Goal: Task Accomplishment & Management: Manage account settings

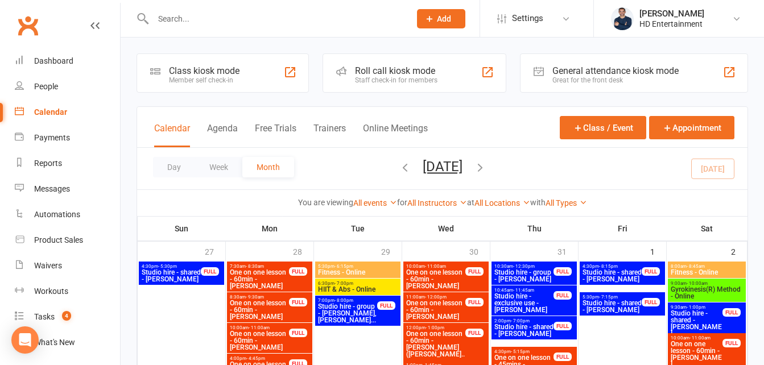
click at [209, 21] on input "text" at bounding box center [276, 19] width 253 height 16
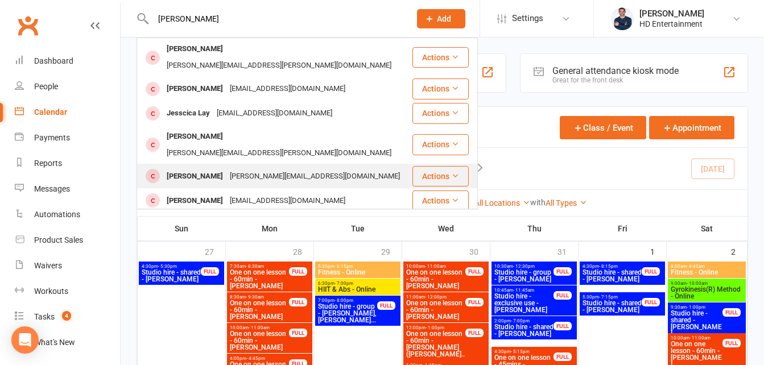
type input "[PERSON_NAME]"
click at [198, 168] on div "[PERSON_NAME]" at bounding box center [194, 176] width 63 height 16
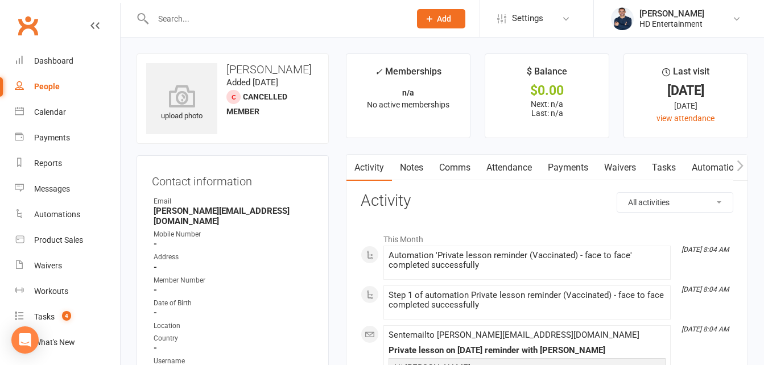
click at [741, 166] on icon "button" at bounding box center [740, 166] width 7 height 12
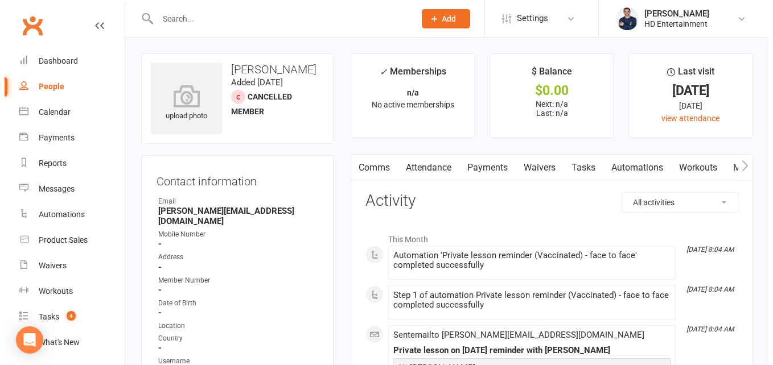
scroll to position [0, 85]
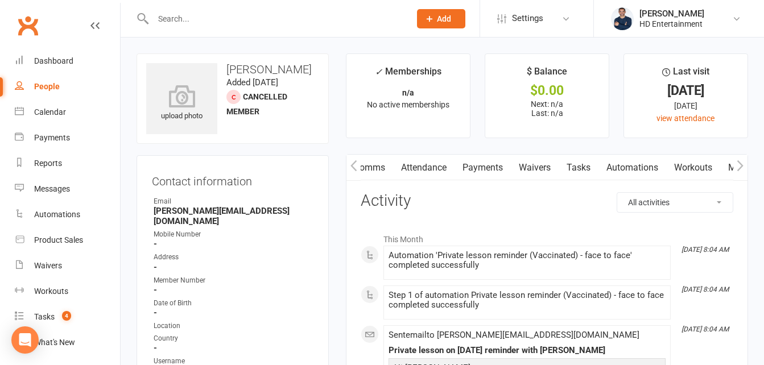
click at [701, 170] on link "Workouts" at bounding box center [693, 168] width 54 height 26
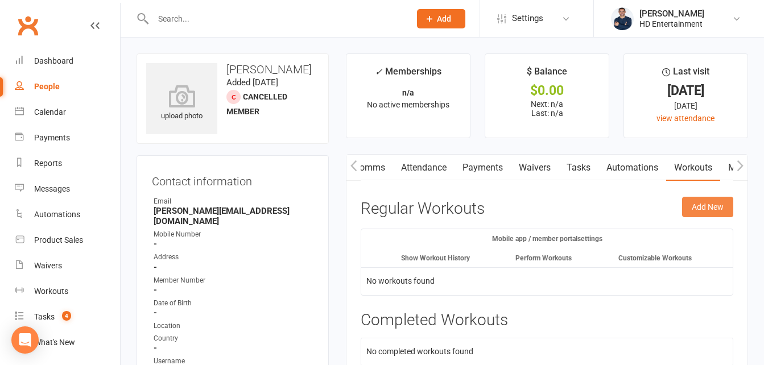
click at [702, 202] on button "Add New" at bounding box center [707, 207] width 51 height 20
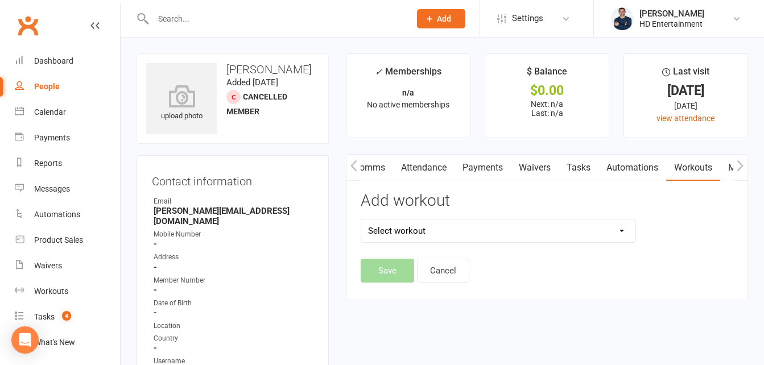
click at [615, 233] on select "Select workout HEP [DATE] to [DATE] Stretching Playlist" at bounding box center [498, 231] width 274 height 23
click at [474, 211] on div "Add workout Select workout HEP [DATE] to [DATE] Stretching Playlist" at bounding box center [498, 225] width 292 height 67
click at [51, 290] on div "Workouts" at bounding box center [51, 291] width 34 height 9
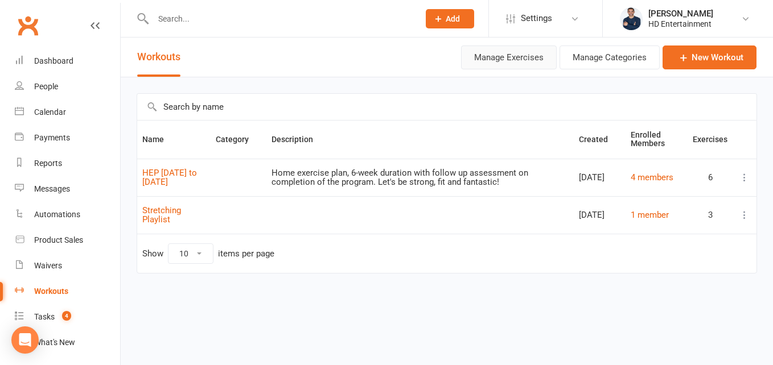
click at [522, 58] on button "Manage Exercises" at bounding box center [509, 58] width 96 height 24
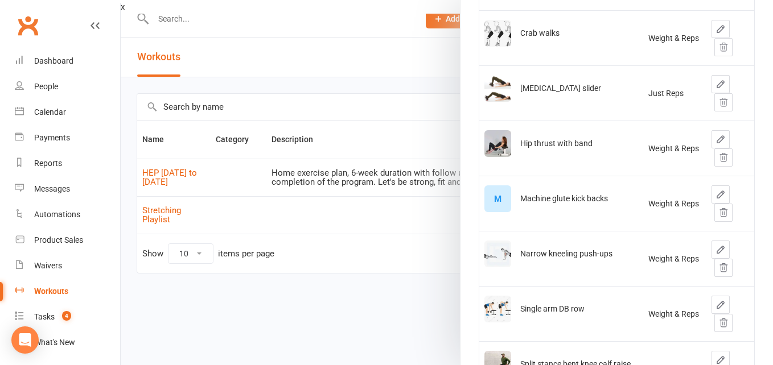
scroll to position [108, 0]
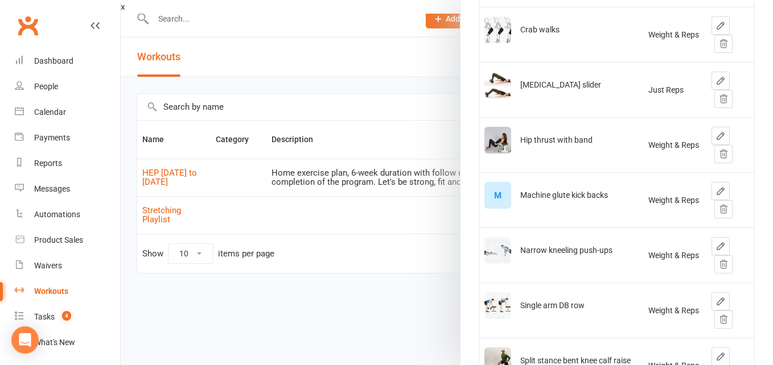
click at [497, 195] on div "M" at bounding box center [497, 195] width 27 height 27
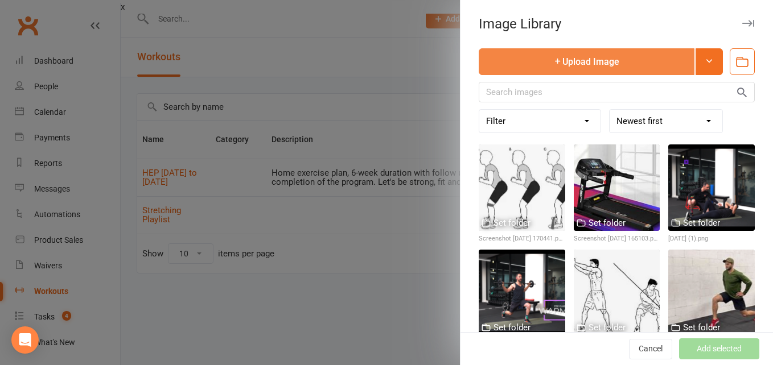
click at [563, 59] on button "Upload Image" at bounding box center [586, 61] width 216 height 27
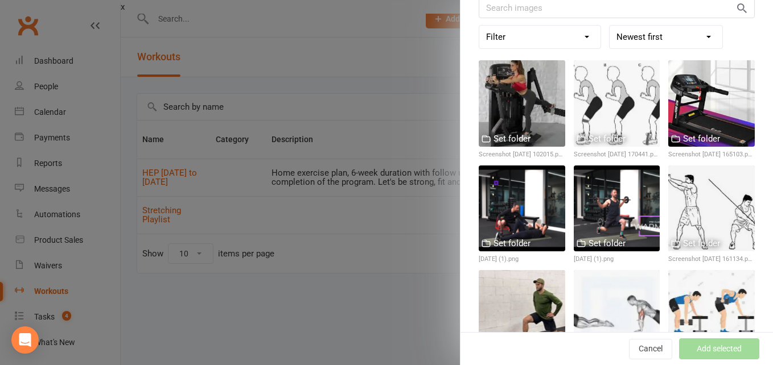
scroll to position [80, 0]
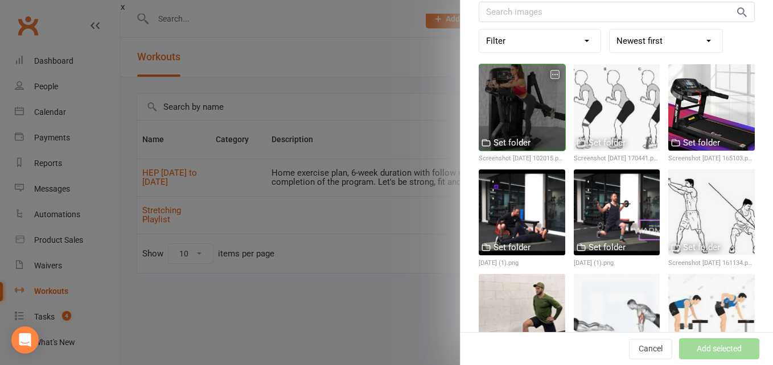
click at [532, 97] on div at bounding box center [521, 107] width 86 height 86
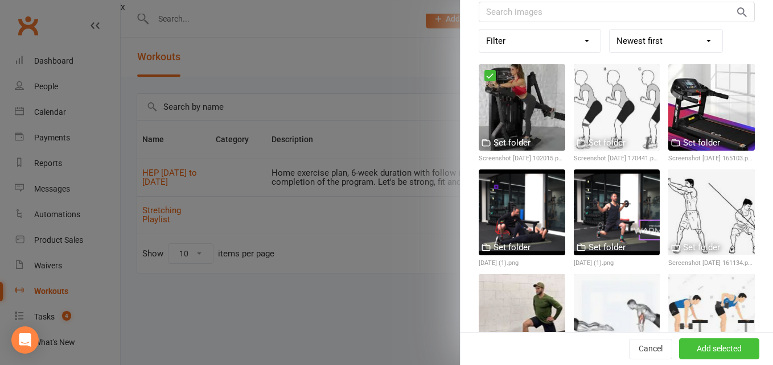
click at [703, 346] on button "Add selected" at bounding box center [719, 349] width 80 height 20
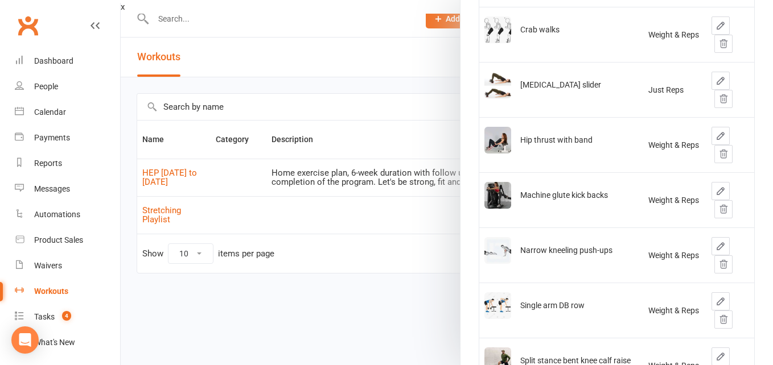
scroll to position [0, 0]
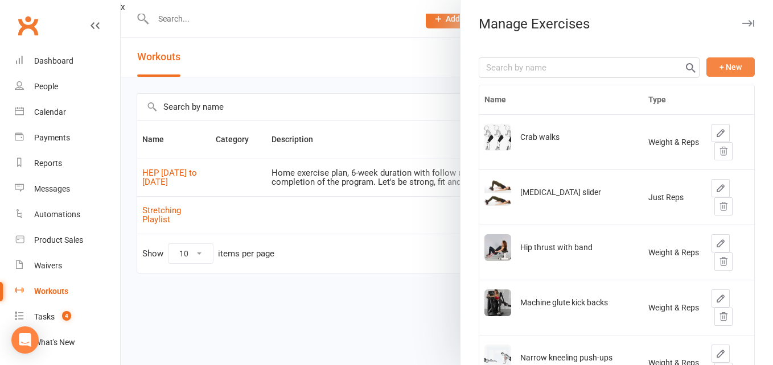
click at [717, 64] on button "+ New" at bounding box center [730, 66] width 48 height 19
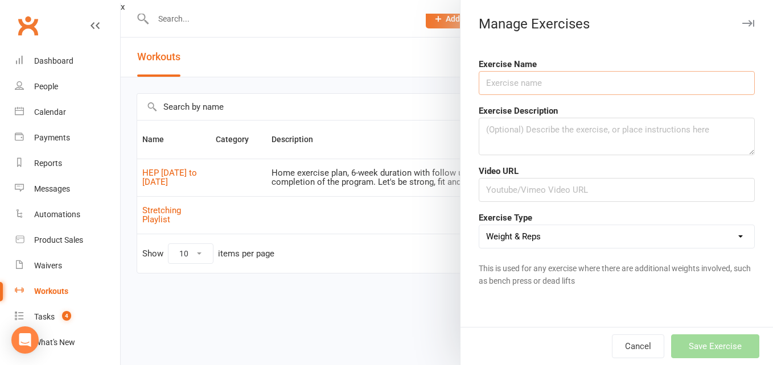
click at [544, 88] on input "text" at bounding box center [616, 83] width 276 height 24
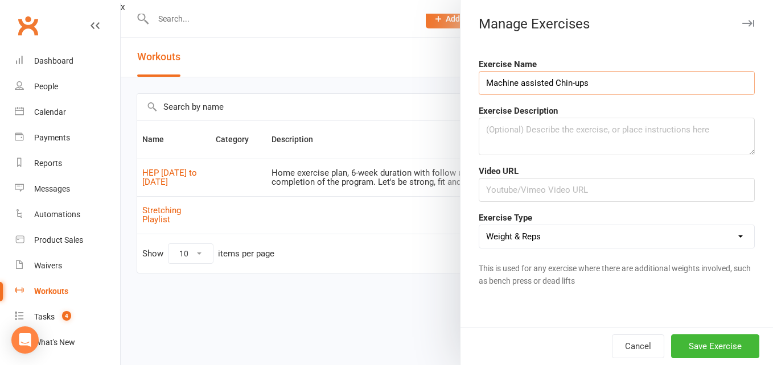
type input "Machine assisted Chin-ups"
click at [500, 130] on textarea at bounding box center [616, 137] width 276 height 38
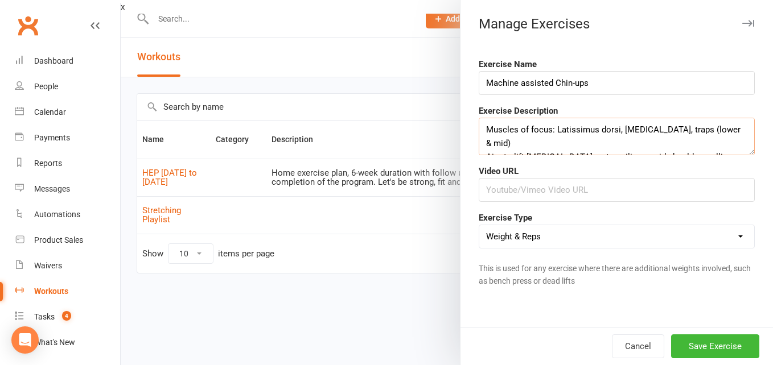
type textarea "Muscles of focus: Latissimus dorsi, [MEDICAL_DATA], traps (lower & mid) Aim to …"
click at [502, 187] on input "text" at bounding box center [616, 190] width 276 height 24
paste input "[URL][DOMAIN_NAME]"
type input "[URL][DOMAIN_NAME]"
click at [724, 141] on textarea "Muscles of focus: Latissimus dorsi, [MEDICAL_DATA], traps (lower & mid) Aim to …" at bounding box center [616, 137] width 276 height 38
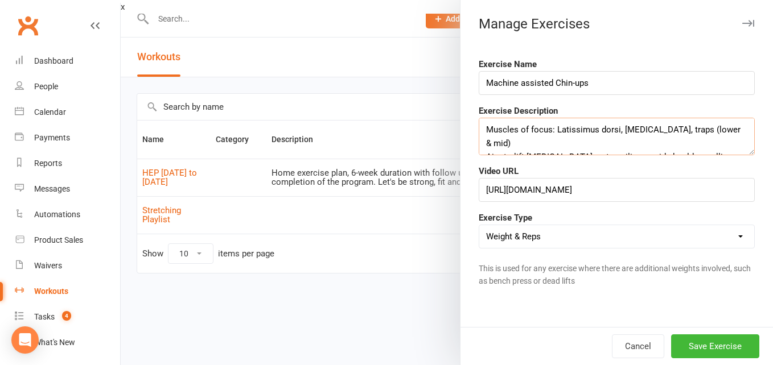
scroll to position [7, 0]
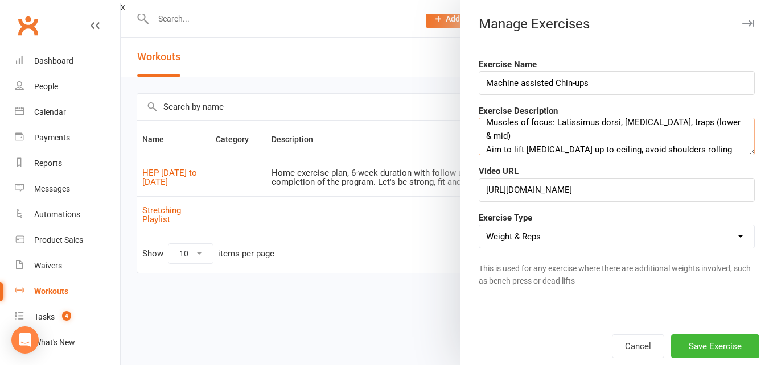
click at [482, 138] on textarea "Muscles of focus: Latissimus dorsi, [MEDICAL_DATA], traps (lower & mid) Aim to …" at bounding box center [616, 137] width 276 height 38
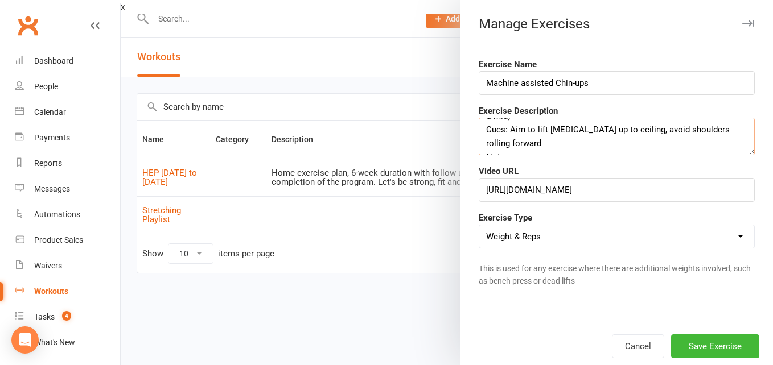
click at [518, 145] on textarea "Muscles of focus: Latissimus dorsi, [MEDICAL_DATA], traps (lower & mid) Cues: A…" at bounding box center [616, 137] width 276 height 38
type textarea "Muscles of focus: Latissimus dorsi, [MEDICAL_DATA], traps (lower & mid) Cues: A…"
click at [704, 346] on button "Save Exercise" at bounding box center [715, 347] width 88 height 24
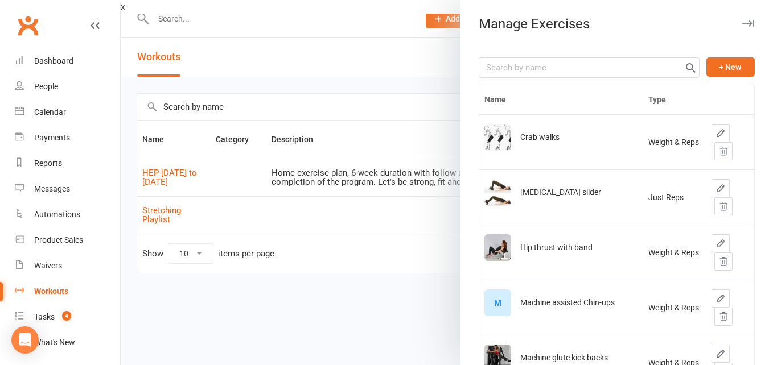
click at [495, 302] on div "M" at bounding box center [497, 303] width 27 height 27
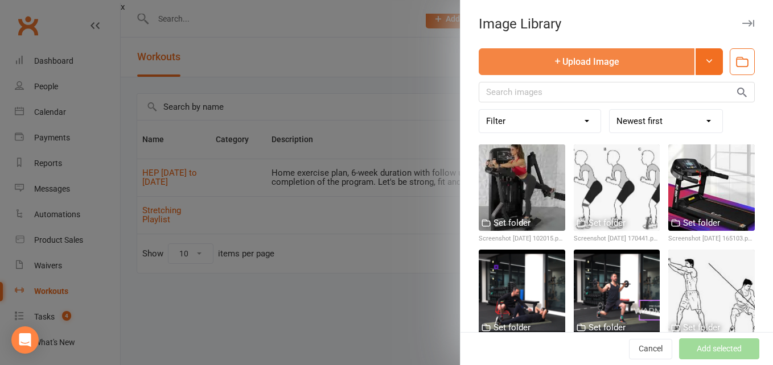
click at [554, 65] on button "Upload Image" at bounding box center [586, 61] width 216 height 27
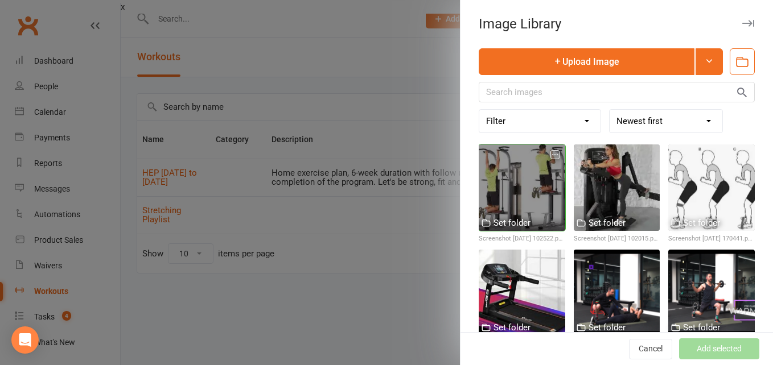
click at [515, 181] on div at bounding box center [521, 188] width 86 height 86
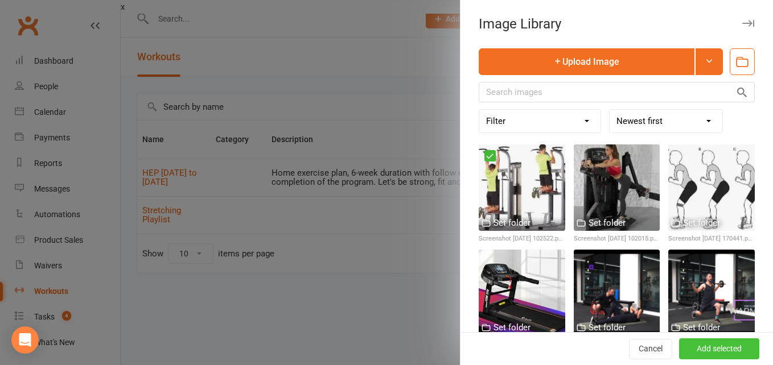
click at [713, 349] on button "Add selected" at bounding box center [719, 349] width 80 height 20
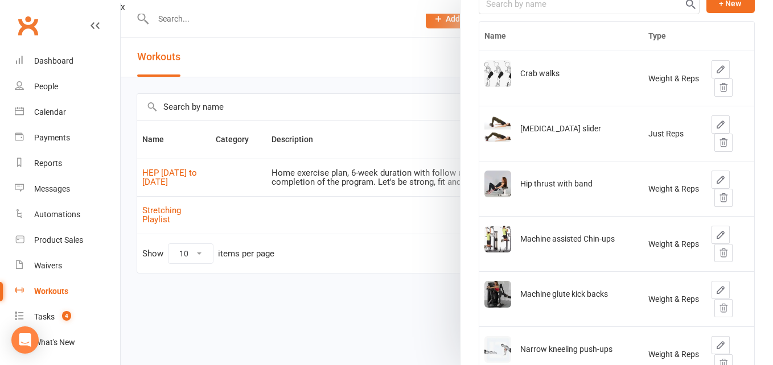
scroll to position [0, 0]
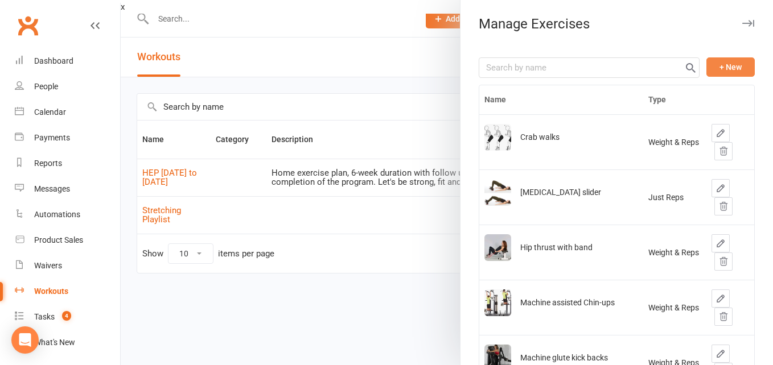
click at [722, 67] on button "+ New" at bounding box center [730, 66] width 48 height 19
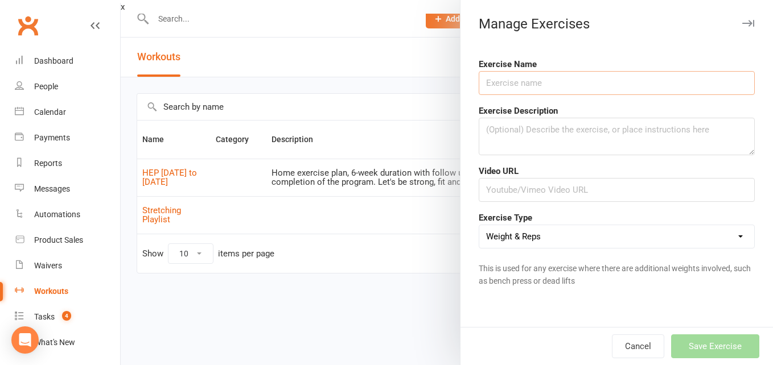
click at [524, 84] on input "text" at bounding box center [616, 83] width 276 height 24
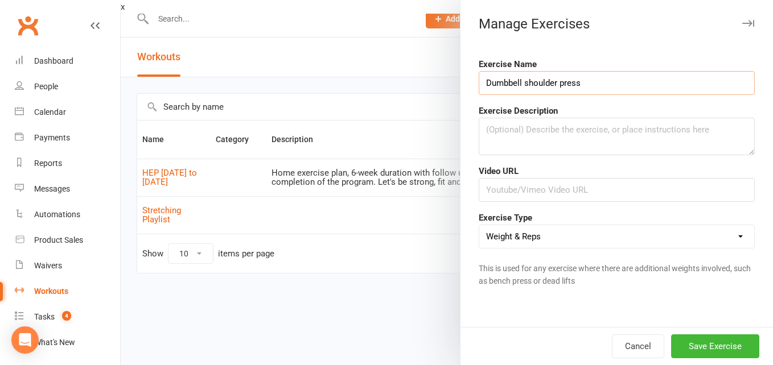
type input "Dumbbell shoulder press"
click at [499, 129] on textarea at bounding box center [616, 137] width 276 height 38
click at [503, 146] on textarea "Muscles of focus: Deltoids, assisted by [MEDICAL_DATA] Cues" at bounding box center [616, 137] width 276 height 38
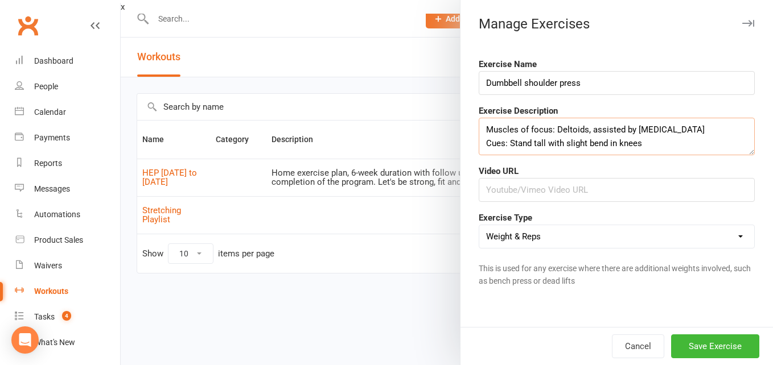
scroll to position [7, 0]
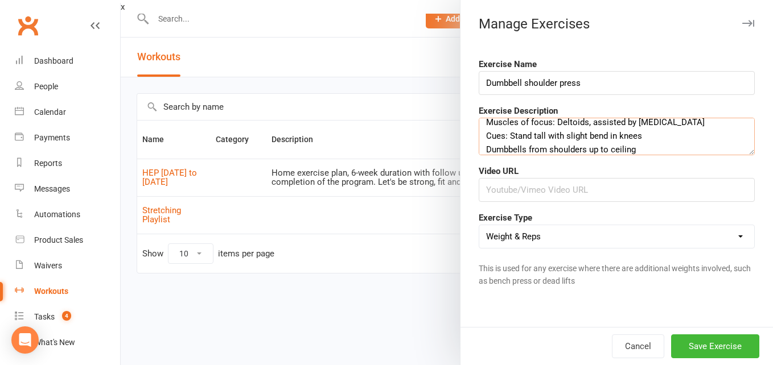
type textarea "Muscles of focus: Deltoids, assisted by [MEDICAL_DATA] Cues: Stand tall with sl…"
click at [487, 187] on input "text" at bounding box center [616, 190] width 276 height 24
paste input "[URL][DOMAIN_NAME]"
type input "[URL][DOMAIN_NAME]"
click at [697, 352] on button "Save Exercise" at bounding box center [715, 347] width 88 height 24
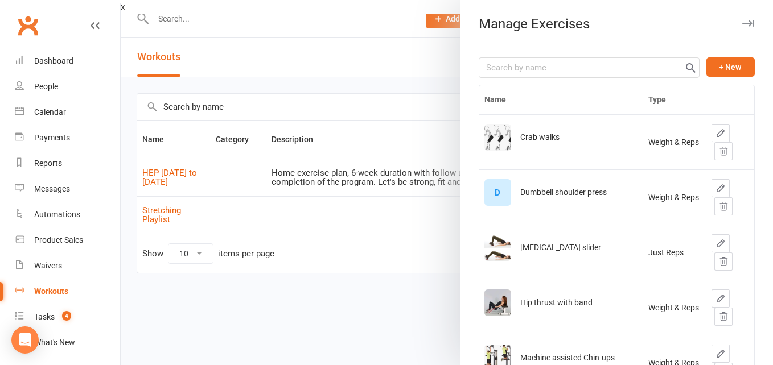
click at [492, 195] on div "D" at bounding box center [497, 192] width 27 height 27
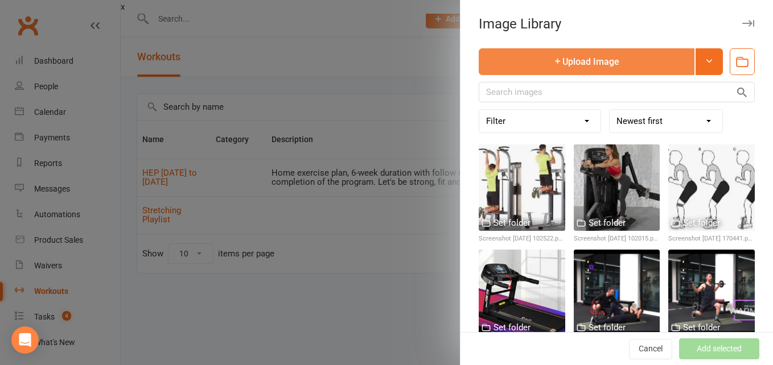
click at [552, 70] on button "Upload Image" at bounding box center [586, 61] width 216 height 27
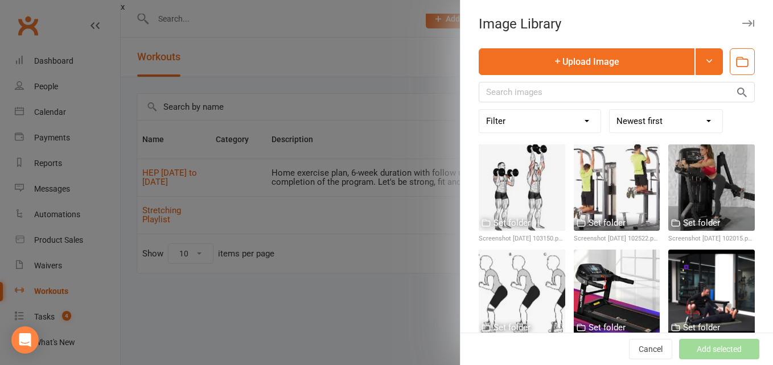
click at [518, 195] on div at bounding box center [521, 188] width 86 height 86
click at [679, 348] on button "Add selected" at bounding box center [719, 349] width 80 height 20
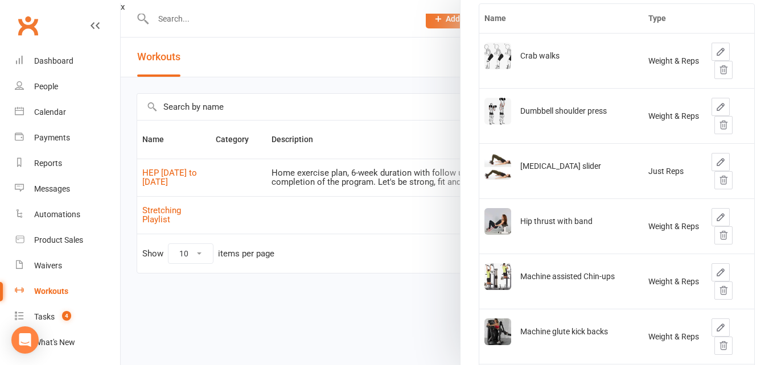
scroll to position [0, 0]
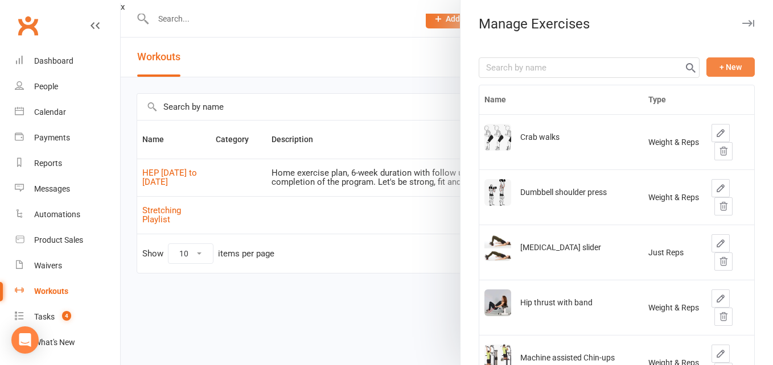
click at [711, 71] on button "+ New" at bounding box center [730, 66] width 48 height 19
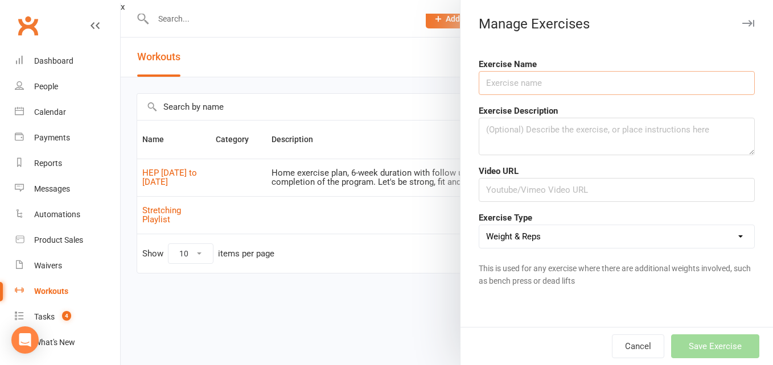
click at [521, 87] on input "text" at bounding box center [616, 83] width 276 height 24
click at [480, 82] on input "Seated row" at bounding box center [616, 83] width 276 height 24
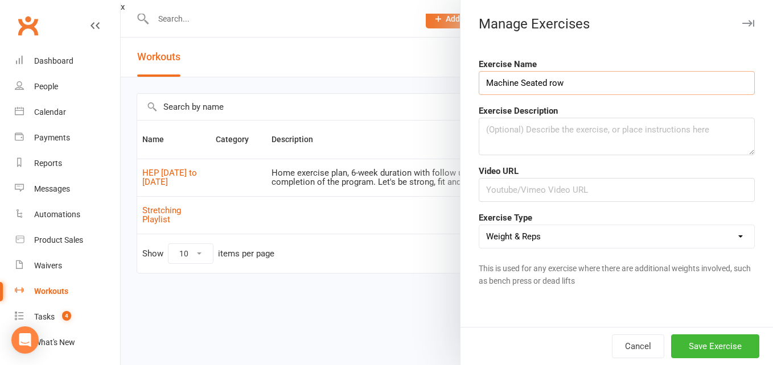
type input "Machine Seated row"
click at [510, 139] on textarea at bounding box center [616, 137] width 276 height 38
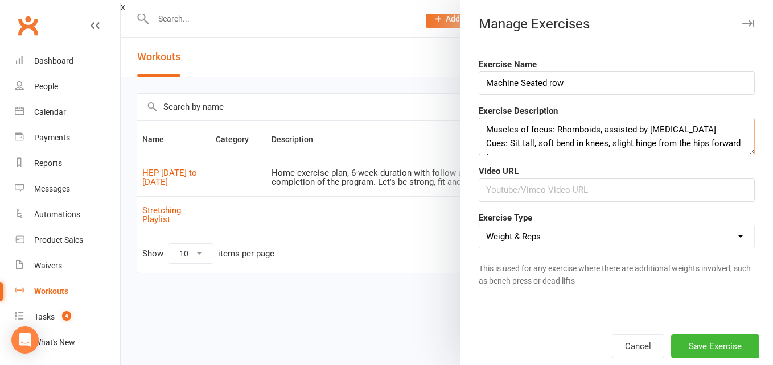
scroll to position [7, 0]
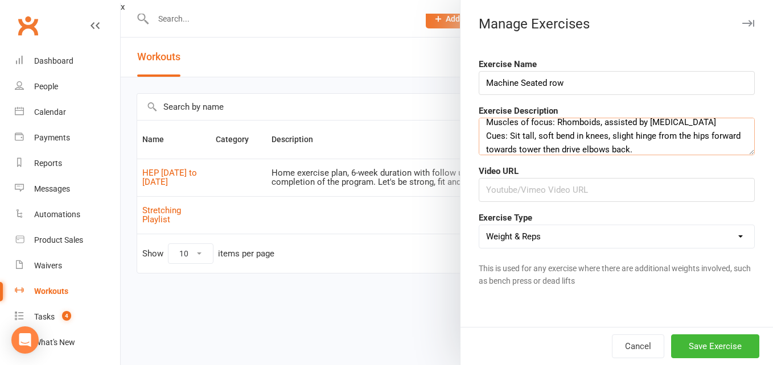
type textarea "Muscles of focus: Rhomboids, assisted by [MEDICAL_DATA] Cues: Sit tall, soft be…"
click at [529, 191] on input "text" at bounding box center [616, 190] width 276 height 24
paste input "[URL][DOMAIN_NAME]"
type input "[URL][DOMAIN_NAME]"
click at [689, 342] on button "Save Exercise" at bounding box center [715, 347] width 88 height 24
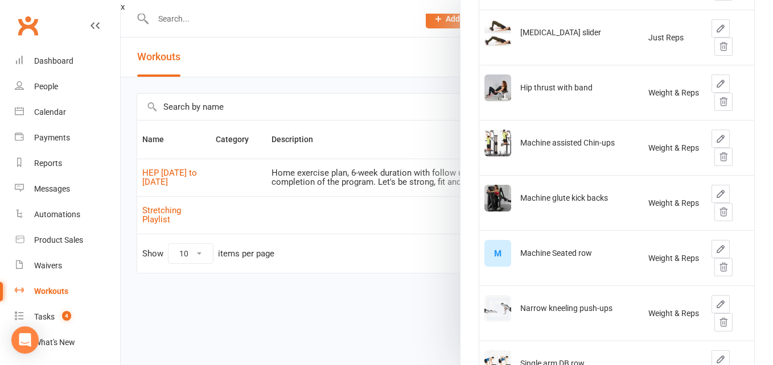
scroll to position [223, 0]
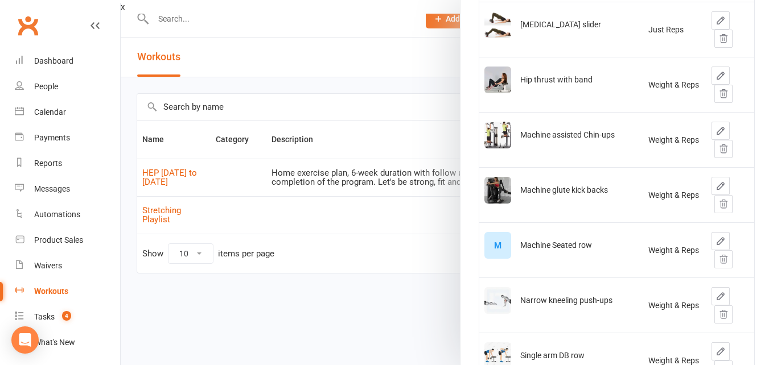
click at [490, 242] on div "M" at bounding box center [497, 245] width 27 height 27
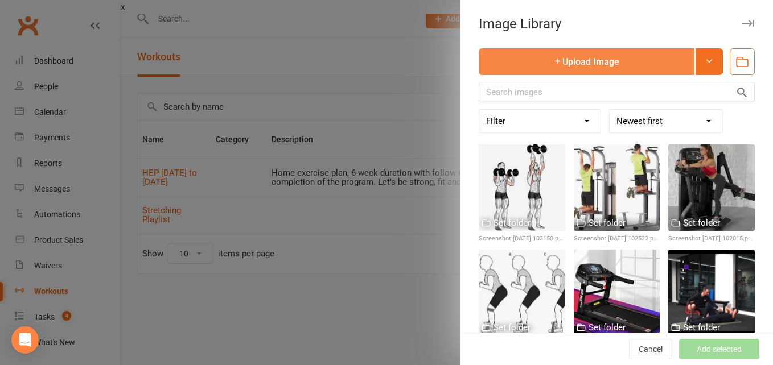
click at [560, 53] on button "Upload Image" at bounding box center [586, 61] width 216 height 27
click at [547, 68] on button "Upload Image" at bounding box center [586, 61] width 216 height 27
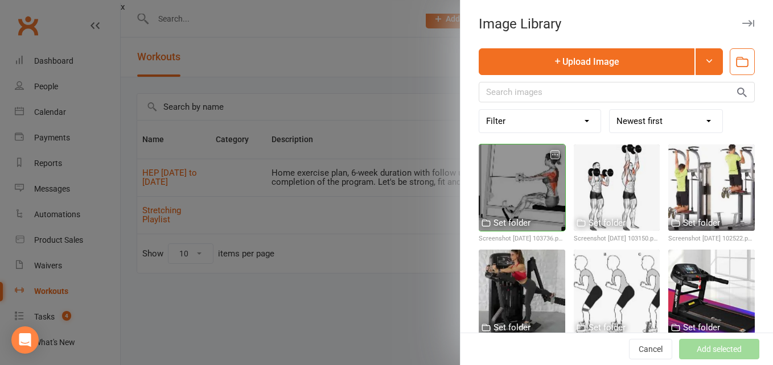
click at [519, 195] on div at bounding box center [521, 188] width 86 height 86
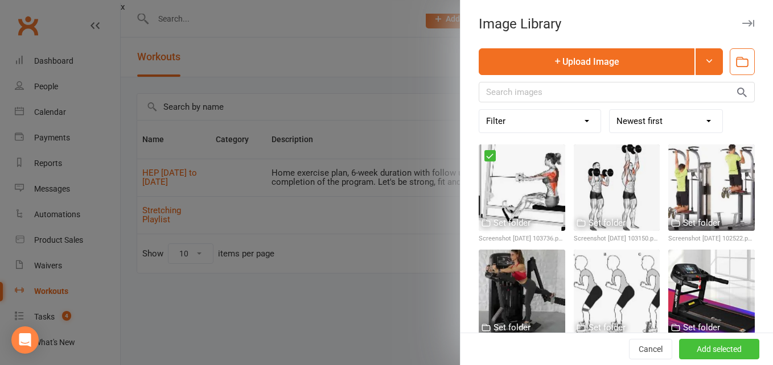
click at [682, 347] on button "Add selected" at bounding box center [719, 349] width 80 height 20
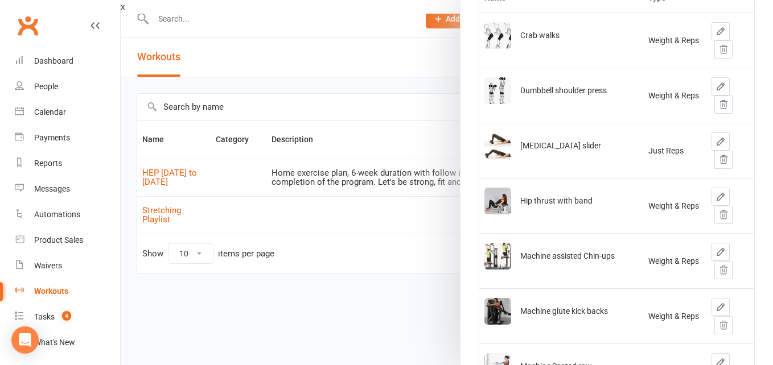
scroll to position [0, 0]
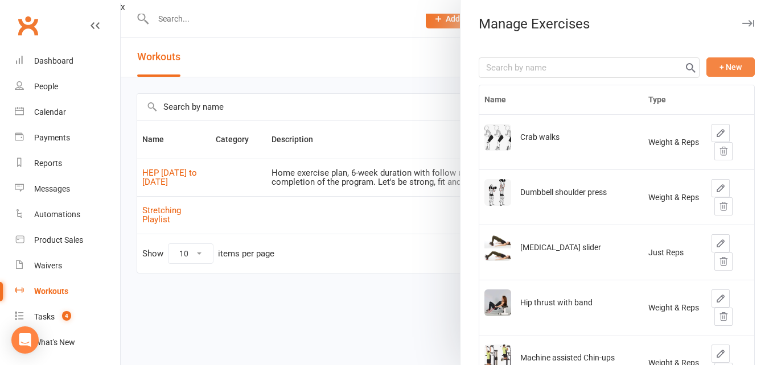
click at [708, 60] on button "+ New" at bounding box center [730, 66] width 48 height 19
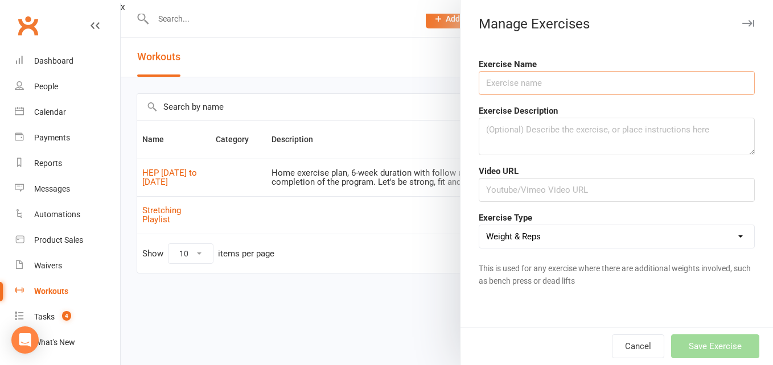
click at [552, 82] on input "text" at bounding box center [616, 83] width 276 height 24
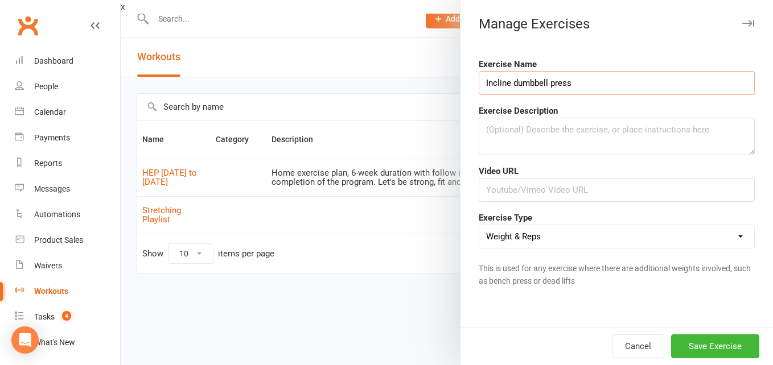
type input "Incline dumbbell press"
click at [503, 154] on textarea at bounding box center [616, 137] width 276 height 38
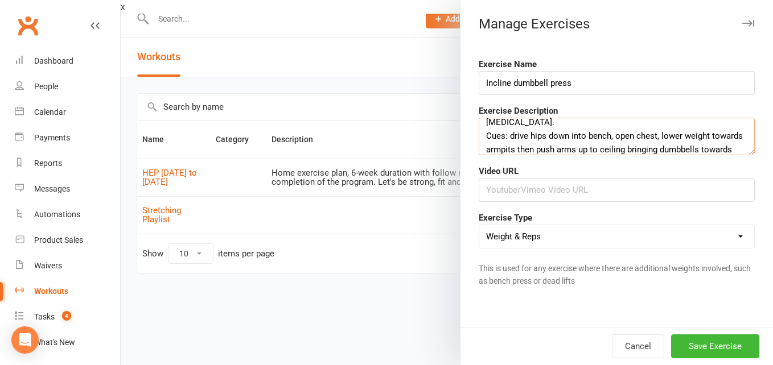
scroll to position [35, 0]
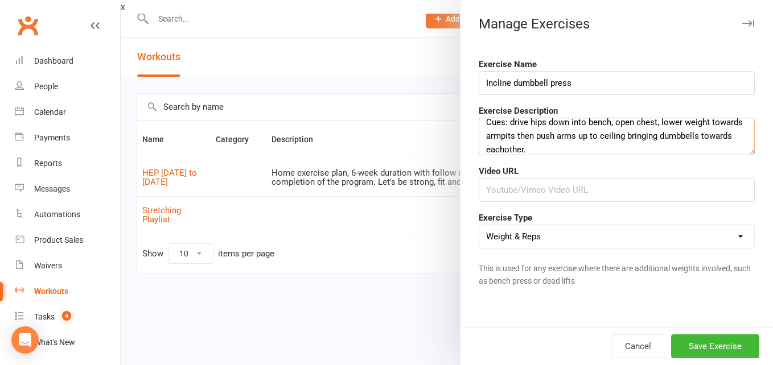
type textarea "Muscles of focus: Pec major, anterior [MEDICAL_DATA], assisted by [MEDICAL_DATA…"
click at [494, 185] on input "text" at bounding box center [616, 190] width 276 height 24
paste input "[URL][DOMAIN_NAME]"
type input "[URL][DOMAIN_NAME]"
type textarea "Muscles of focus: Pec major, anterior [MEDICAL_DATA], assisted by [MEDICAL_DATA…"
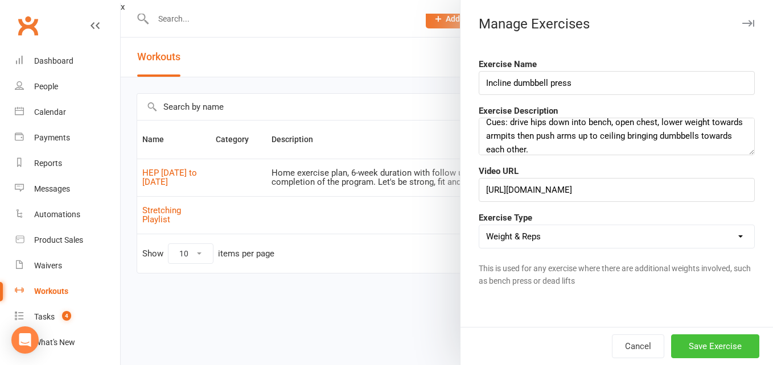
click at [700, 346] on button "Save Exercise" at bounding box center [715, 347] width 88 height 24
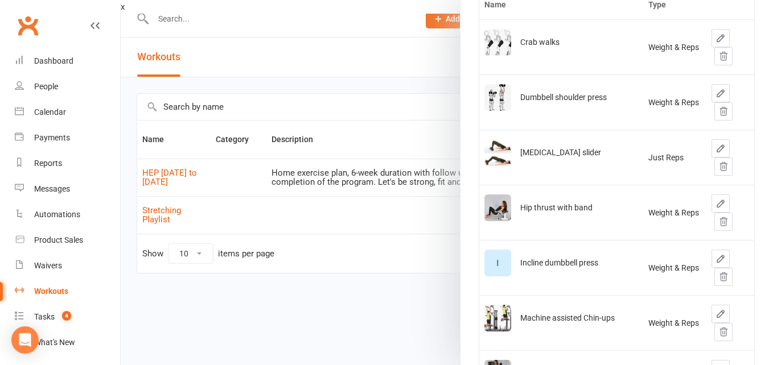
scroll to position [0, 0]
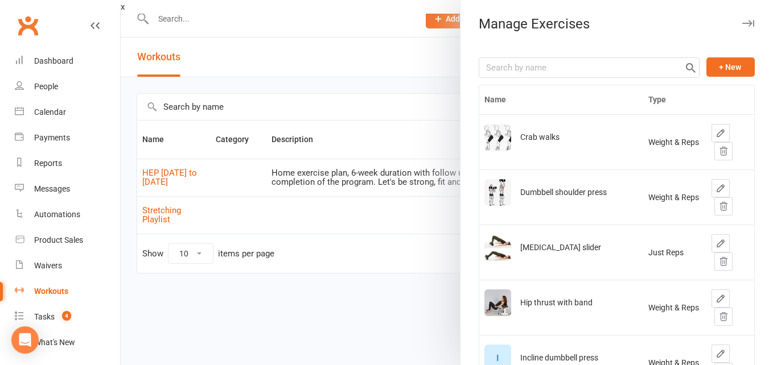
click at [493, 360] on div "I" at bounding box center [497, 358] width 27 height 27
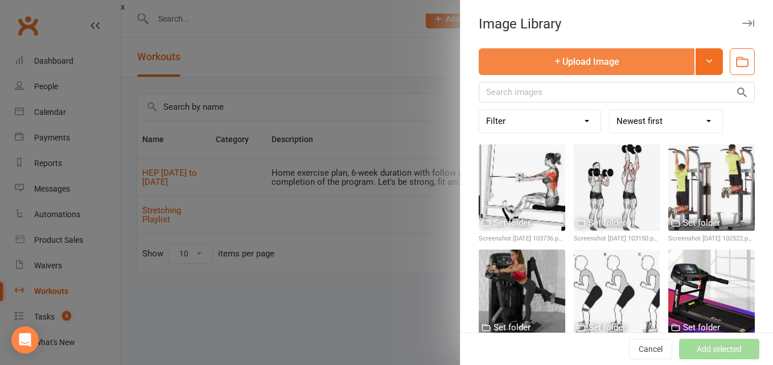
click at [536, 62] on button "Upload Image" at bounding box center [586, 61] width 216 height 27
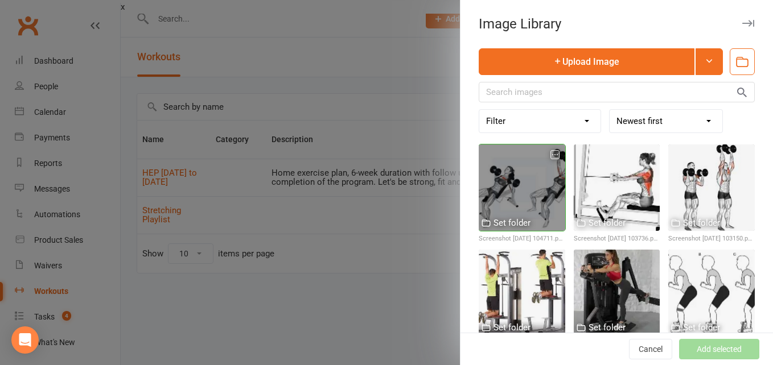
click at [494, 186] on div at bounding box center [521, 188] width 86 height 86
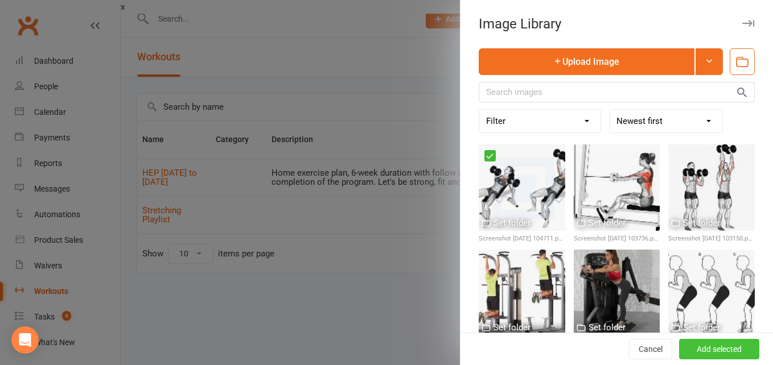
click at [689, 359] on button "Add selected" at bounding box center [719, 349] width 80 height 20
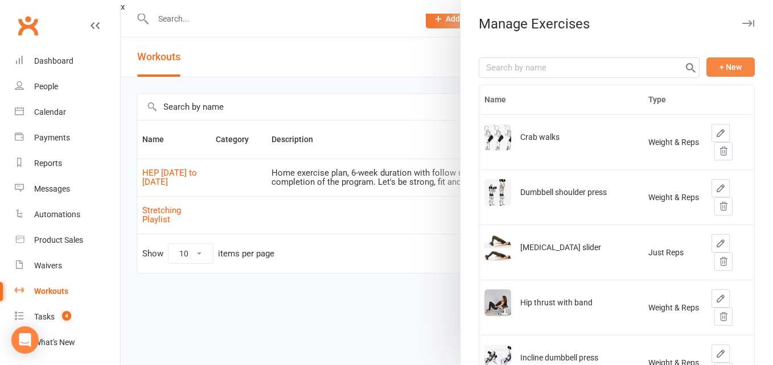
click at [717, 72] on button "+ New" at bounding box center [730, 66] width 48 height 19
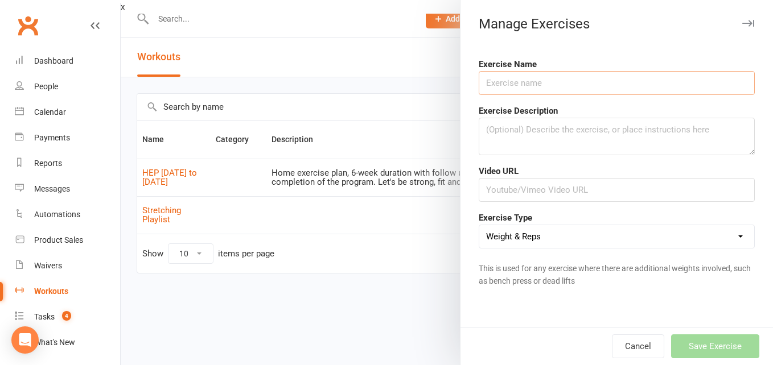
click at [501, 93] on input "text" at bounding box center [616, 83] width 276 height 24
type input "F"
type input "C"
type input "Face pull - cable"
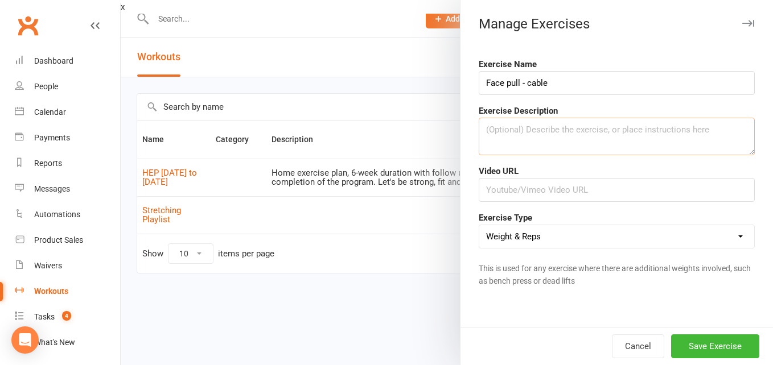
click at [496, 131] on textarea at bounding box center [616, 137] width 276 height 38
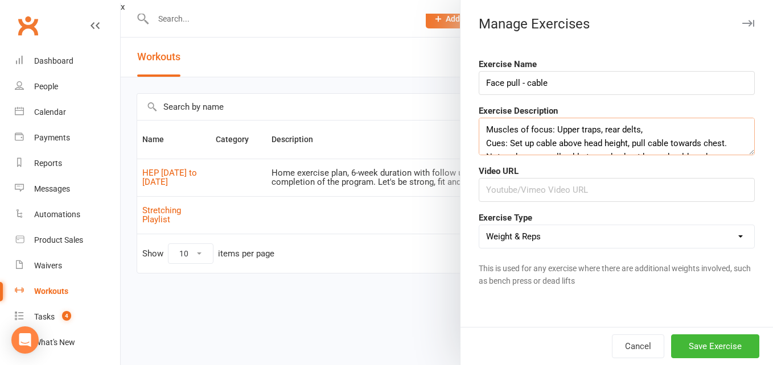
drag, startPoint x: 573, startPoint y: 129, endPoint x: 551, endPoint y: 130, distance: 22.2
click at [551, 130] on textarea "Muscles of focus: Upper traps, rear delts, Cues: Set up cable above head height…" at bounding box center [616, 137] width 276 height 38
click at [613, 130] on textarea "Muscles of focus: traps, rear delts, Cues: Set up cable above head height, pull…" at bounding box center [616, 137] width 276 height 38
type textarea "Muscles of focus: traps, rear delts, external rotators of shoulders. Cues: Set …"
click at [519, 193] on input "text" at bounding box center [616, 190] width 276 height 24
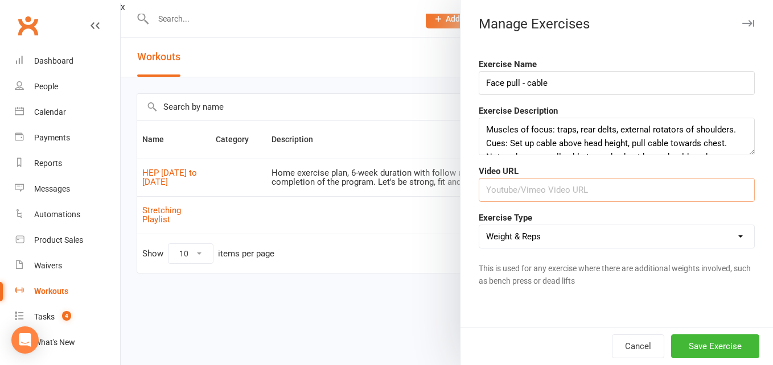
paste input "[URL][DOMAIN_NAME]"
type input "[URL][DOMAIN_NAME]"
click at [676, 346] on button "Save Exercise" at bounding box center [715, 347] width 88 height 24
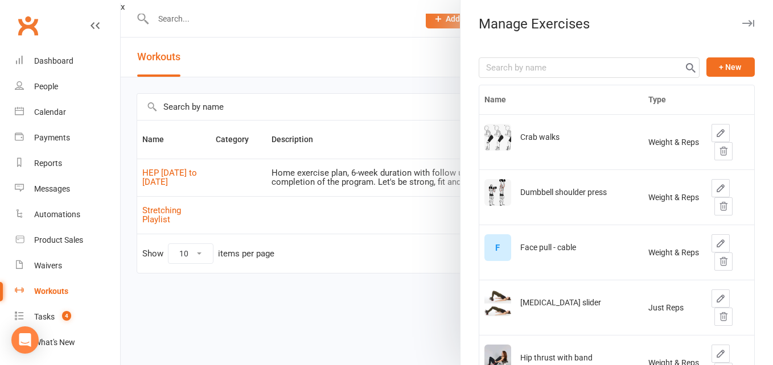
click at [492, 250] on div "F" at bounding box center [497, 247] width 27 height 27
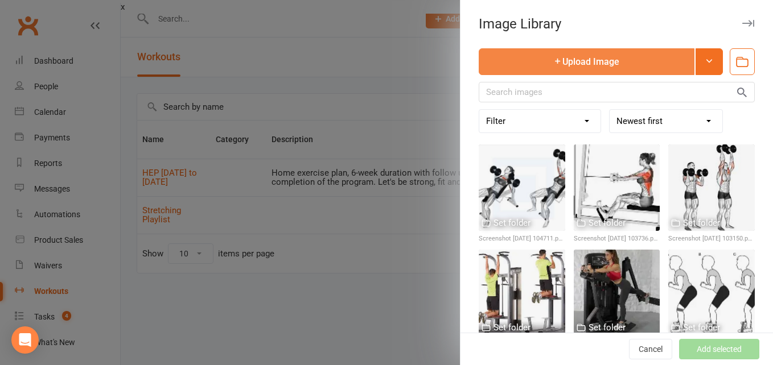
click at [548, 68] on button "Upload Image" at bounding box center [586, 61] width 216 height 27
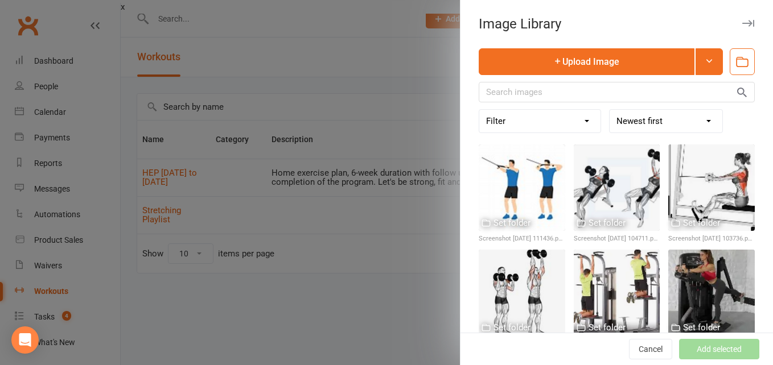
click at [407, 27] on div at bounding box center [447, 182] width 652 height 365
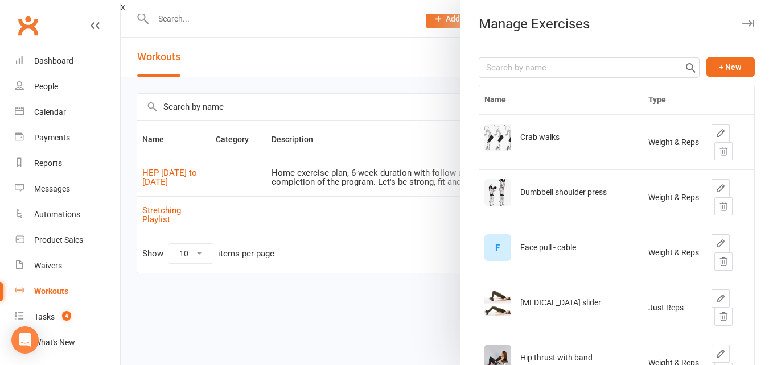
click at [394, 49] on div at bounding box center [447, 182] width 652 height 365
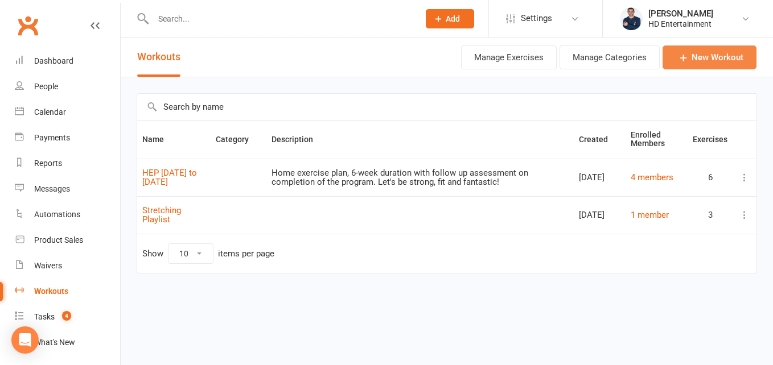
click at [710, 55] on link "New Workout" at bounding box center [709, 58] width 94 height 24
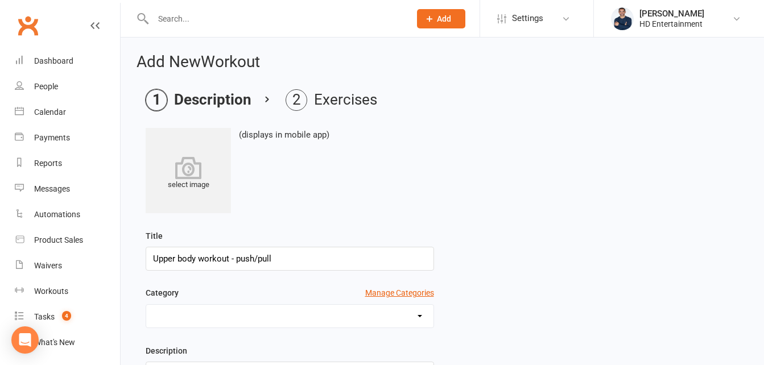
type input "Upper body workout - push/pull"
click at [400, 316] on select at bounding box center [289, 316] width 287 height 23
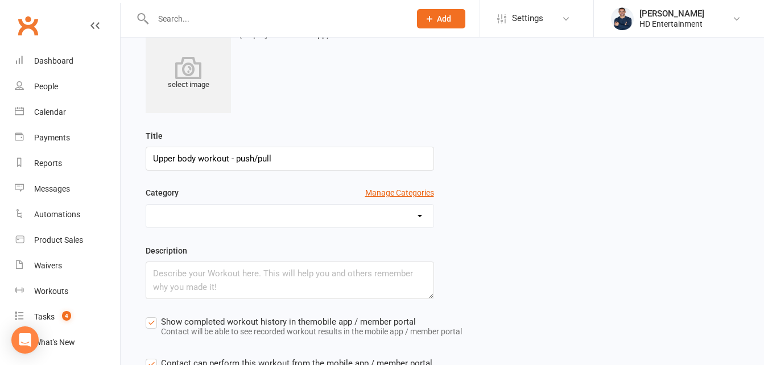
scroll to position [118, 0]
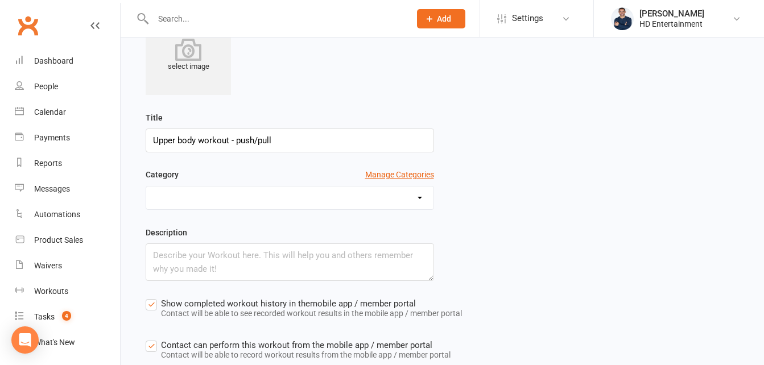
click at [417, 196] on select at bounding box center [289, 198] width 287 height 23
click at [374, 192] on select at bounding box center [289, 198] width 287 height 23
click at [189, 195] on select at bounding box center [289, 198] width 287 height 23
click at [368, 177] on button "Manage Categories" at bounding box center [399, 174] width 69 height 13
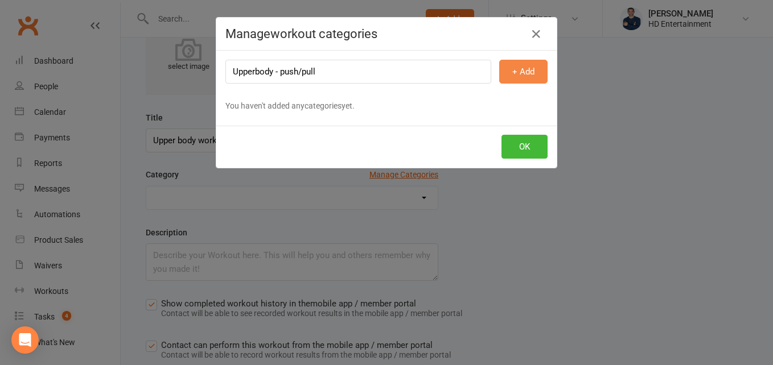
type input "Upperbody - push/pull"
click at [535, 72] on button "+ Add" at bounding box center [523, 72] width 48 height 24
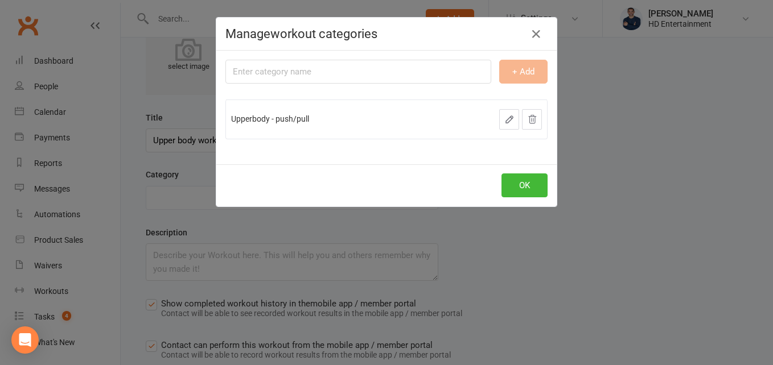
click at [288, 120] on span "Upperbody - push/pull" at bounding box center [270, 118] width 78 height 9
click at [510, 184] on button "OK" at bounding box center [524, 186] width 46 height 24
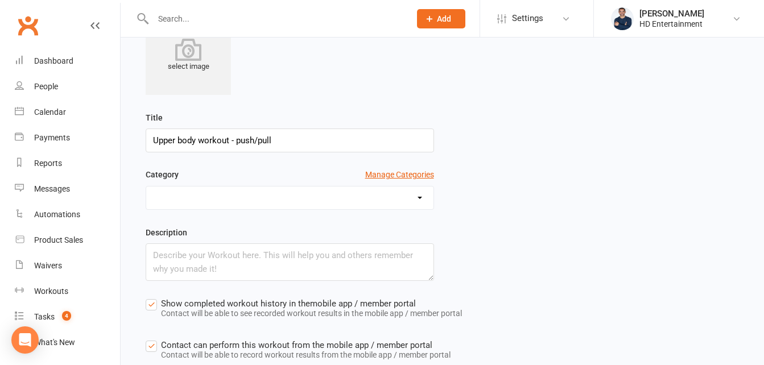
click at [416, 196] on select "Upperbody - push/pull" at bounding box center [289, 198] width 287 height 23
select select "468"
click at [146, 187] on select "Upperbody - push/pull" at bounding box center [289, 198] width 287 height 23
click at [187, 261] on textarea at bounding box center [290, 262] width 288 height 38
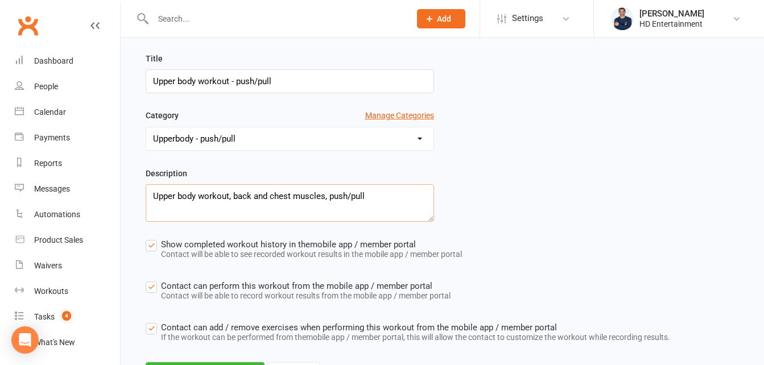
scroll to position [236, 0]
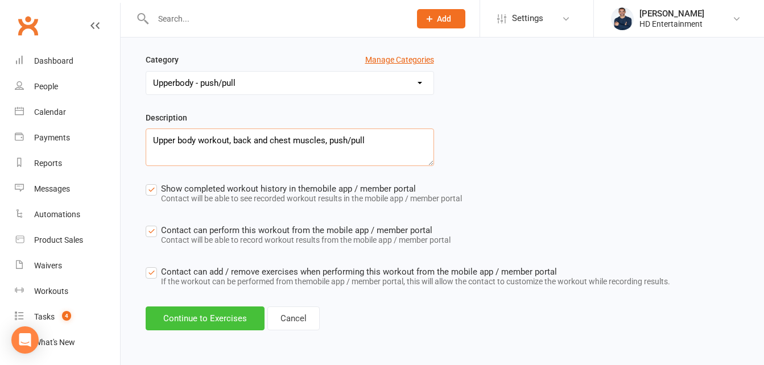
type textarea "Upper body workout, back and chest muscles, push/pull"
click at [245, 319] on button "Continue to Exercises" at bounding box center [205, 319] width 119 height 24
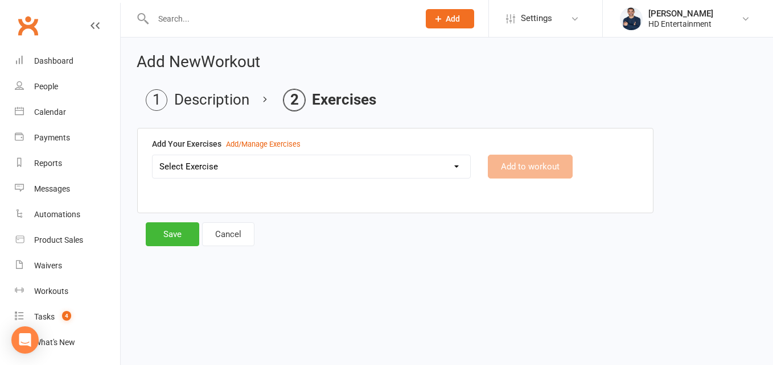
click at [457, 168] on select "Select Exercise Crab walks Dumbbell shoulder press Face pull - cable [MEDICAL_D…" at bounding box center [310, 166] width 317 height 23
select select "12193"
click at [152, 155] on select "Select Exercise Crab walks Dumbbell shoulder press Face pull - cable [MEDICAL_D…" at bounding box center [310, 166] width 317 height 23
click at [544, 171] on button "Add to workout" at bounding box center [530, 167] width 85 height 24
select select
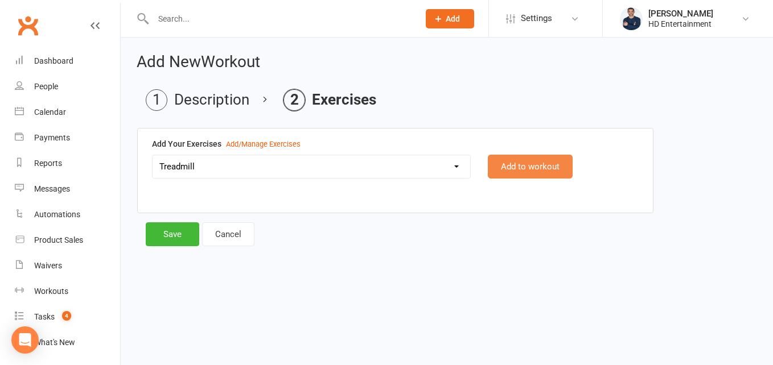
select select "Kilometres"
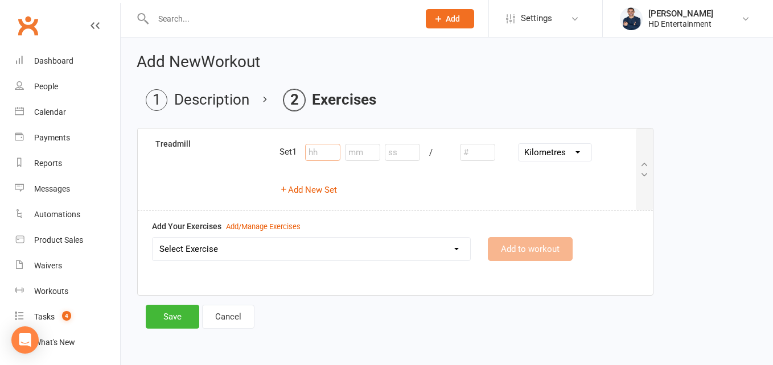
click at [326, 152] on input "number" at bounding box center [322, 152] width 35 height 17
type input "0"
click at [353, 157] on input "number" at bounding box center [362, 152] width 35 height 17
type input "5"
click at [398, 153] on input "number" at bounding box center [402, 152] width 35 height 17
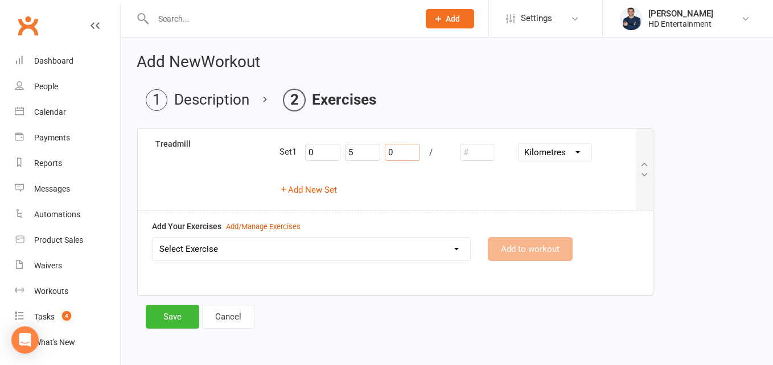
type input "0"
click at [485, 157] on input "number" at bounding box center [477, 152] width 35 height 17
type input "5"
click at [583, 156] on select "Inches Yards Miles Centimetres Metres Kilometres" at bounding box center [554, 152] width 73 height 17
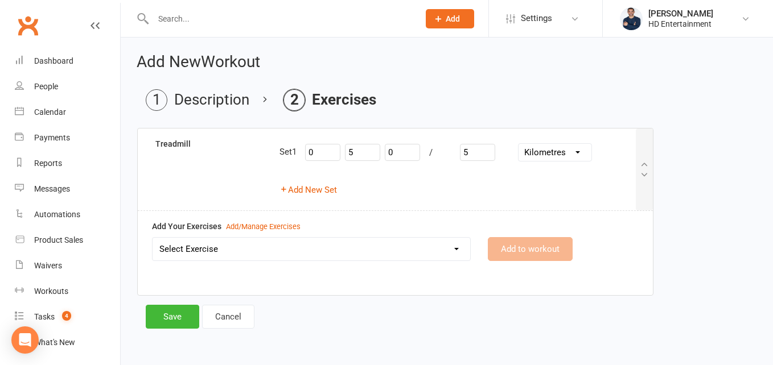
click at [453, 254] on select "Select Exercise Crab walks Dumbbell shoulder press Face pull - cable [MEDICAL_D…" at bounding box center [310, 249] width 317 height 23
select select "12216"
click at [152, 238] on select "Select Exercise Crab walks Dumbbell shoulder press Face pull - cable [MEDICAL_D…" at bounding box center [310, 249] width 317 height 23
click at [510, 253] on button "Add to workout" at bounding box center [530, 249] width 85 height 24
select select
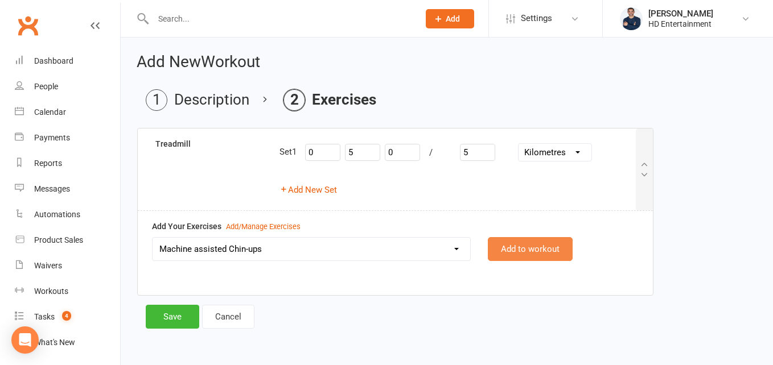
select select "Kilograms"
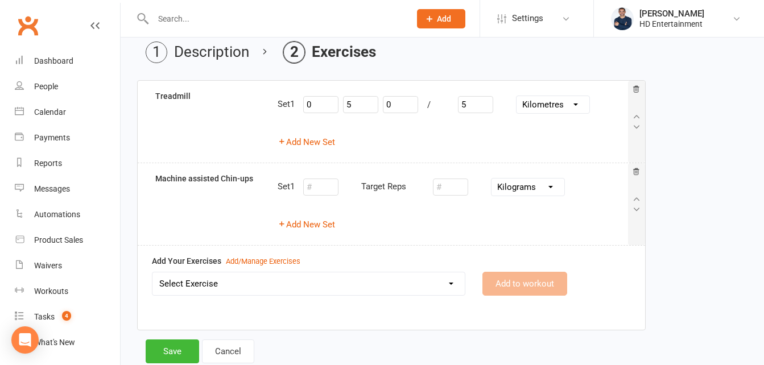
scroll to position [50, 0]
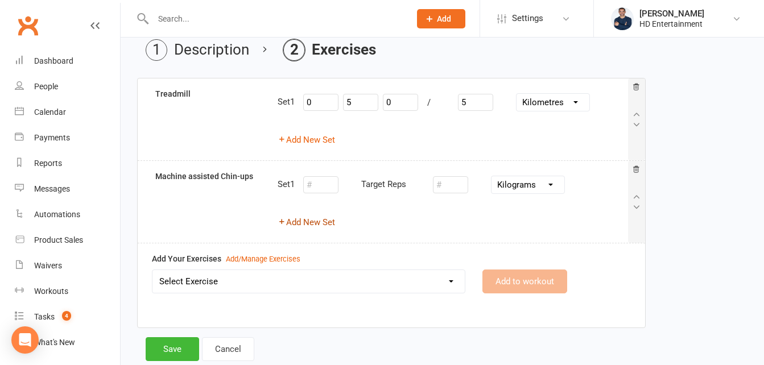
click at [321, 221] on button "Add New Set" at bounding box center [306, 223] width 57 height 14
select select "Kilograms"
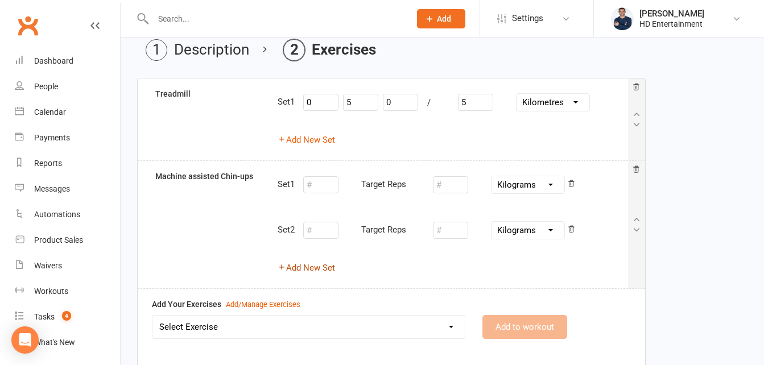
click at [312, 271] on button "Add New Set" at bounding box center [306, 268] width 57 height 14
select select "Kilograms"
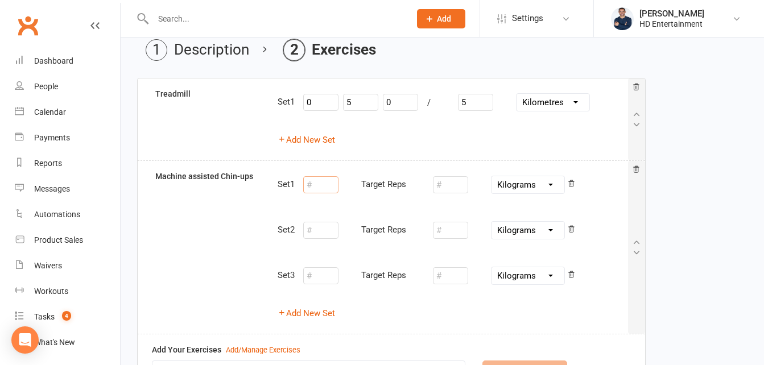
click at [325, 186] on input "number" at bounding box center [320, 184] width 35 height 17
type input "1"
click at [459, 187] on input "number" at bounding box center [450, 184] width 35 height 17
type input "8"
click at [555, 180] on select "Pounds Grams Kilograms" at bounding box center [528, 184] width 73 height 17
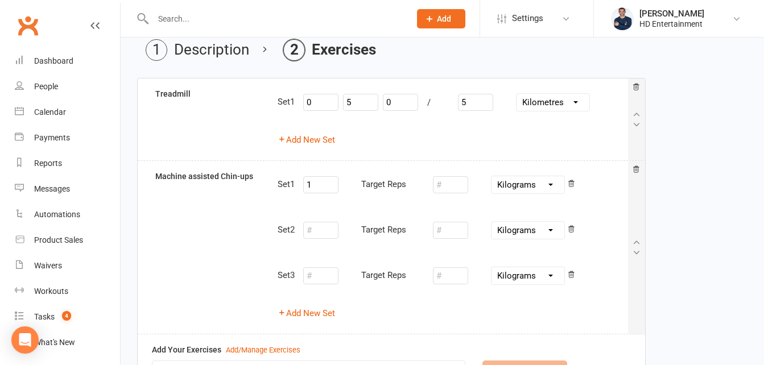
click at [494, 176] on select "Pounds Grams Kilograms" at bounding box center [528, 184] width 73 height 17
click at [334, 234] on input "number" at bounding box center [320, 230] width 35 height 17
type input "2"
click at [447, 233] on input "number" at bounding box center [450, 230] width 35 height 17
type input "6"
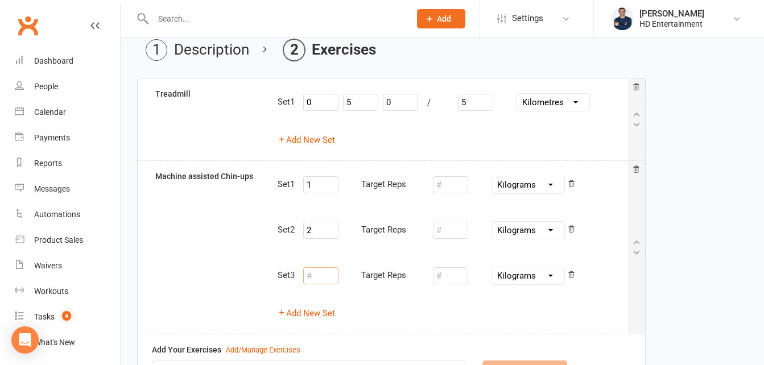
click at [324, 280] on input "number" at bounding box center [320, 275] width 35 height 17
type input "3"
click at [448, 276] on input "number" at bounding box center [450, 275] width 35 height 17
type input "6"
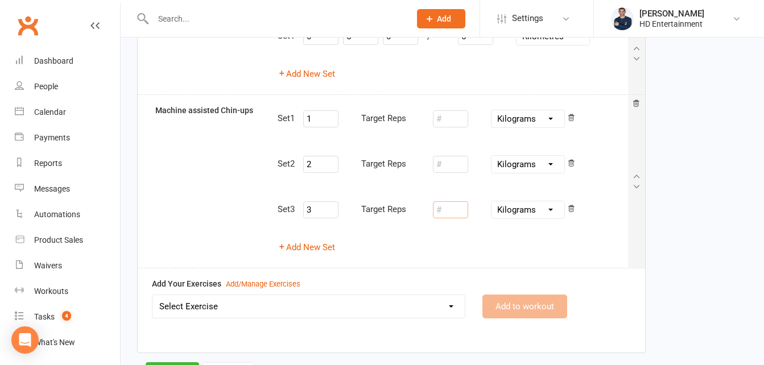
scroll to position [118, 0]
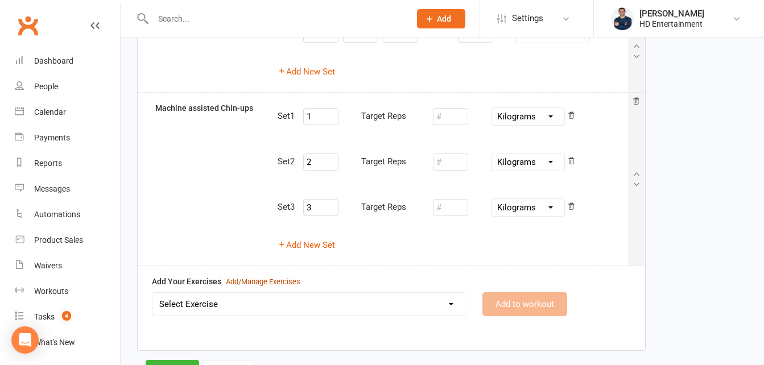
click at [283, 279] on div "Add/Manage Exercises" at bounding box center [263, 282] width 75 height 12
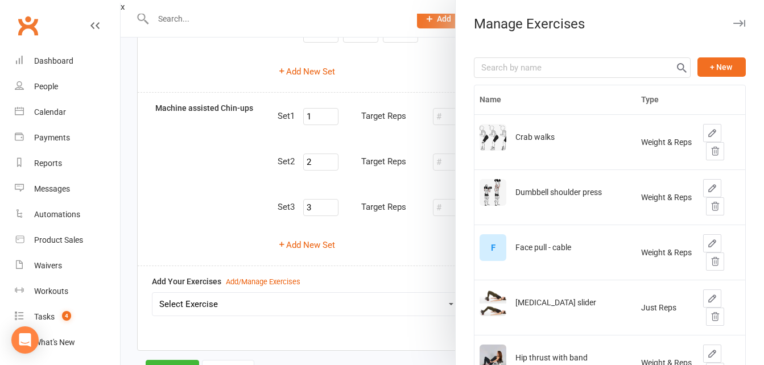
click at [203, 189] on div at bounding box center [442, 182] width 643 height 365
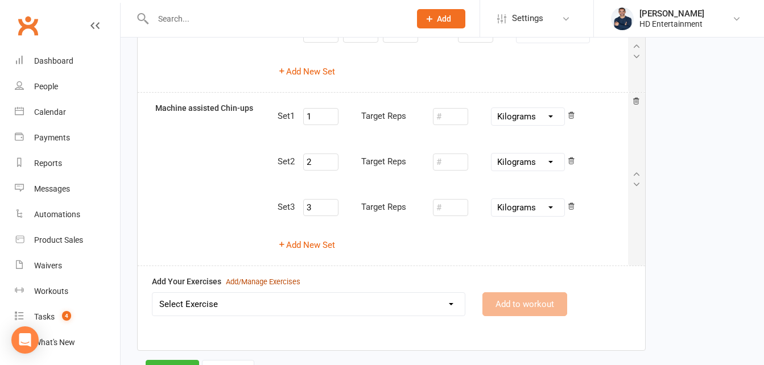
click at [270, 280] on div "Add/Manage Exercises" at bounding box center [263, 282] width 75 height 12
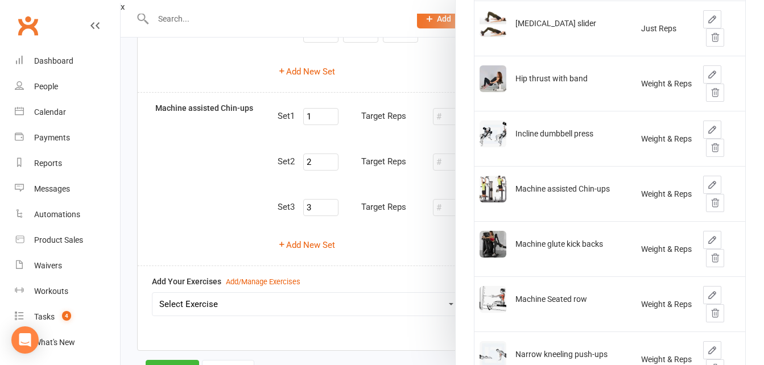
scroll to position [288, 0]
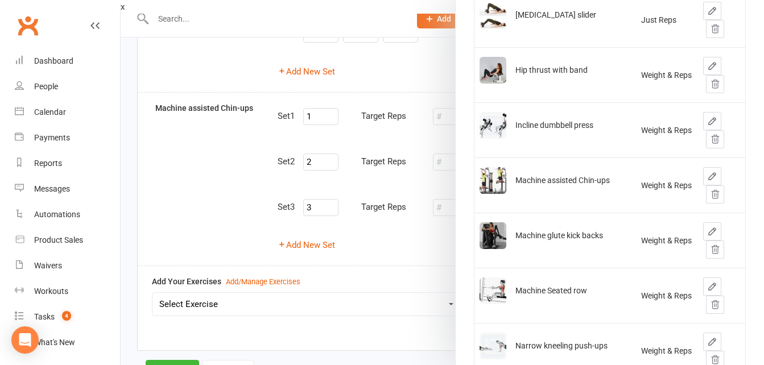
click at [531, 129] on div "Incline dumbbell press" at bounding box center [554, 125] width 78 height 9
click at [393, 22] on div at bounding box center [442, 182] width 643 height 365
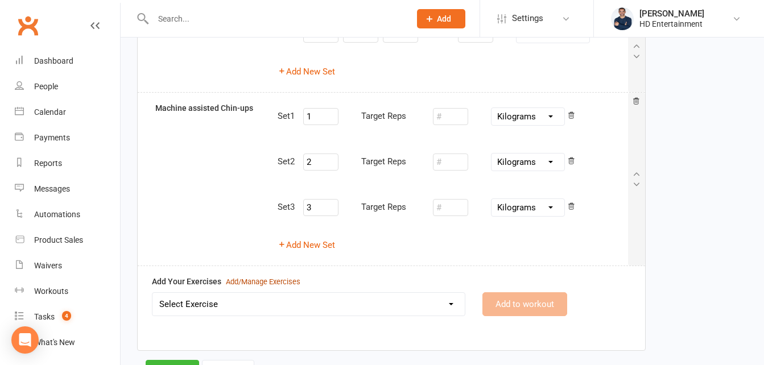
click at [292, 279] on div "Add/Manage Exercises" at bounding box center [263, 282] width 75 height 12
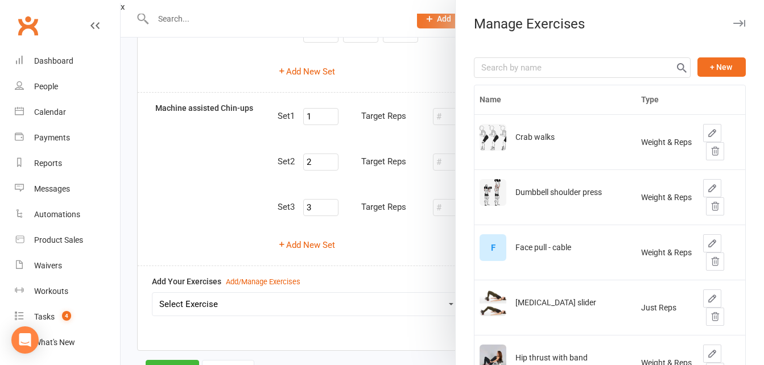
click at [485, 248] on div "F" at bounding box center [493, 247] width 27 height 27
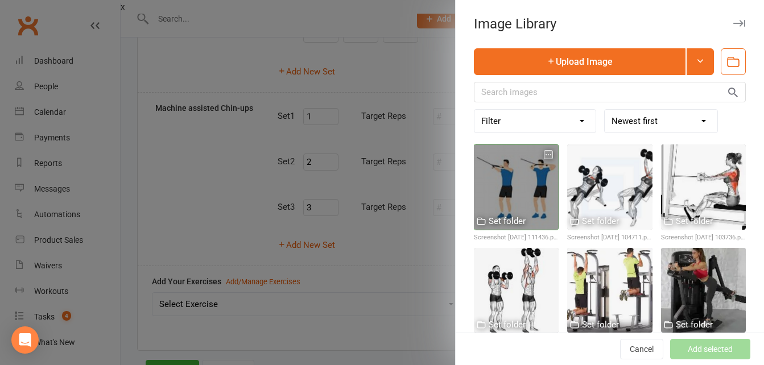
click at [507, 170] on div at bounding box center [516, 187] width 85 height 85
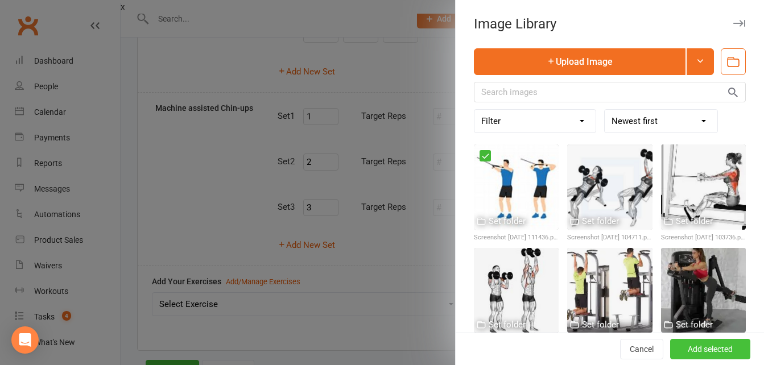
click at [694, 346] on button "Add selected" at bounding box center [710, 349] width 80 height 20
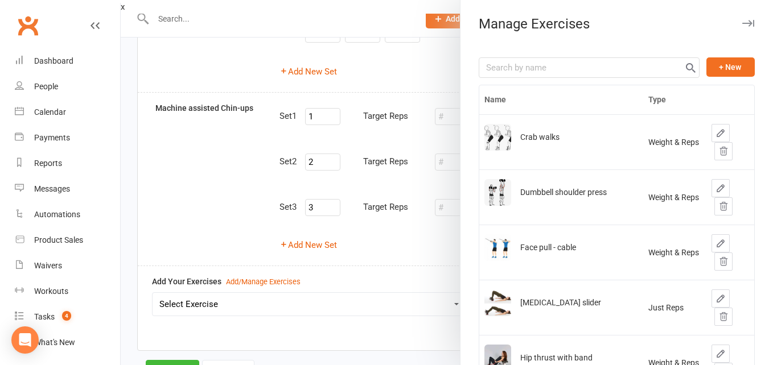
click at [220, 183] on div at bounding box center [447, 182] width 652 height 365
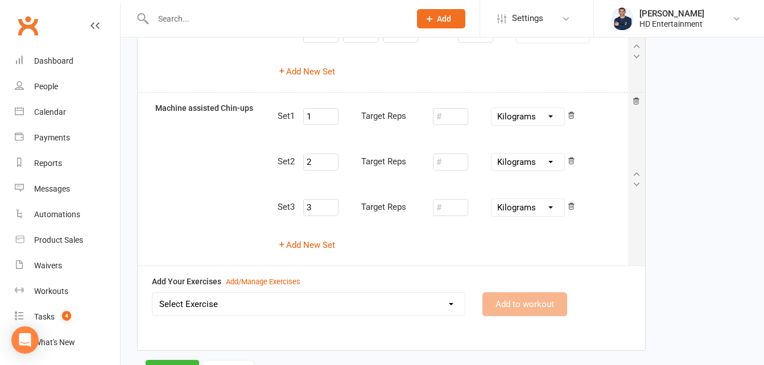
click at [450, 300] on select "Select Exercise Crab walks Dumbbell shoulder press Face pull - cable [MEDICAL_D…" at bounding box center [308, 304] width 312 height 23
select select "12218"
click at [152, 293] on select "Select Exercise Crab walks Dumbbell shoulder press Face pull - cable [MEDICAL_D…" at bounding box center [308, 304] width 312 height 23
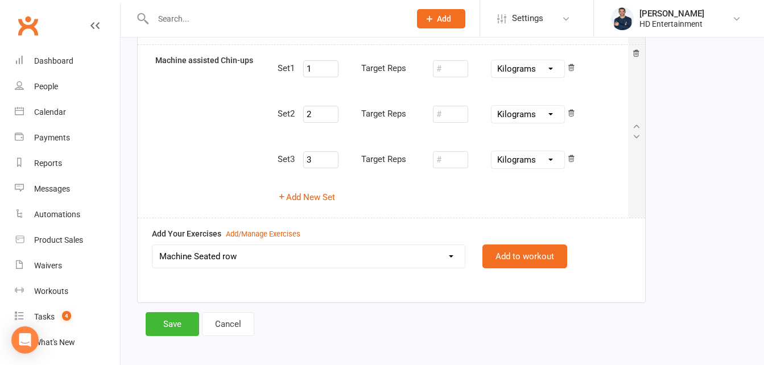
scroll to position [172, 0]
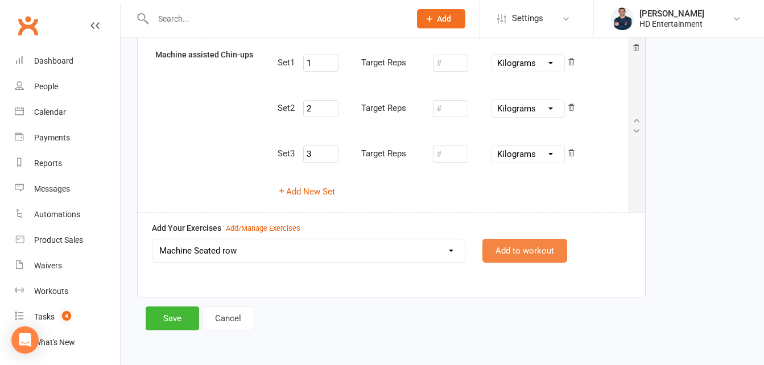
click at [509, 253] on button "Add to workout" at bounding box center [524, 251] width 85 height 24
select select
select select "Kilograms"
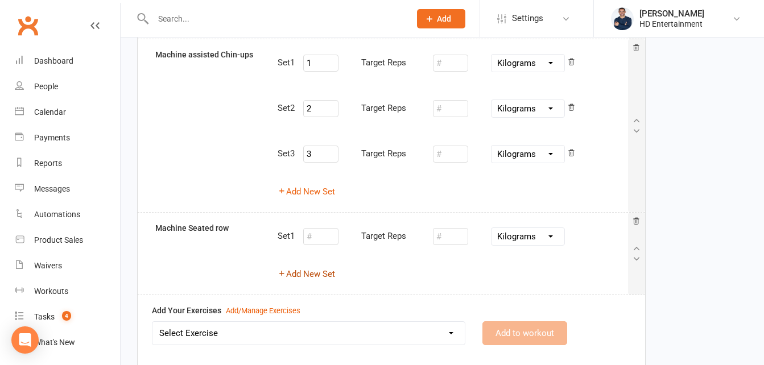
click at [313, 273] on button "Add New Set" at bounding box center [306, 274] width 57 height 14
select select "Kilograms"
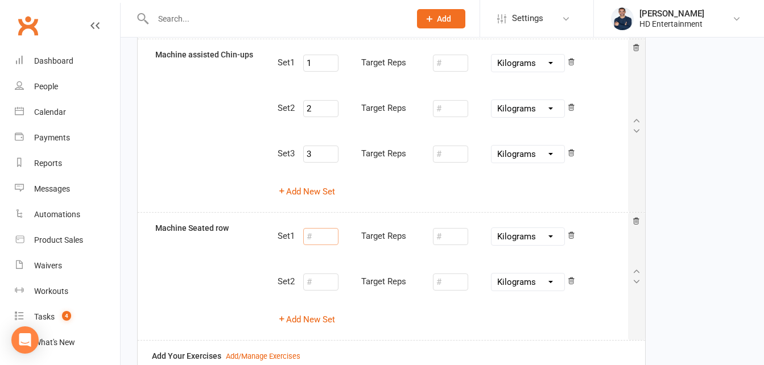
click at [327, 241] on input "number" at bounding box center [320, 236] width 35 height 17
type input "1"
click at [452, 241] on input "number" at bounding box center [450, 236] width 35 height 17
type input "10"
click at [328, 283] on input "number" at bounding box center [320, 282] width 35 height 17
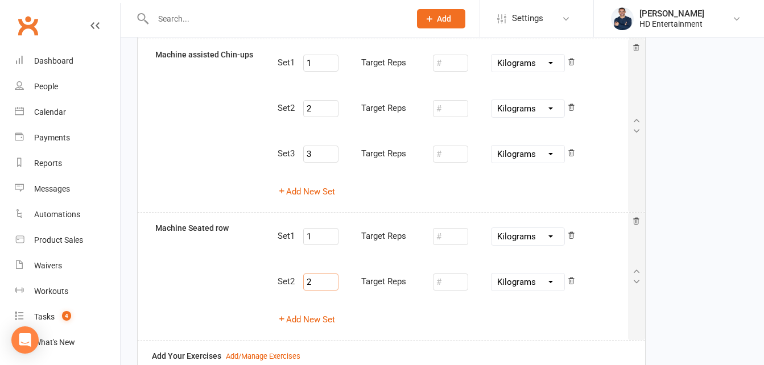
type input "2"
click at [453, 278] on input "number" at bounding box center [450, 282] width 35 height 17
type input "10"
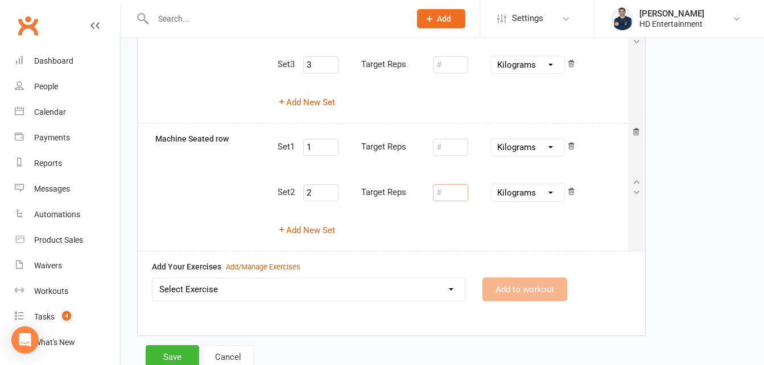
scroll to position [265, 0]
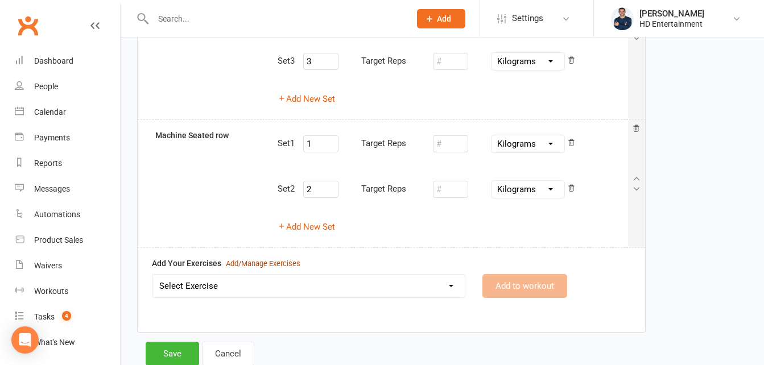
click at [243, 264] on div "Add/Manage Exercises" at bounding box center [263, 264] width 75 height 12
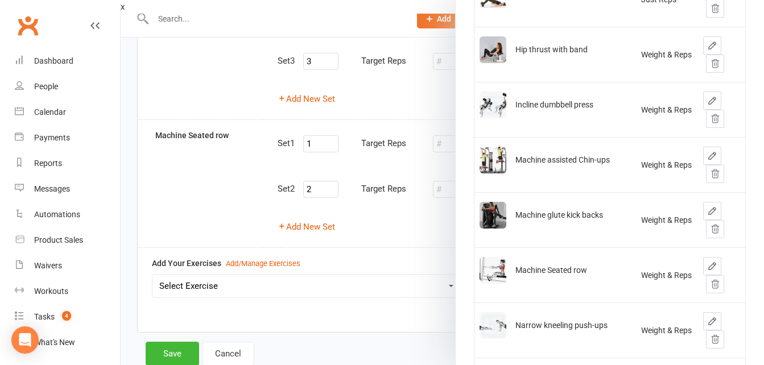
scroll to position [313, 0]
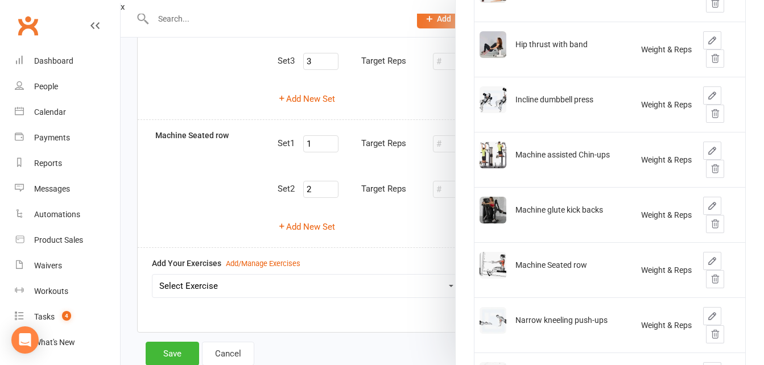
click at [558, 316] on div "Narrow kneeling push-ups" at bounding box center [561, 320] width 92 height 9
click at [373, 204] on div at bounding box center [442, 182] width 643 height 365
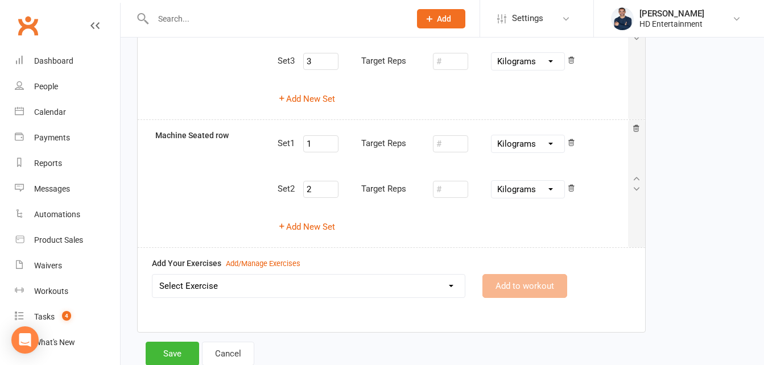
click at [438, 285] on select "Select Exercise Crab walks Dumbbell shoulder press Face pull - cable [MEDICAL_D…" at bounding box center [308, 286] width 312 height 23
select select "12151"
click at [152, 275] on select "Select Exercise Crab walks Dumbbell shoulder press Face pull - cable [MEDICAL_D…" at bounding box center [308, 286] width 312 height 23
click at [512, 283] on button "Add to workout" at bounding box center [524, 286] width 85 height 24
select select
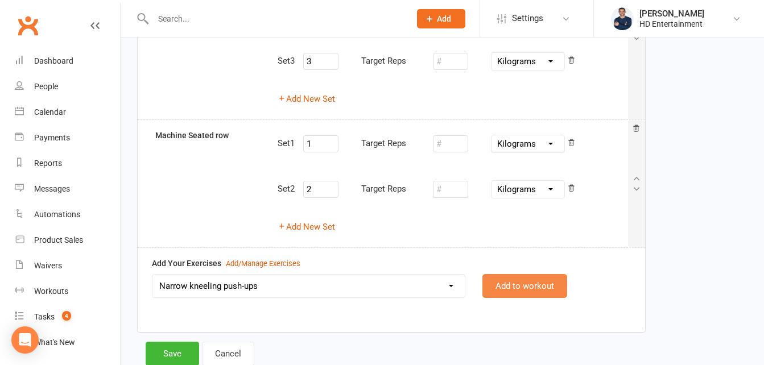
select select "Kilograms"
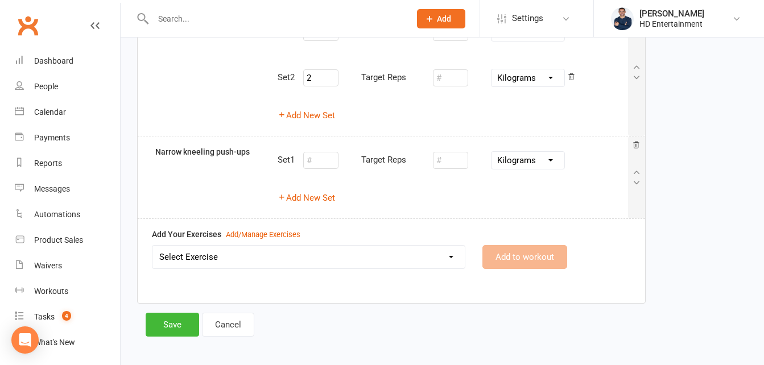
scroll to position [379, 0]
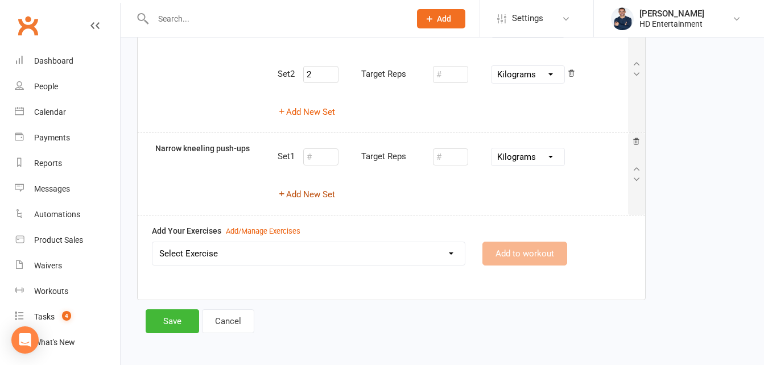
click at [324, 193] on button "Add New Set" at bounding box center [306, 195] width 57 height 14
select select "Kilograms"
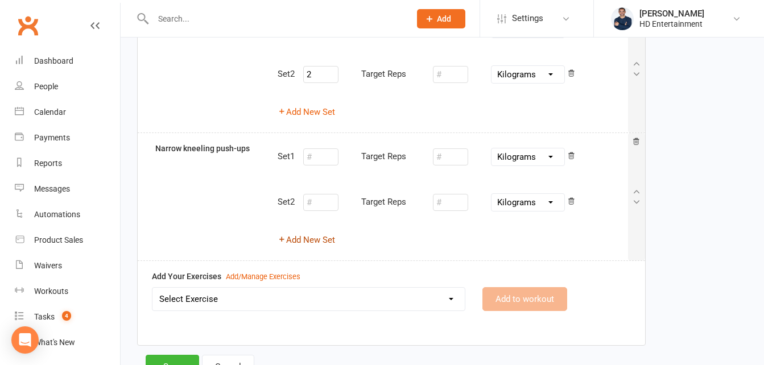
click at [322, 167] on div "Target Reps" at bounding box center [359, 157] width 112 height 23
click at [320, 159] on input "number" at bounding box center [320, 156] width 35 height 17
type input "1"
click at [452, 163] on input "number" at bounding box center [450, 156] width 35 height 17
type input "10"
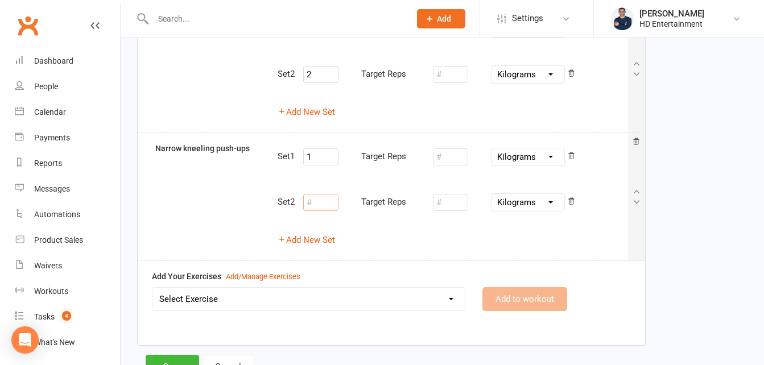
click at [317, 201] on input "number" at bounding box center [320, 202] width 35 height 17
type input "2"
click at [449, 202] on input "number" at bounding box center [450, 202] width 35 height 17
type input "10"
click at [553, 154] on select "Pounds Grams Kilograms" at bounding box center [528, 156] width 73 height 17
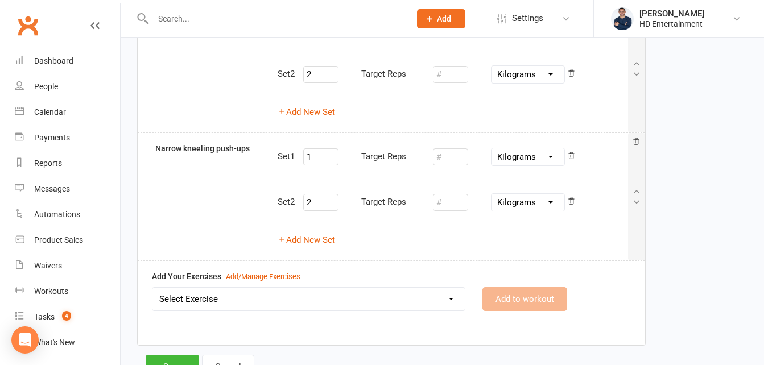
click at [553, 154] on select "Pounds Grams Kilograms" at bounding box center [528, 156] width 73 height 17
click at [574, 160] on icon at bounding box center [571, 157] width 8 height 10
type input "2"
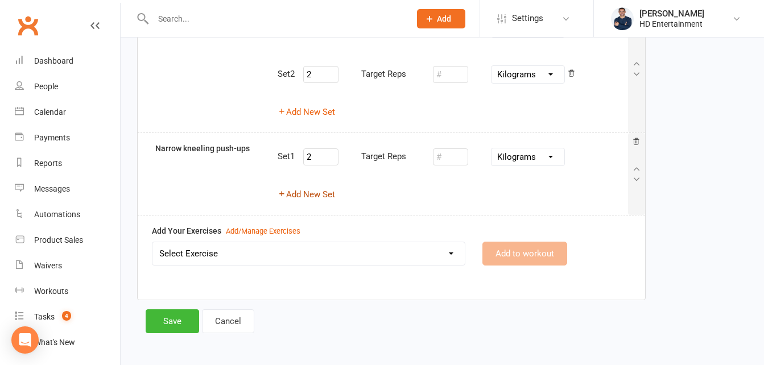
click at [321, 195] on button "Add New Set" at bounding box center [306, 195] width 57 height 14
select select "Kilograms"
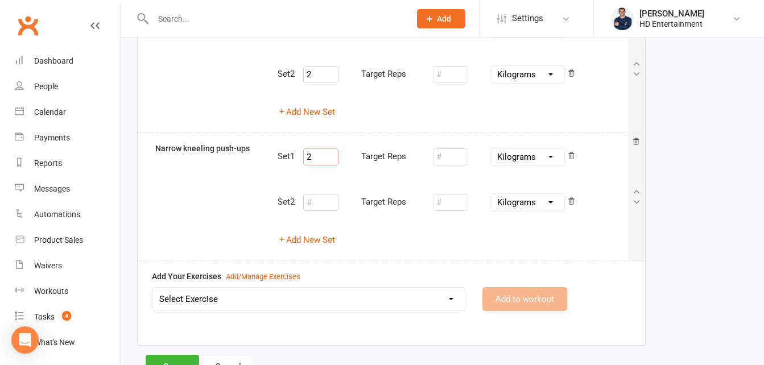
click at [317, 159] on input "2" at bounding box center [320, 156] width 35 height 17
type input "1"
click at [319, 206] on input "number" at bounding box center [320, 202] width 35 height 17
type input "2"
click at [451, 205] on input "number" at bounding box center [450, 202] width 35 height 17
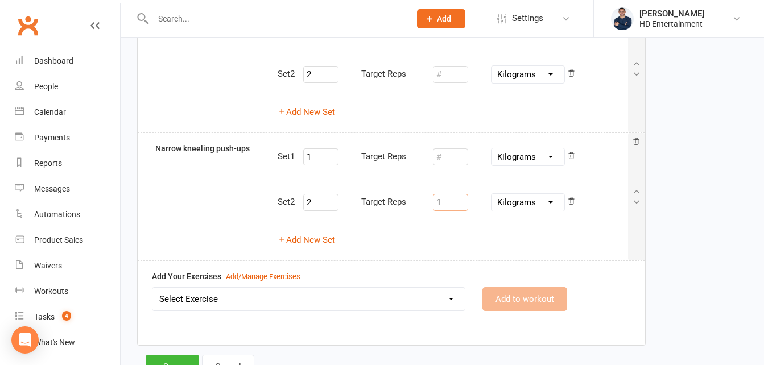
type input "10"
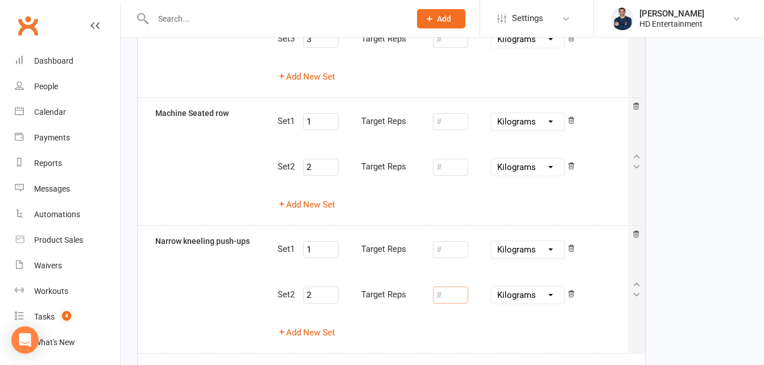
scroll to position [428, 0]
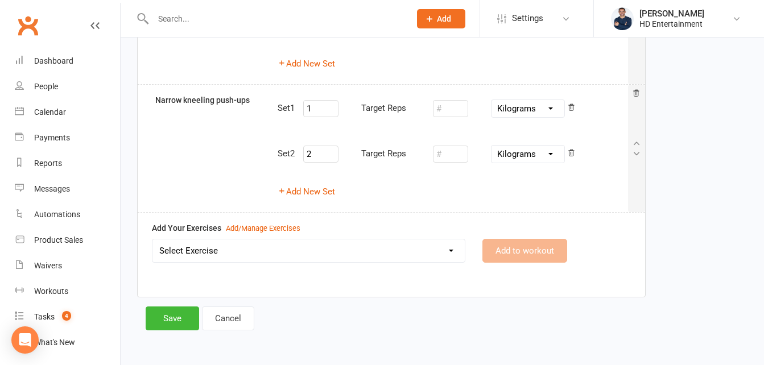
click at [451, 250] on select "Select Exercise Crab walks Dumbbell shoulder press Face pull - cable [MEDICAL_D…" at bounding box center [308, 251] width 312 height 23
select select "12220"
click at [152, 240] on select "Select Exercise Crab walks Dumbbell shoulder press Face pull - cable [MEDICAL_D…" at bounding box center [308, 251] width 312 height 23
click at [515, 251] on button "Add to workout" at bounding box center [524, 251] width 85 height 24
select select
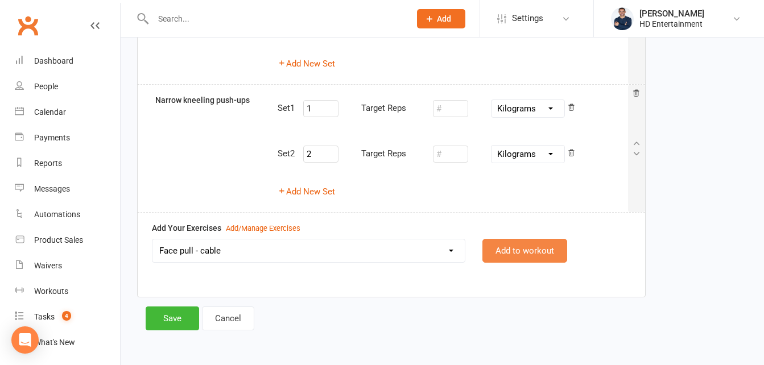
select select "Kilograms"
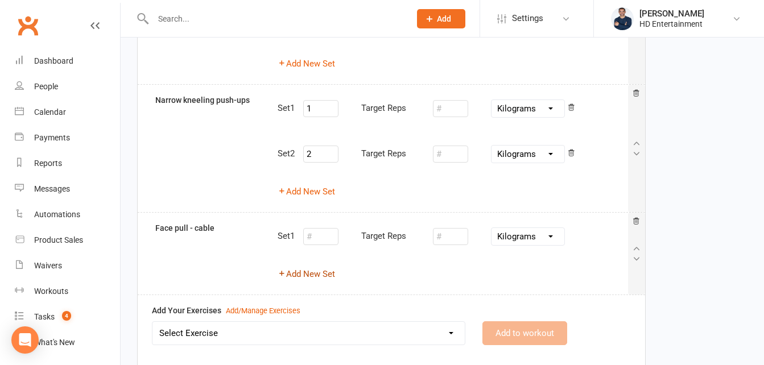
click at [307, 274] on button "Add New Set" at bounding box center [306, 274] width 57 height 14
select select "Kilograms"
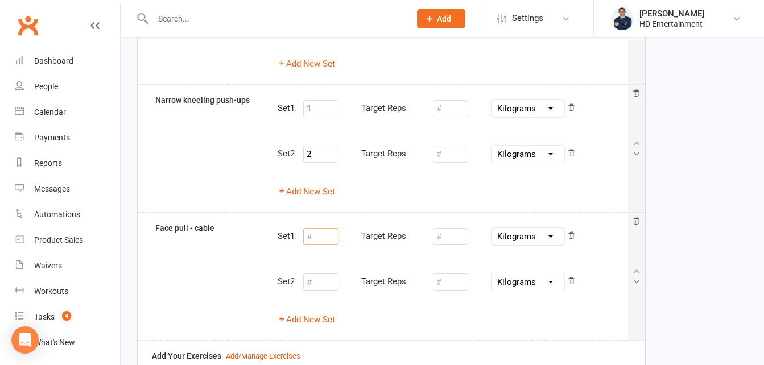
click at [322, 244] on input "number" at bounding box center [320, 236] width 35 height 17
click at [435, 241] on div "Set 1 1 Target Reps Pounds Grams Kilograms" at bounding box center [453, 237] width 350 height 30
type input "1"
click at [445, 241] on input "number" at bounding box center [450, 236] width 35 height 17
type input "8"
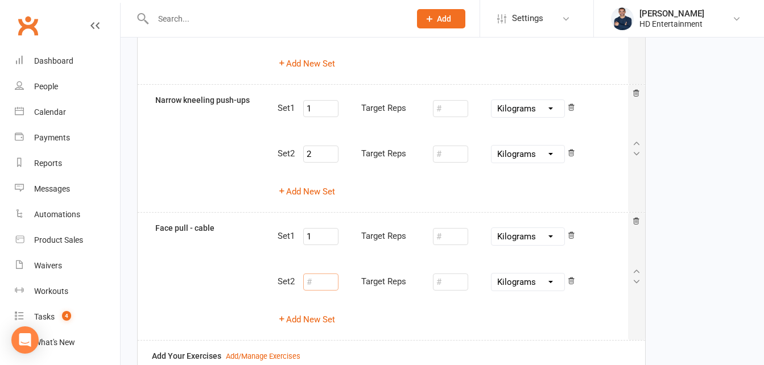
click at [321, 283] on input "number" at bounding box center [320, 282] width 35 height 17
type input "2"
click at [455, 288] on input "number" at bounding box center [450, 282] width 35 height 17
type input "8"
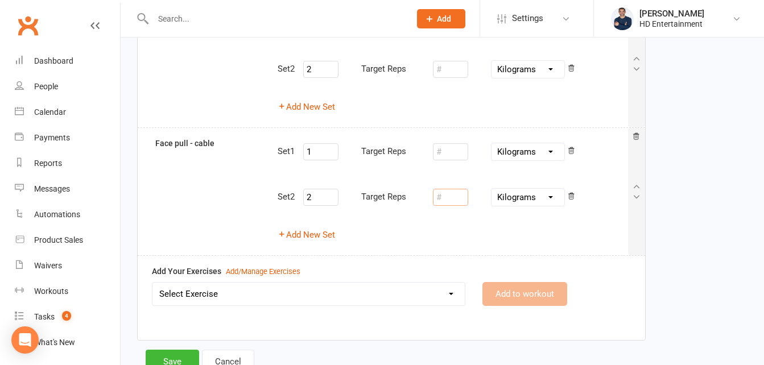
scroll to position [556, 0]
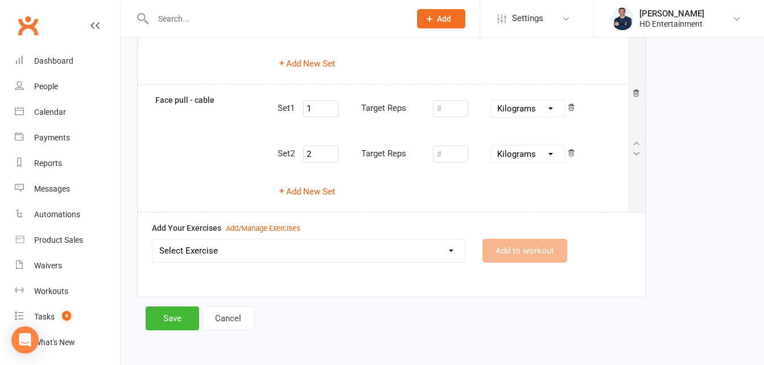
click at [205, 248] on select "Select Exercise Crab walks Dumbbell shoulder press Face pull - cable [MEDICAL_D…" at bounding box center [308, 251] width 312 height 23
select select "12217"
click at [152, 240] on select "Select Exercise Crab walks Dumbbell shoulder press Face pull - cable [MEDICAL_D…" at bounding box center [308, 251] width 312 height 23
click at [515, 247] on button "Add to workout" at bounding box center [524, 251] width 85 height 24
select select
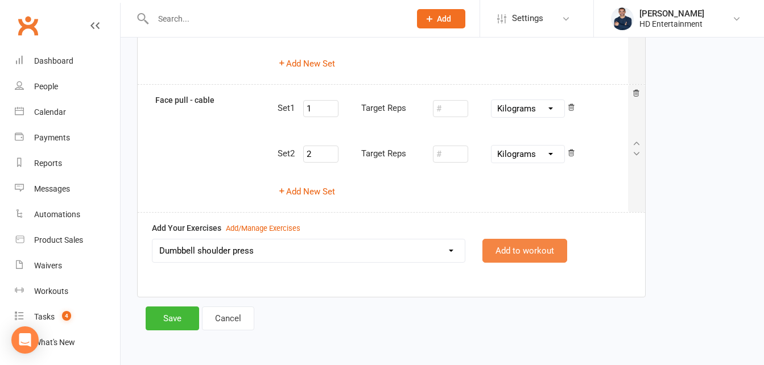
select select "Kilograms"
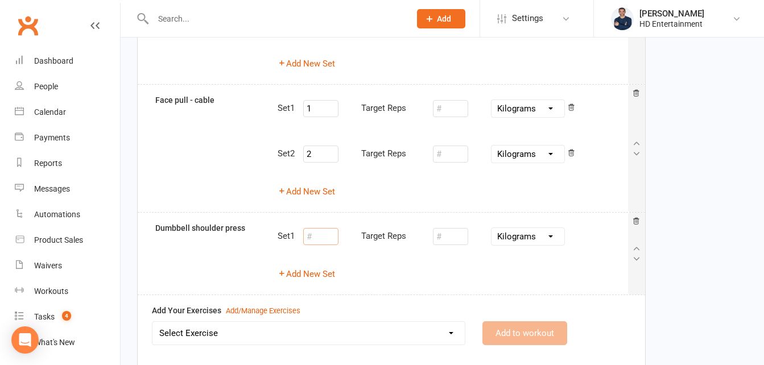
click at [335, 234] on input "number" at bounding box center [320, 236] width 35 height 17
type input "1"
click at [464, 240] on input "number" at bounding box center [450, 236] width 35 height 17
type input "10"
click at [321, 274] on button "Add New Set" at bounding box center [306, 274] width 57 height 14
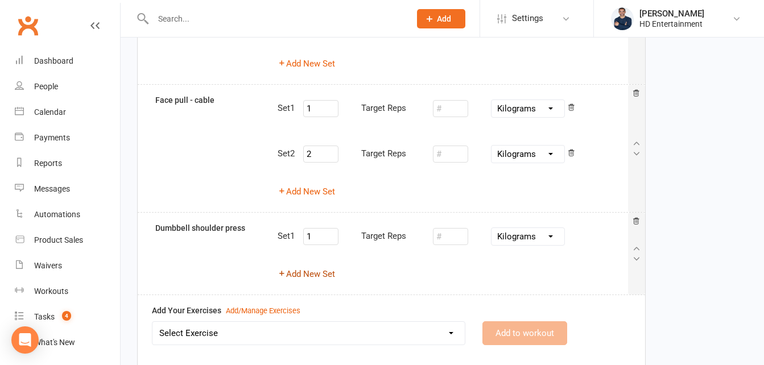
select select "Kilograms"
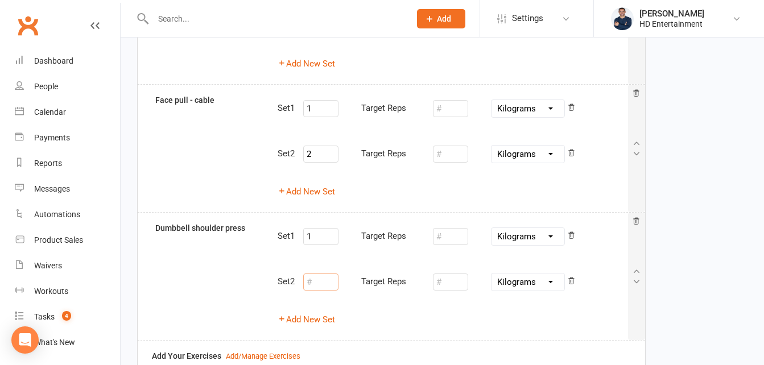
click at [317, 281] on input "number" at bounding box center [320, 282] width 35 height 17
type input "2"
click at [440, 284] on input "number" at bounding box center [450, 282] width 35 height 17
type input "10"
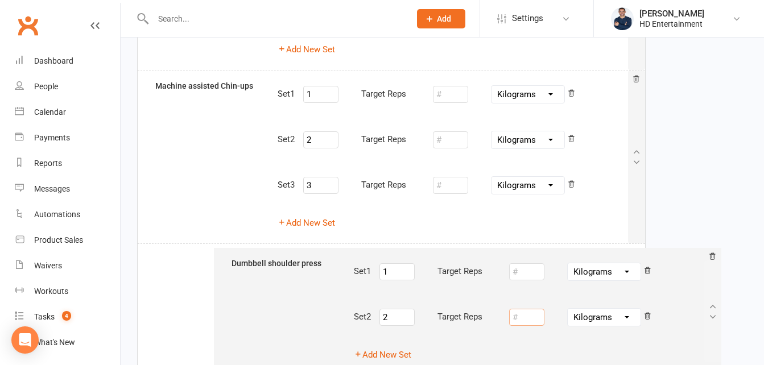
scroll to position [167, 0]
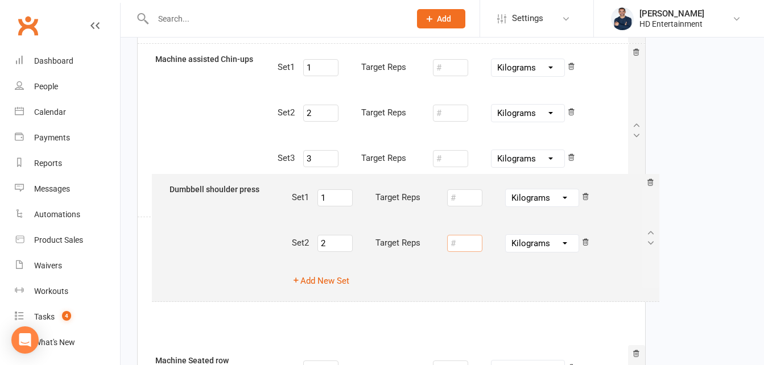
drag, startPoint x: 639, startPoint y: 163, endPoint x: 651, endPoint y: 236, distance: 73.2
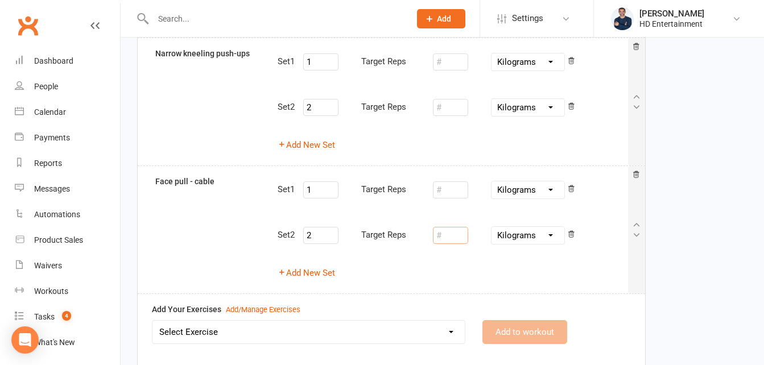
scroll to position [684, 0]
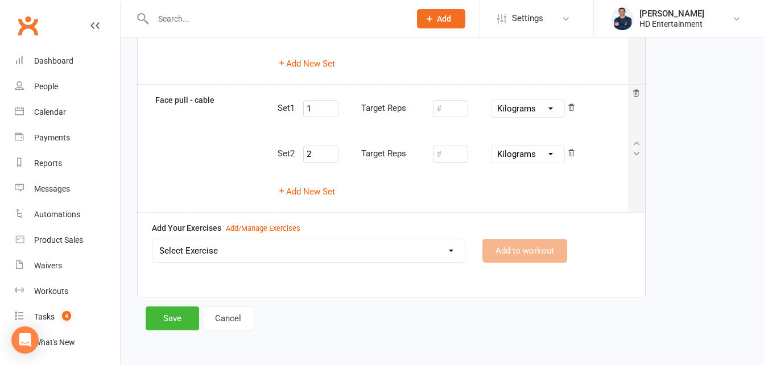
click at [190, 250] on select "Select Exercise Crab walks Dumbbell shoulder press Face pull - cable [MEDICAL_D…" at bounding box center [308, 251] width 312 height 23
click at [152, 240] on select "Select Exercise Crab walks Dumbbell shoulder press Face pull - cable [MEDICAL_D…" at bounding box center [308, 251] width 312 height 23
click at [447, 253] on select "Crab walks Dumbbell shoulder press Face pull - cable [MEDICAL_DATA] slider Hip …" at bounding box center [308, 251] width 312 height 23
select select "12153"
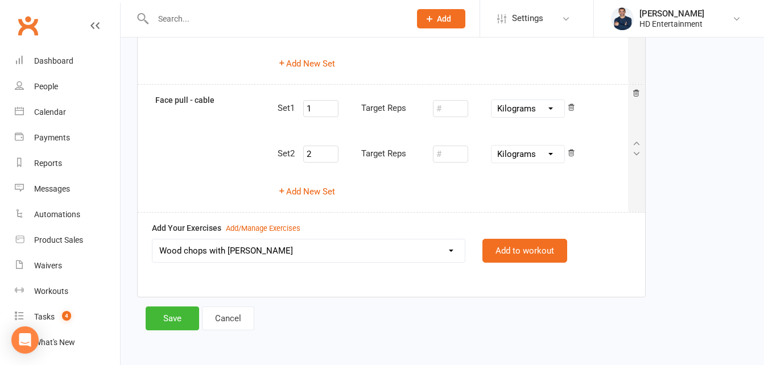
click at [152, 240] on select "Crab walks Dumbbell shoulder press Face pull - cable [MEDICAL_DATA] slider Hip …" at bounding box center [308, 251] width 312 height 23
click at [514, 255] on button "Add to workout" at bounding box center [524, 251] width 85 height 24
select select
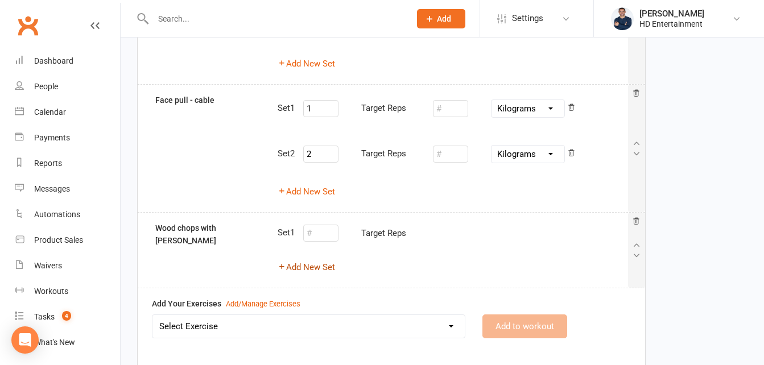
click at [314, 269] on button "Add New Set" at bounding box center [306, 268] width 57 height 14
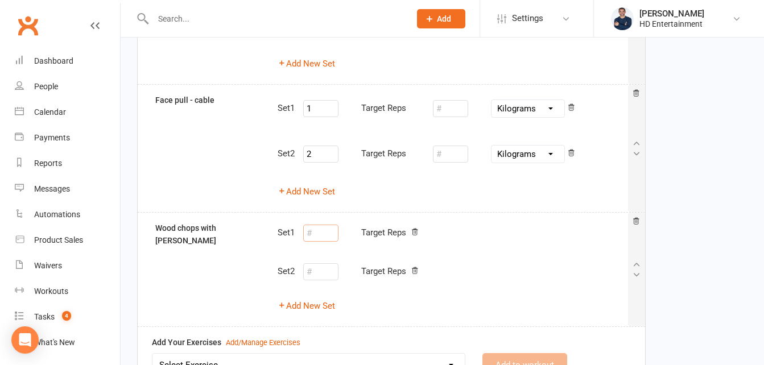
click at [327, 241] on input "number" at bounding box center [320, 233] width 35 height 17
click at [391, 238] on div "Target Reps" at bounding box center [389, 233] width 57 height 14
type input "1"
click at [322, 275] on input "number" at bounding box center [320, 271] width 35 height 17
click at [387, 271] on div "Target Reps" at bounding box center [389, 272] width 57 height 14
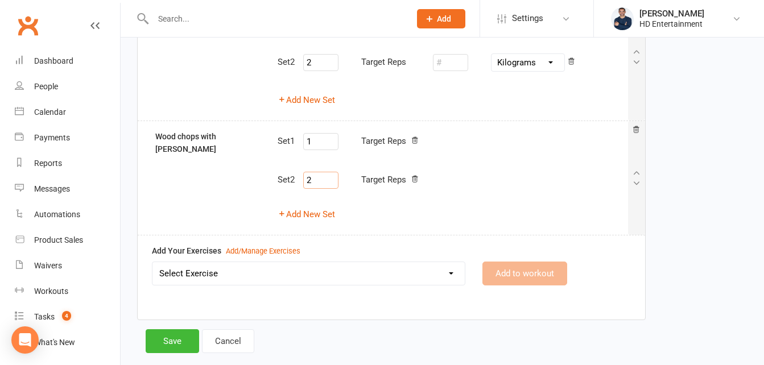
scroll to position [782, 0]
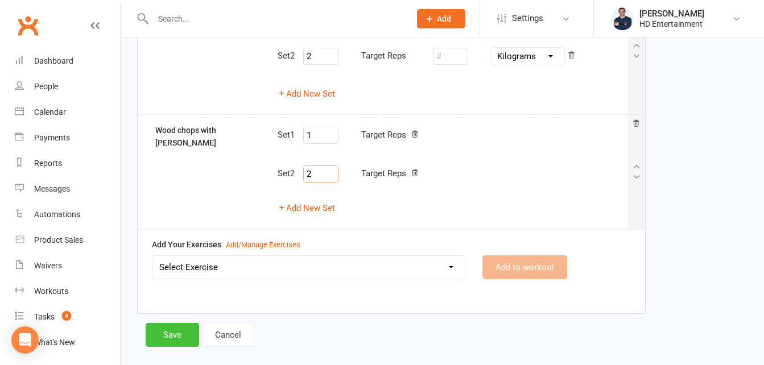
type input "2"
click at [165, 340] on button "Save" at bounding box center [172, 335] width 53 height 24
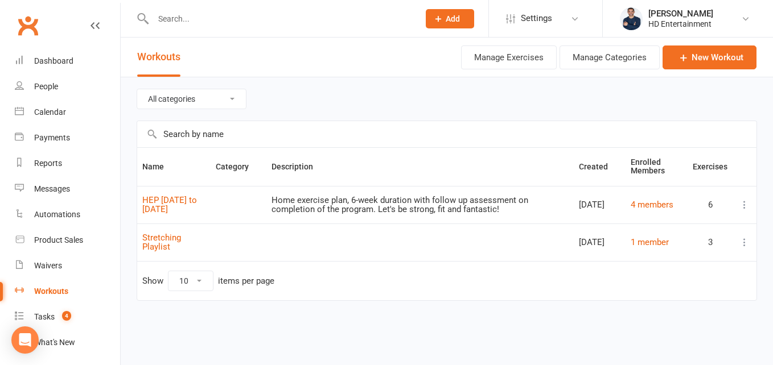
click at [228, 94] on select "All categories Upperbody - push/pull" at bounding box center [191, 98] width 109 height 19
select select "468"
click at [137, 89] on select "All categories Upperbody - push/pull" at bounding box center [191, 98] width 109 height 19
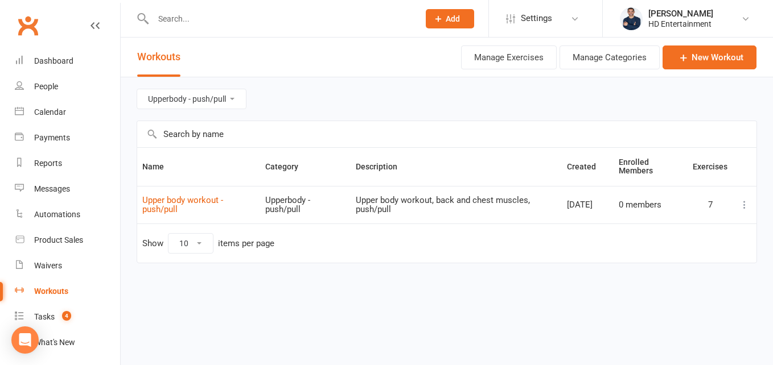
click at [235, 97] on select "All categories Upperbody - push/pull" at bounding box center [191, 98] width 109 height 19
select select
click at [137, 89] on select "All categories Upperbody - push/pull" at bounding box center [191, 98] width 109 height 19
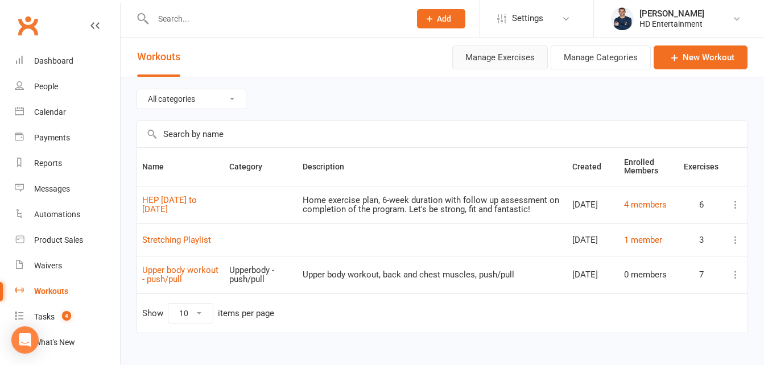
click at [528, 60] on button "Manage Exercises" at bounding box center [500, 58] width 96 height 24
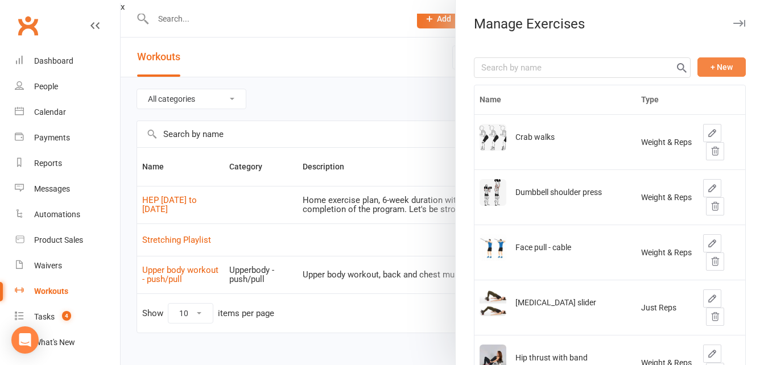
click at [711, 69] on button "+ New" at bounding box center [721, 66] width 48 height 19
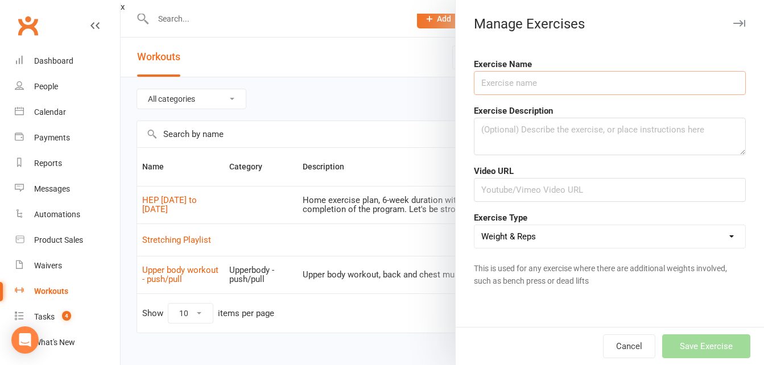
click at [522, 79] on input "text" at bounding box center [610, 83] width 272 height 24
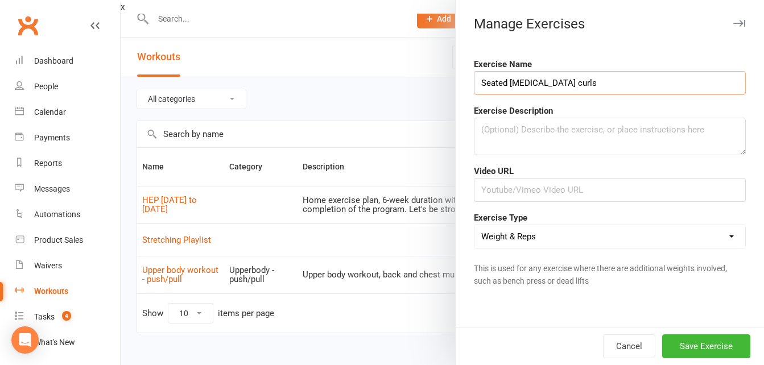
type input "Seated [MEDICAL_DATA] curls"
click at [487, 134] on textarea at bounding box center [610, 137] width 272 height 38
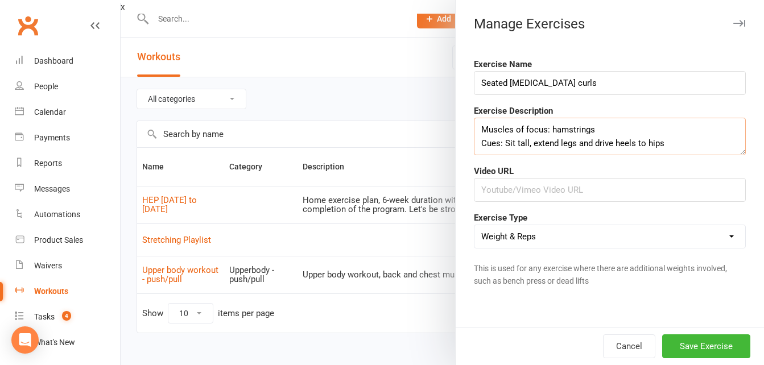
type textarea "Muscles of focus: hamstrings Cues: Sit tall, extend legs and drive heels to hips"
click at [532, 189] on input "text" at bounding box center [610, 190] width 272 height 24
paste input "[URL][DOMAIN_NAME]"
type input "[URL][DOMAIN_NAME]"
click at [683, 344] on button "Save Exercise" at bounding box center [706, 347] width 88 height 24
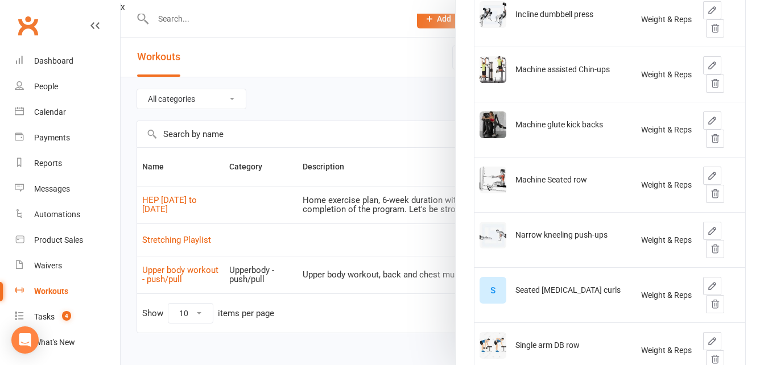
scroll to position [409, 0]
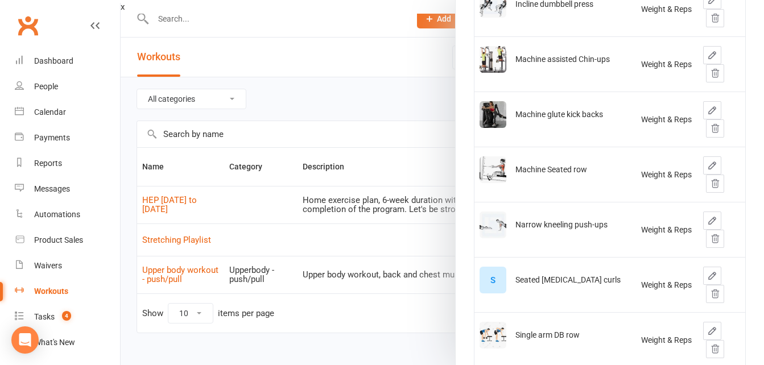
click at [486, 281] on div "S" at bounding box center [493, 280] width 27 height 27
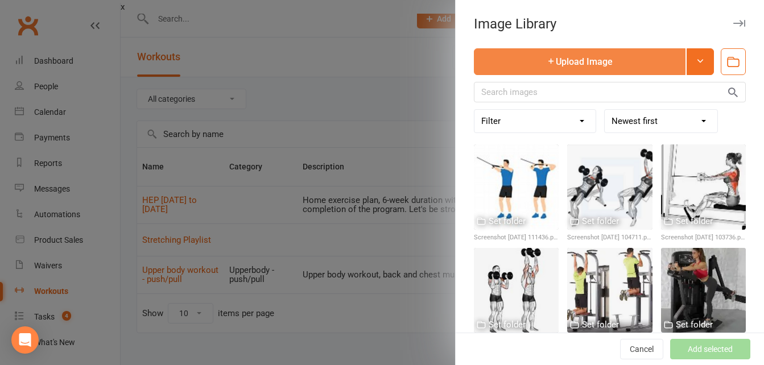
click at [521, 64] on button "Upload Image" at bounding box center [580, 61] width 212 height 27
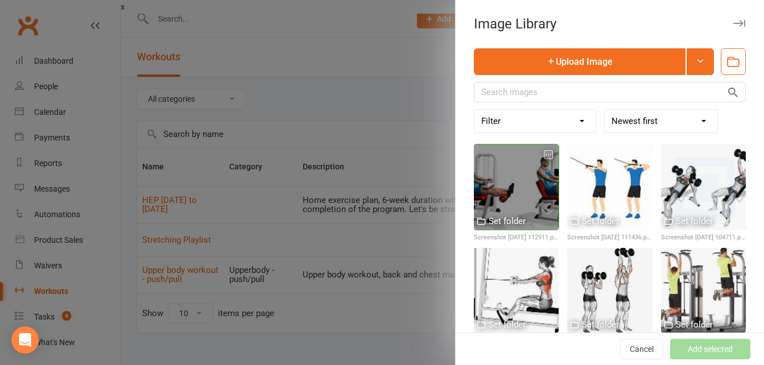
click at [512, 202] on div at bounding box center [516, 187] width 85 height 85
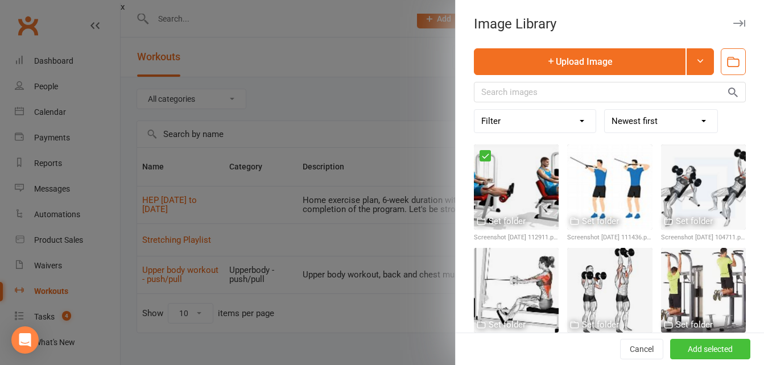
click at [670, 348] on button "Add selected" at bounding box center [710, 349] width 80 height 20
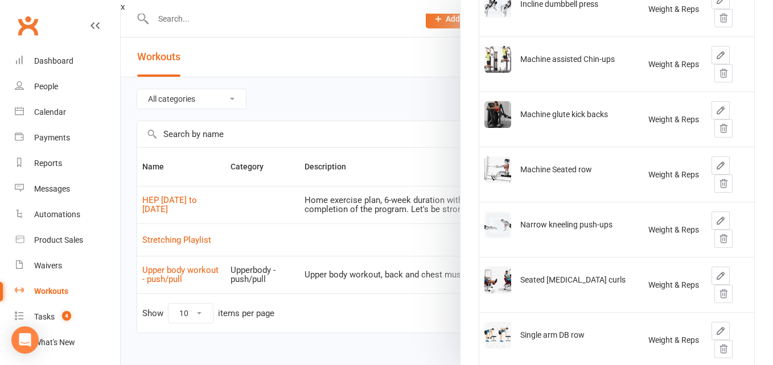
click at [364, 59] on div at bounding box center [447, 182] width 652 height 365
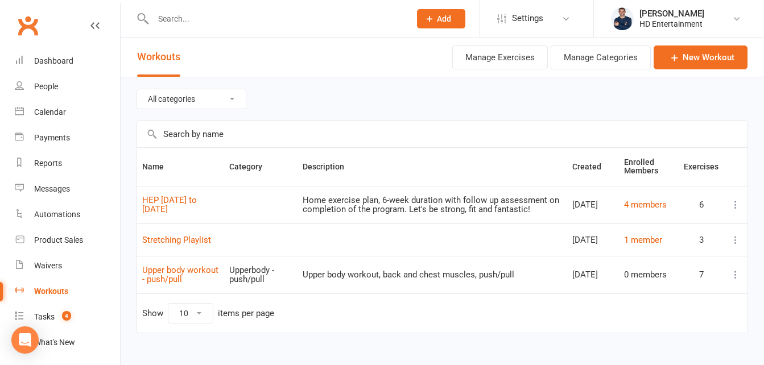
click at [44, 291] on div "Workouts" at bounding box center [51, 291] width 34 height 9
click at [484, 61] on button "Manage Exercises" at bounding box center [500, 58] width 96 height 24
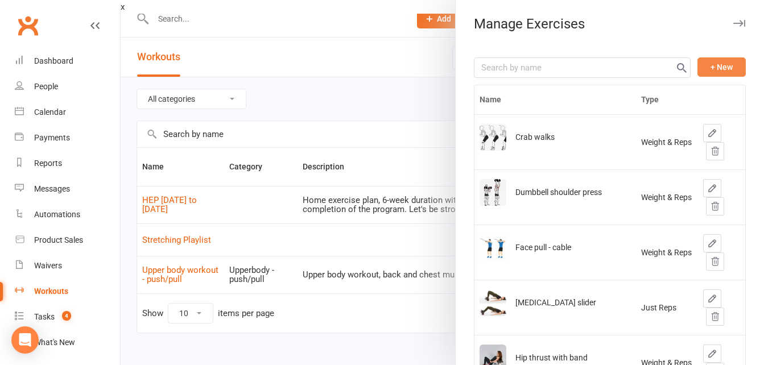
click at [700, 68] on button "+ New" at bounding box center [721, 66] width 48 height 19
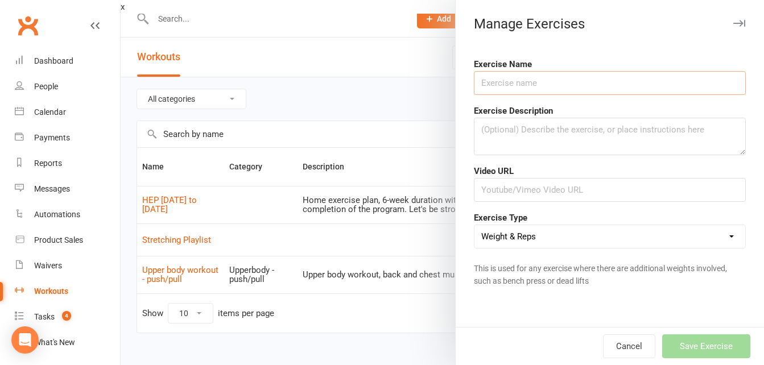
click at [510, 89] on input "text" at bounding box center [610, 83] width 272 height 24
type input "Side lying hip abduction"
click at [497, 126] on textarea at bounding box center [610, 137] width 272 height 38
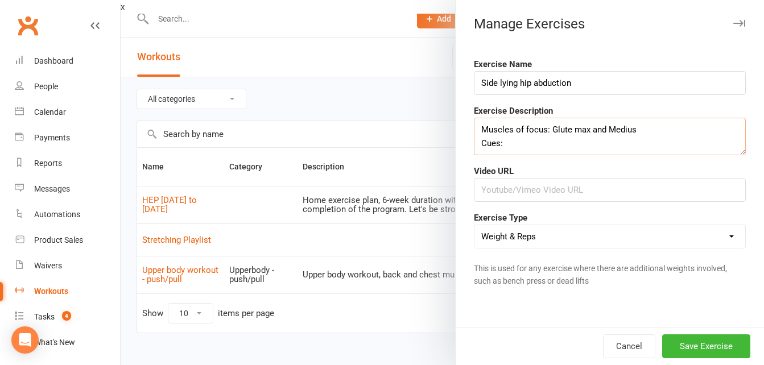
click at [514, 147] on textarea "Muscles of focus: Glute max and Medius Cues:" at bounding box center [610, 137] width 272 height 38
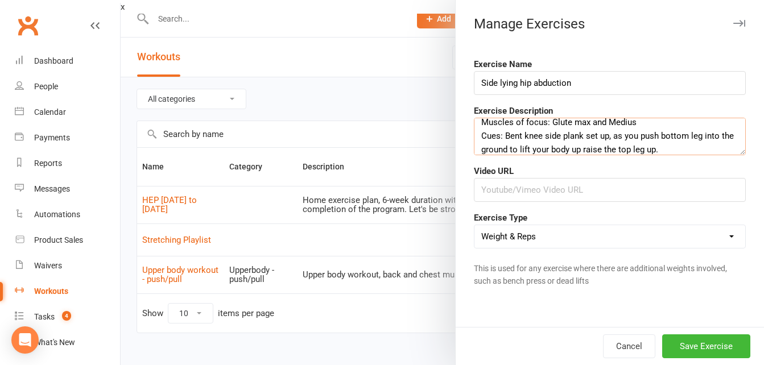
type textarea "Muscles of focus: Glute max and Medius Cues: Bent knee side plank set up, as yo…"
click at [503, 184] on input "text" at bounding box center [610, 190] width 272 height 24
paste input "[URL][DOMAIN_NAME]"
type input "[URL][DOMAIN_NAME]"
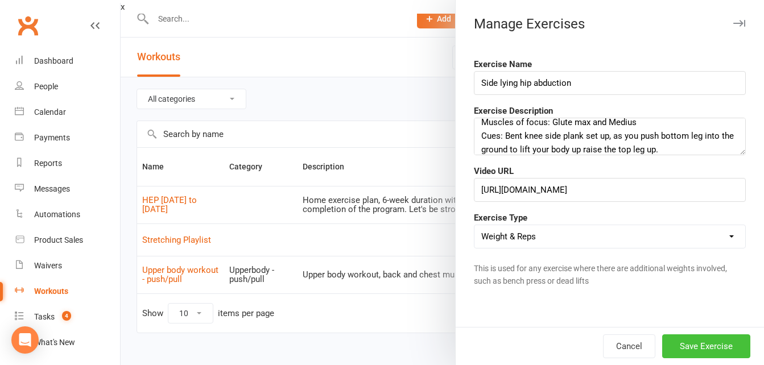
click at [678, 342] on button "Save Exercise" at bounding box center [706, 347] width 88 height 24
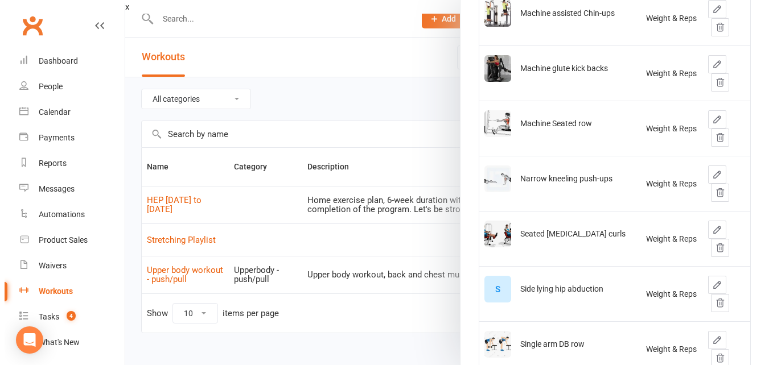
scroll to position [457, 0]
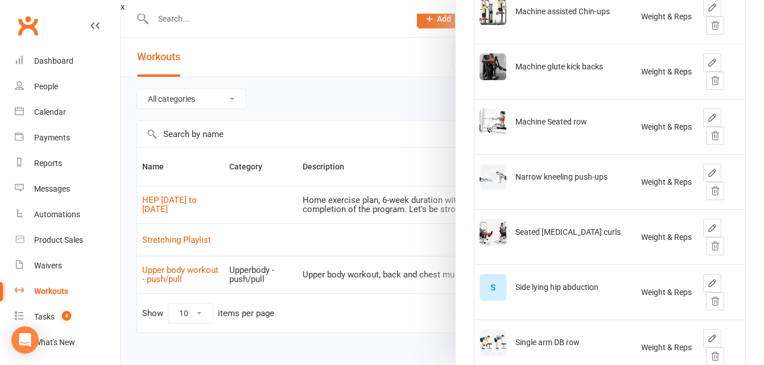
click at [490, 286] on div "S" at bounding box center [493, 287] width 27 height 27
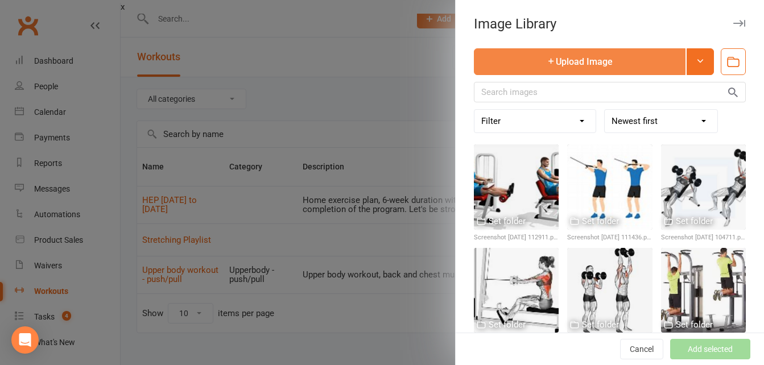
click at [533, 65] on button "Upload Image" at bounding box center [580, 61] width 212 height 27
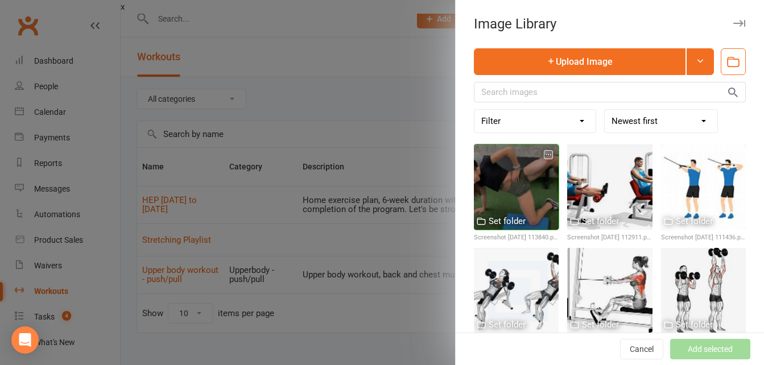
click at [509, 181] on div at bounding box center [516, 187] width 85 height 85
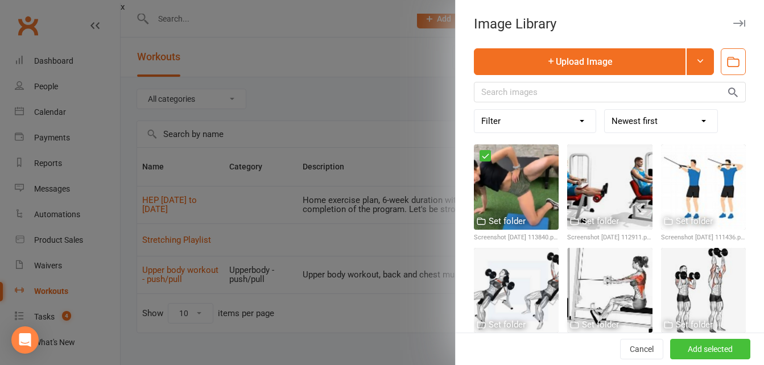
click at [688, 352] on button "Add selected" at bounding box center [710, 349] width 80 height 20
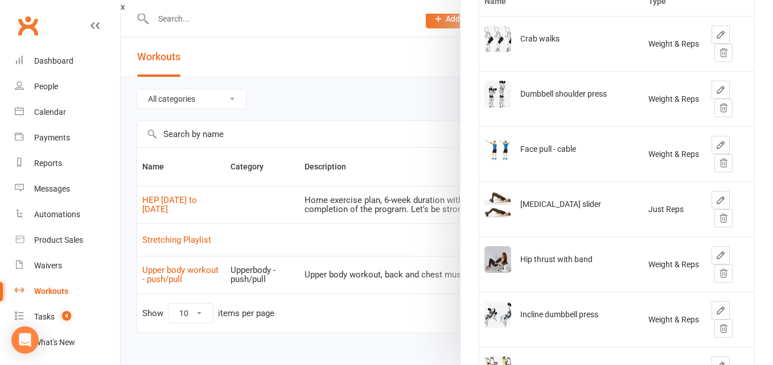
scroll to position [0, 0]
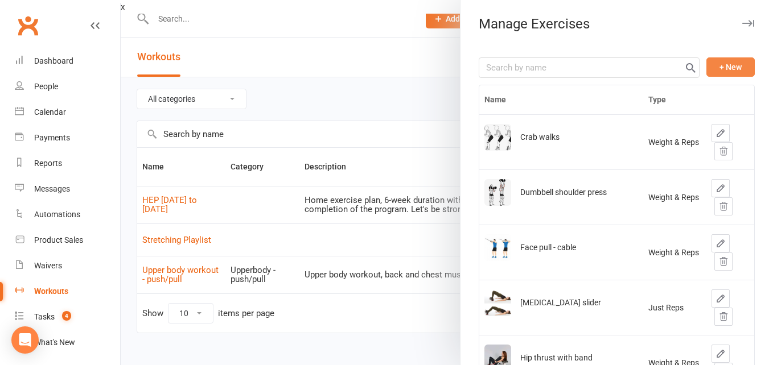
click at [716, 72] on button "+ New" at bounding box center [730, 66] width 48 height 19
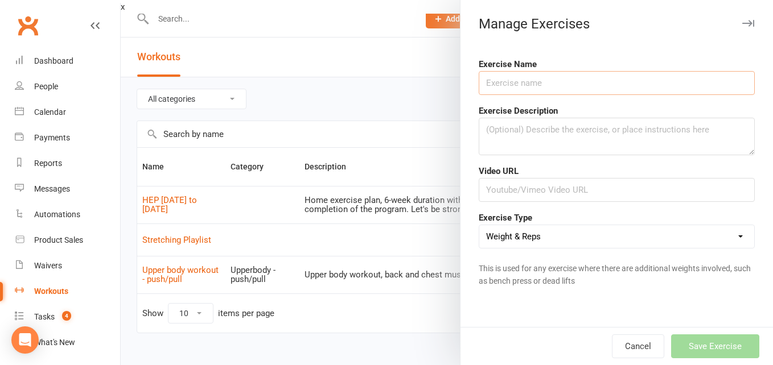
click at [527, 79] on input "text" at bounding box center [616, 83] width 276 height 24
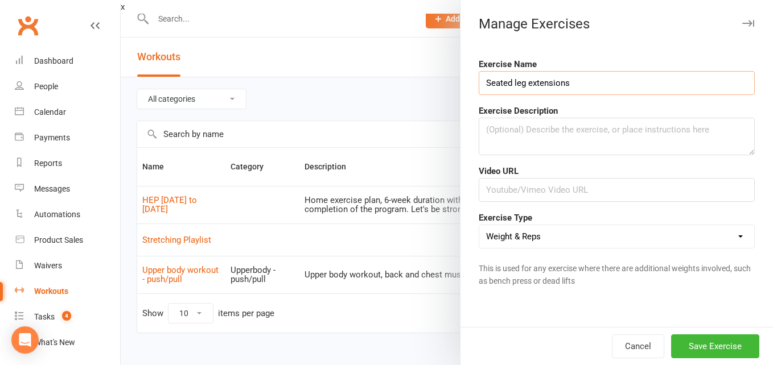
type input "Seated leg extensions"
click at [503, 129] on textarea at bounding box center [616, 137] width 276 height 38
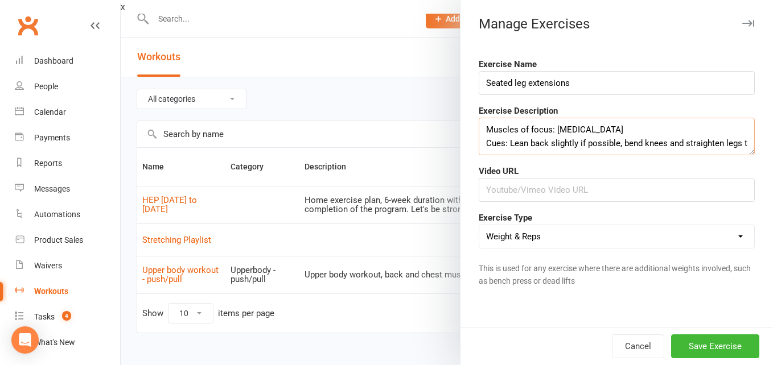
scroll to position [7, 0]
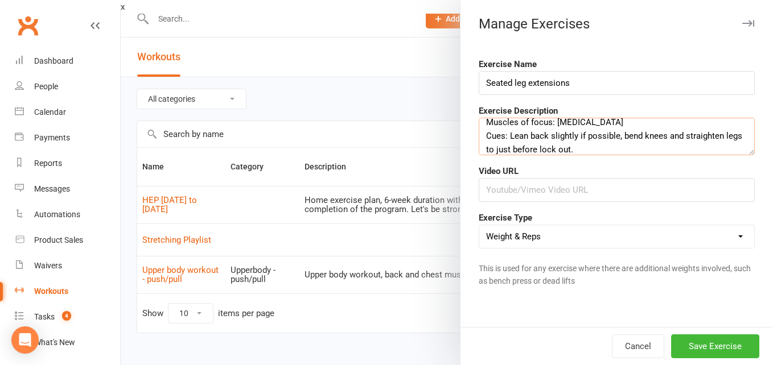
type textarea "Muscles of focus: [MEDICAL_DATA] Cues: Lean back slightly if possible, bend kne…"
click at [490, 196] on input "text" at bounding box center [616, 190] width 276 height 24
paste input "[URL][DOMAIN_NAME]"
type input "[URL][DOMAIN_NAME]"
click at [709, 348] on button "Save Exercise" at bounding box center [715, 347] width 88 height 24
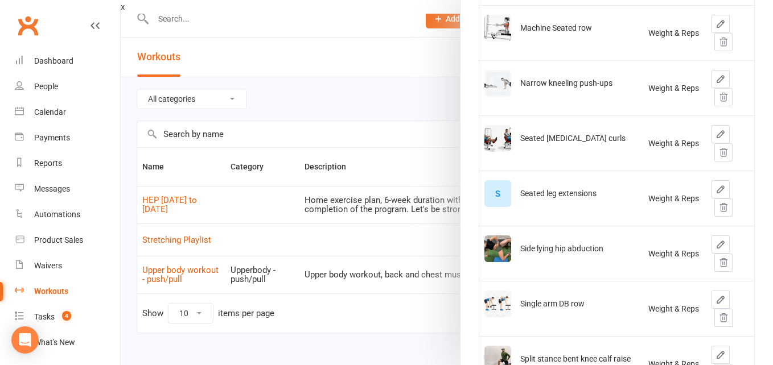
scroll to position [588, 0]
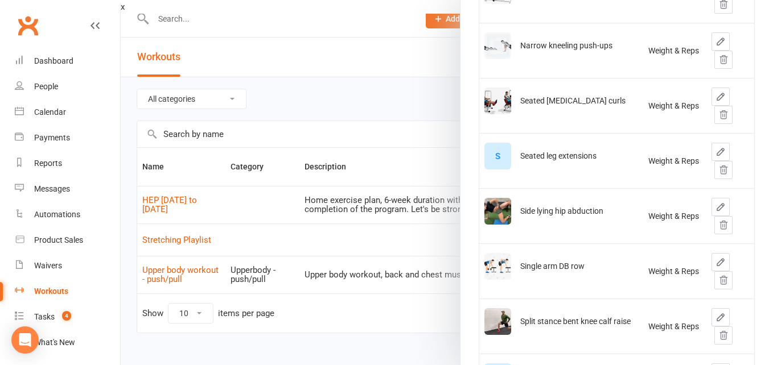
click at [498, 157] on div "S" at bounding box center [497, 156] width 27 height 27
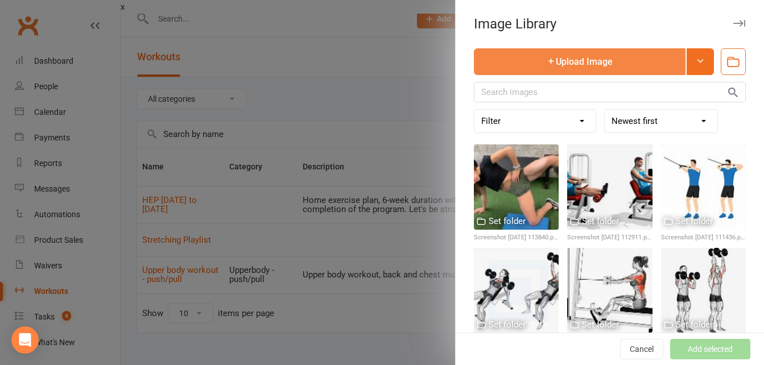
click at [585, 61] on button "Upload Image" at bounding box center [580, 61] width 212 height 27
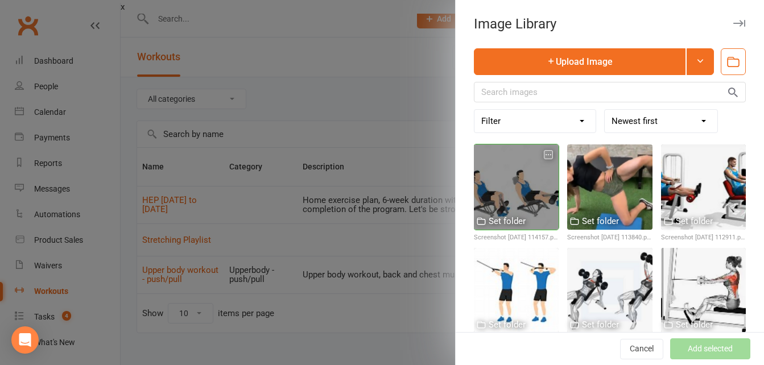
click at [507, 164] on div at bounding box center [516, 187] width 85 height 85
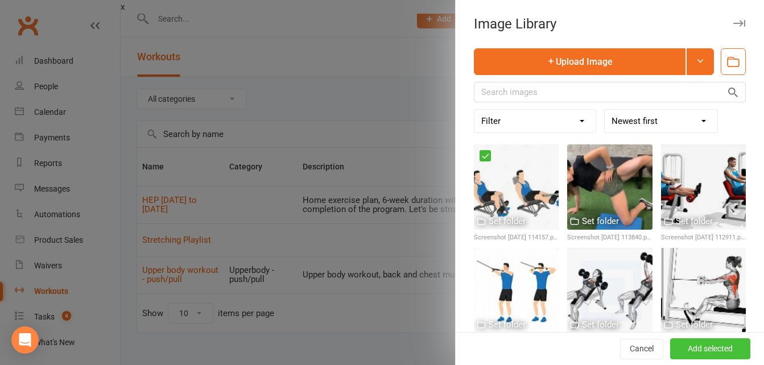
click at [682, 347] on button "Add selected" at bounding box center [710, 349] width 80 height 20
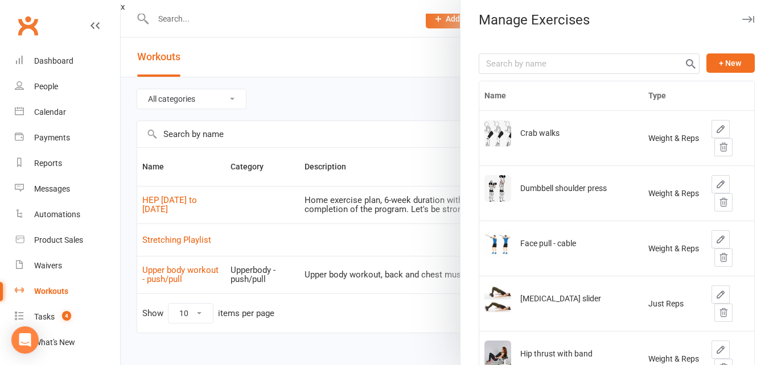
scroll to position [0, 0]
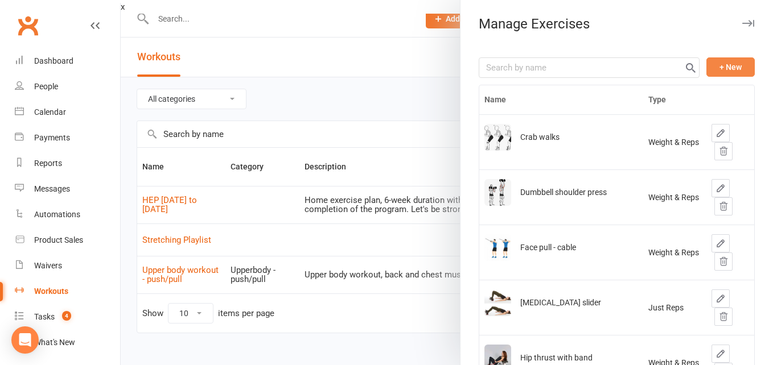
click at [716, 67] on button "+ New" at bounding box center [730, 66] width 48 height 19
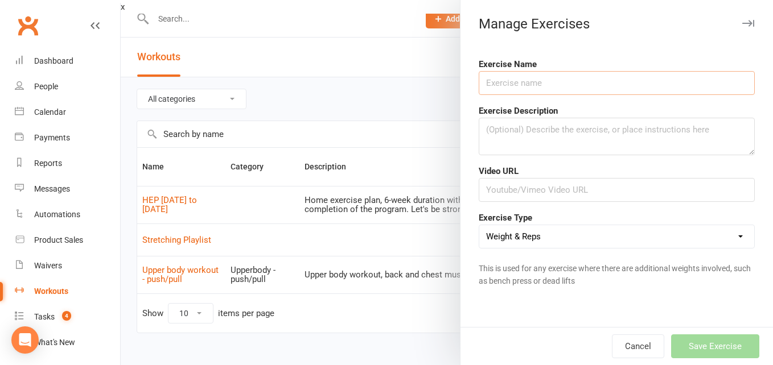
click at [536, 82] on input "text" at bounding box center [616, 83] width 276 height 24
type input "K"
type input "Bike"
click at [511, 133] on textarea at bounding box center [616, 137] width 276 height 38
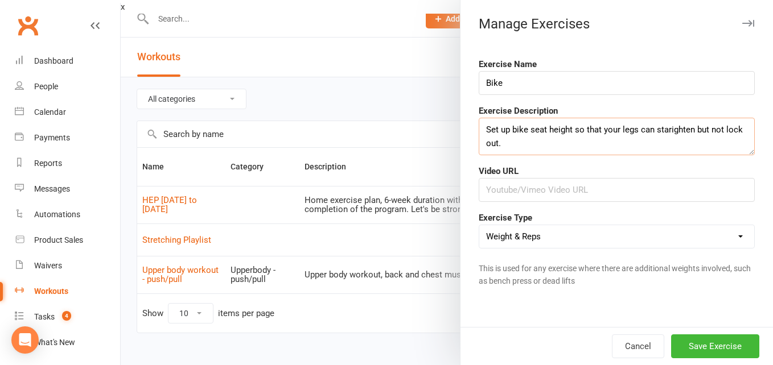
type textarea "Set up bike seat height so that your legs can starighten but not lock out."
click at [486, 183] on input "text" at bounding box center [616, 190] width 276 height 24
paste input "[URL][DOMAIN_NAME]"
type input "[URL][DOMAIN_NAME]"
click at [716, 233] on select "Weight & Reps Time / Distance Weights, Reps, Time & Distance Just Reps Display …" at bounding box center [616, 236] width 275 height 23
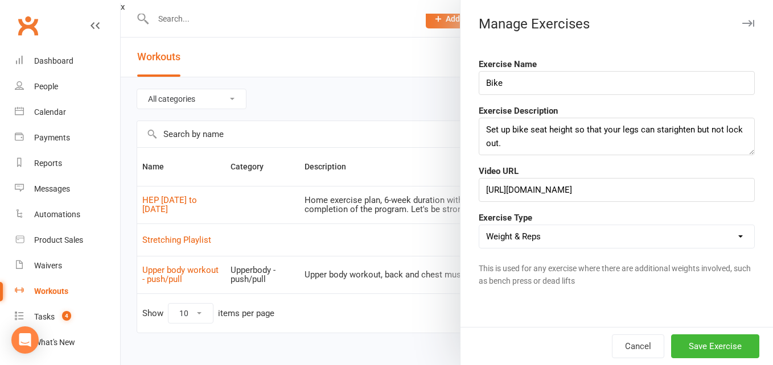
select select "time_or_distance"
click at [479, 225] on select "Weight & Reps Time / Distance Weights, Reps, Time & Distance Just Reps Display …" at bounding box center [616, 236] width 275 height 23
click at [723, 345] on button "Save Exercise" at bounding box center [715, 347] width 88 height 24
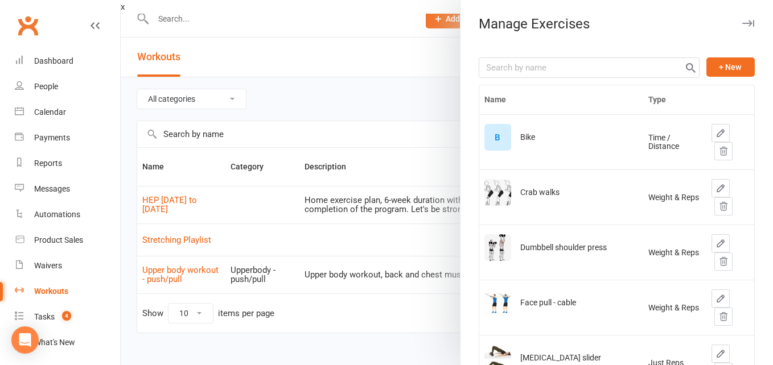
click at [490, 146] on div "B" at bounding box center [497, 137] width 27 height 27
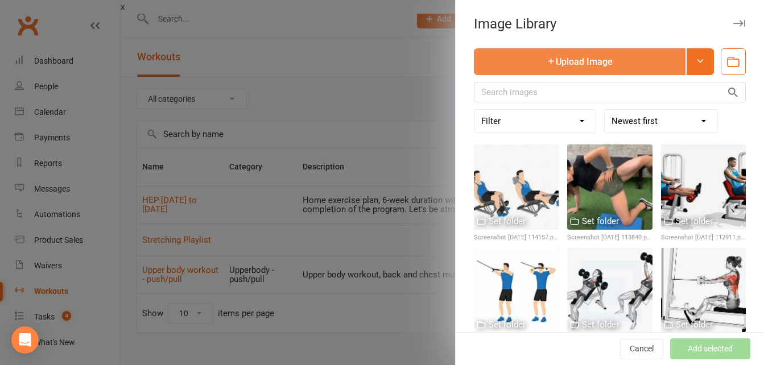
click at [567, 63] on button "Upload Image" at bounding box center [580, 61] width 212 height 27
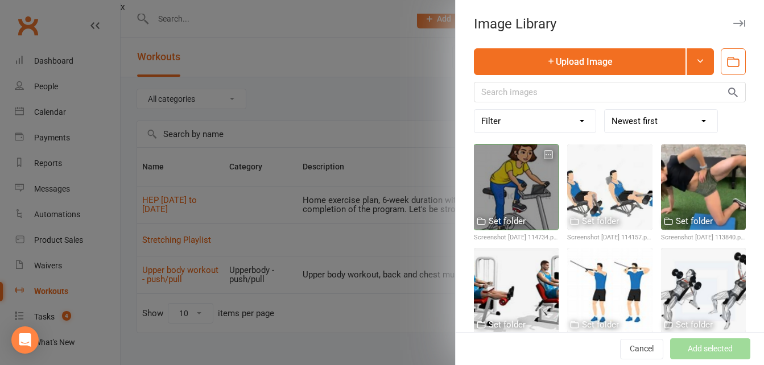
click at [513, 184] on div at bounding box center [516, 187] width 85 height 85
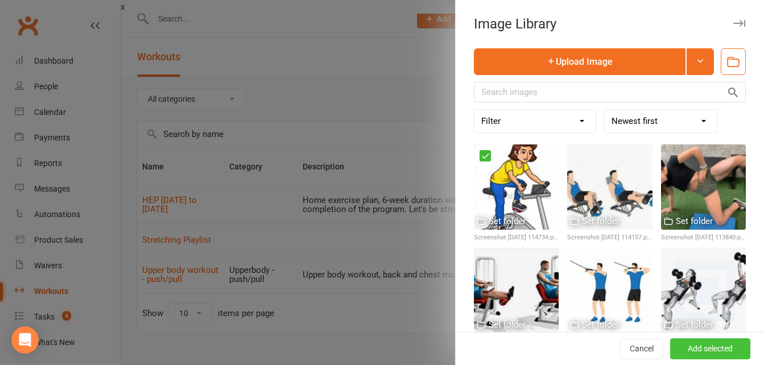
click at [697, 350] on button "Add selected" at bounding box center [710, 349] width 80 height 20
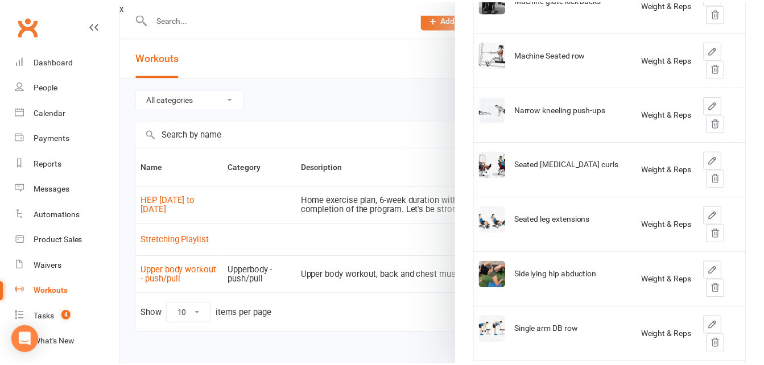
scroll to position [584, 0]
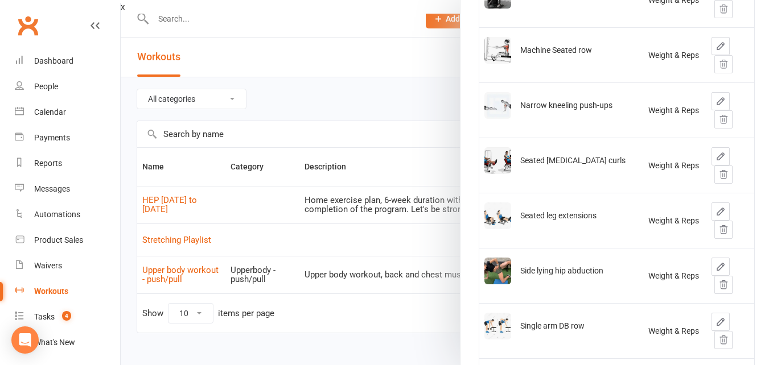
click at [325, 22] on div at bounding box center [447, 182] width 652 height 365
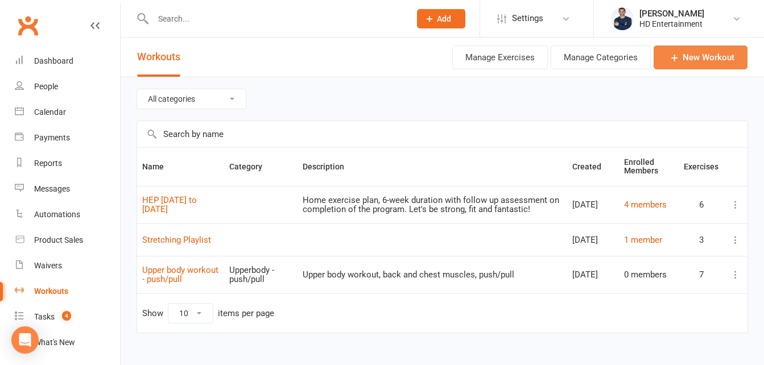
click at [694, 65] on link "New Workout" at bounding box center [701, 58] width 94 height 24
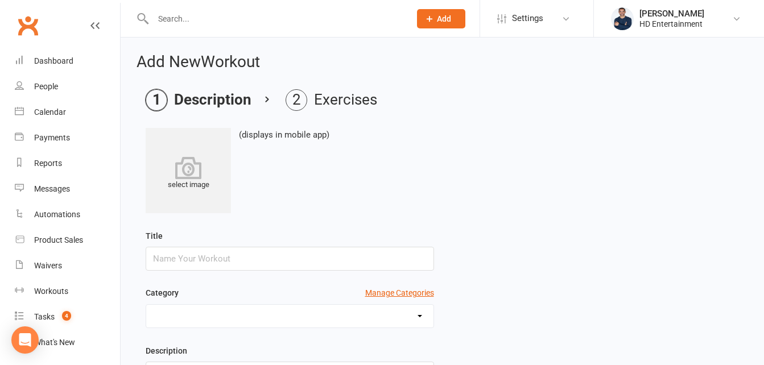
scroll to position [236, 0]
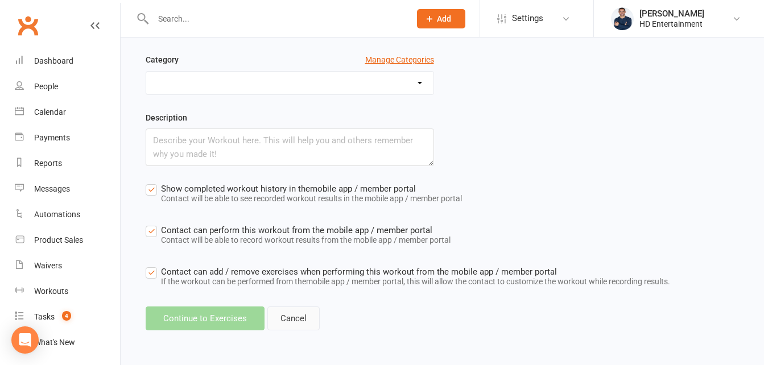
click at [300, 316] on link "Cancel" at bounding box center [293, 319] width 52 height 24
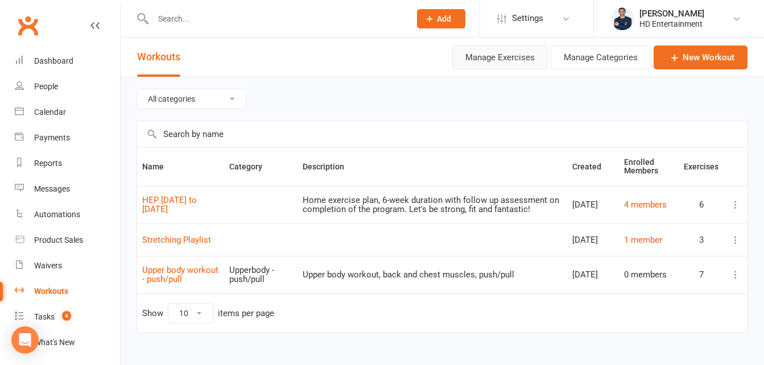
click at [535, 60] on button "Manage Exercises" at bounding box center [500, 58] width 96 height 24
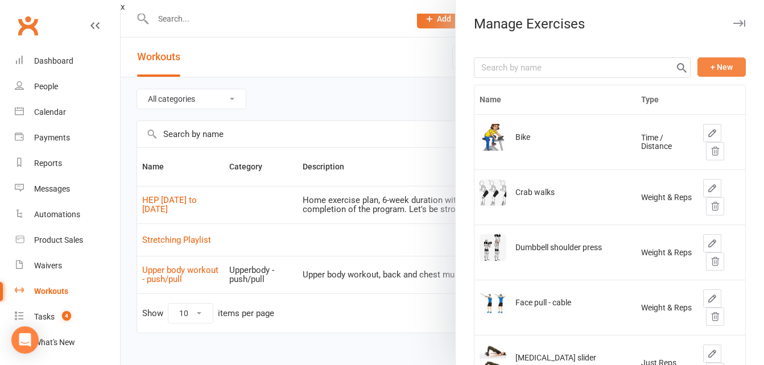
click at [704, 63] on button "+ New" at bounding box center [721, 66] width 48 height 19
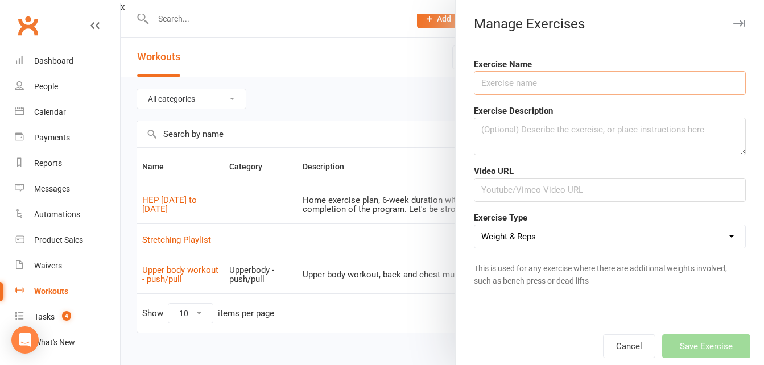
click at [551, 86] on input "text" at bounding box center [610, 83] width 272 height 24
type input "Goblet squat"
click at [498, 129] on textarea at bounding box center [610, 137] width 272 height 38
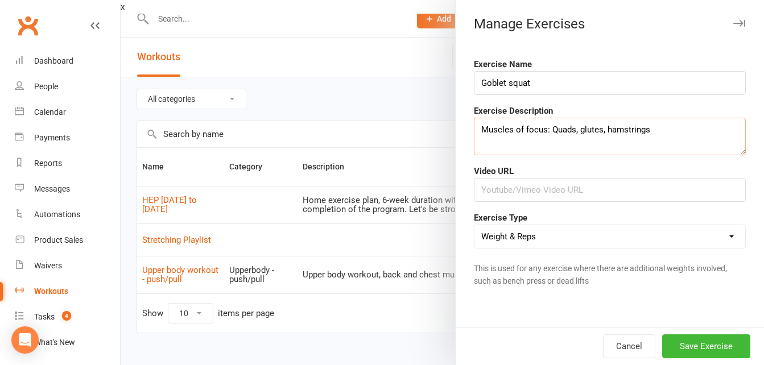
type textarea "Muscles of focus: Quads, glutes, hamstrings"
click at [502, 187] on input "text" at bounding box center [610, 190] width 272 height 24
paste input "[URL][DOMAIN_NAME]"
type input "[URL][DOMAIN_NAME]"
click at [485, 142] on textarea "Muscles of focus: Quads, glutes, hamstrings" at bounding box center [610, 137] width 272 height 38
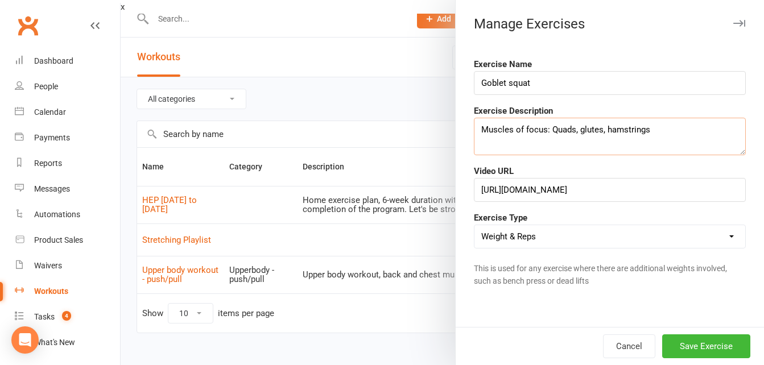
click at [651, 134] on textarea "Muscles of focus: Quads, glutes, hamstrings" at bounding box center [610, 137] width 272 height 38
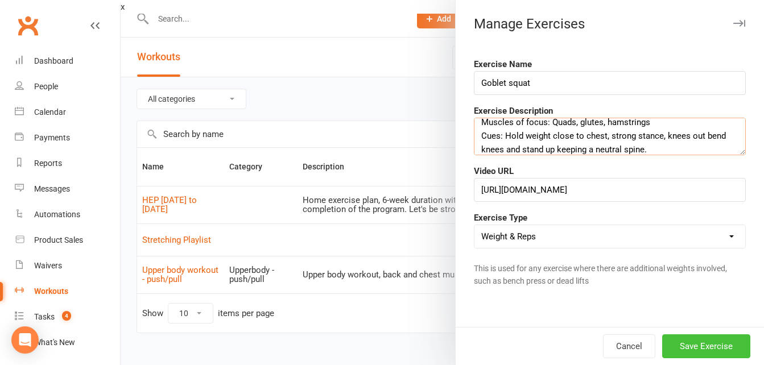
type textarea "Muscles of focus: Quads, glutes, hamstrings Cues: Hold weight close to chest, s…"
click at [691, 342] on button "Save Exercise" at bounding box center [706, 347] width 88 height 24
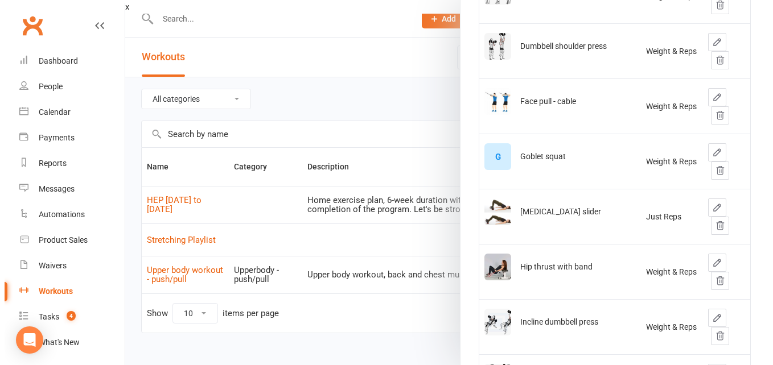
scroll to position [204, 0]
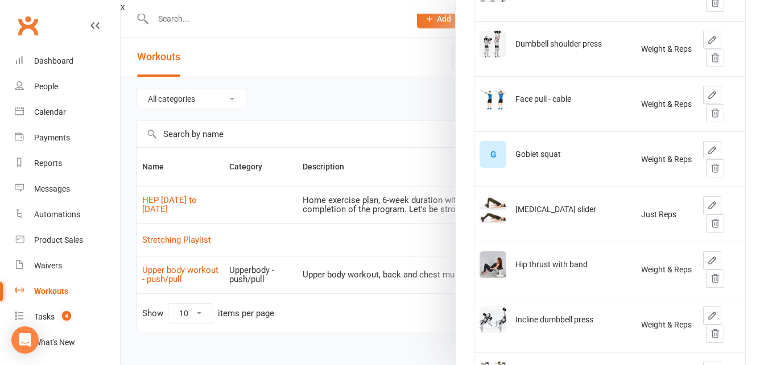
click at [482, 157] on div "G" at bounding box center [493, 154] width 27 height 27
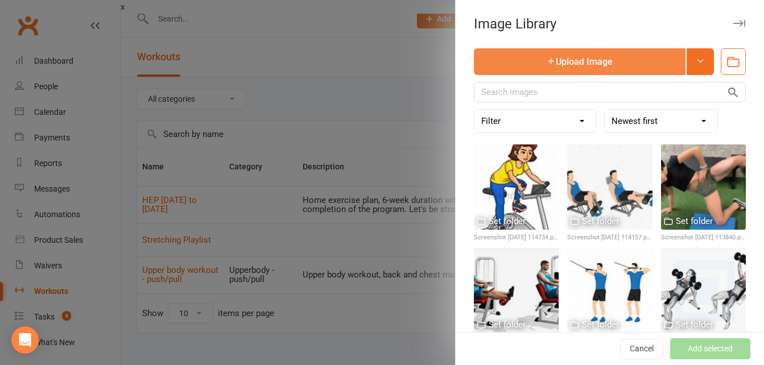
click at [559, 72] on button "Upload Image" at bounding box center [580, 61] width 212 height 27
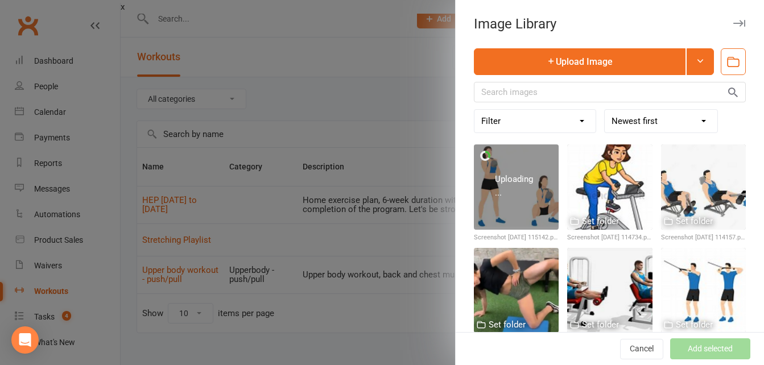
click at [410, 59] on div at bounding box center [442, 182] width 643 height 365
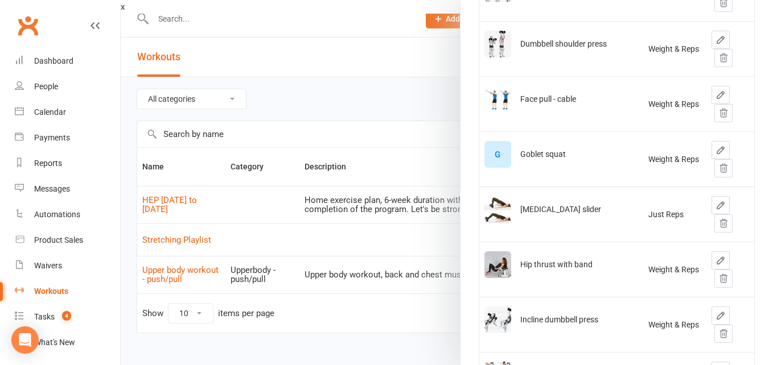
click at [498, 155] on div "G" at bounding box center [497, 154] width 27 height 27
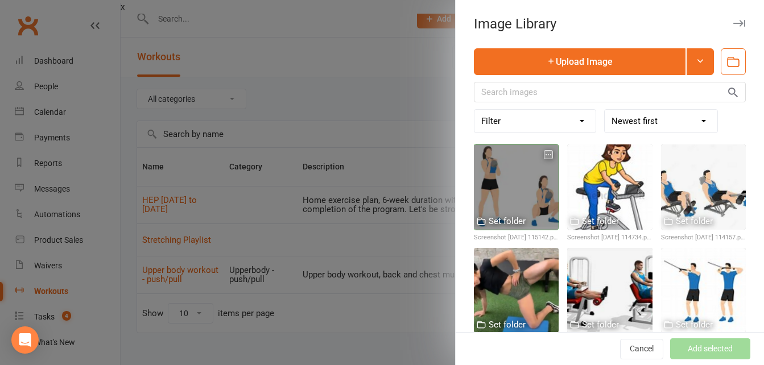
click at [503, 175] on div at bounding box center [516, 187] width 85 height 85
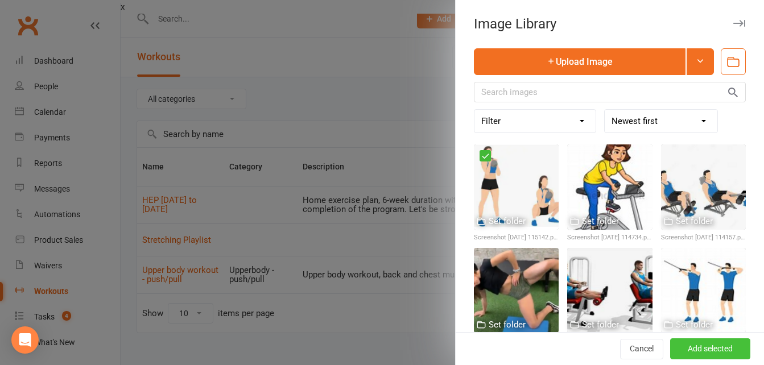
click at [684, 350] on button "Add selected" at bounding box center [710, 349] width 80 height 20
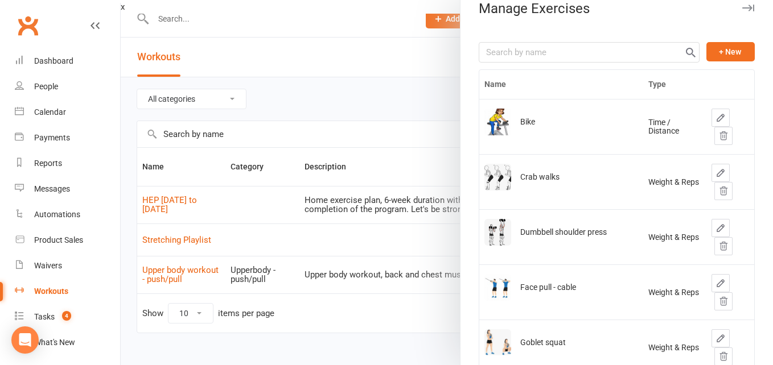
scroll to position [0, 0]
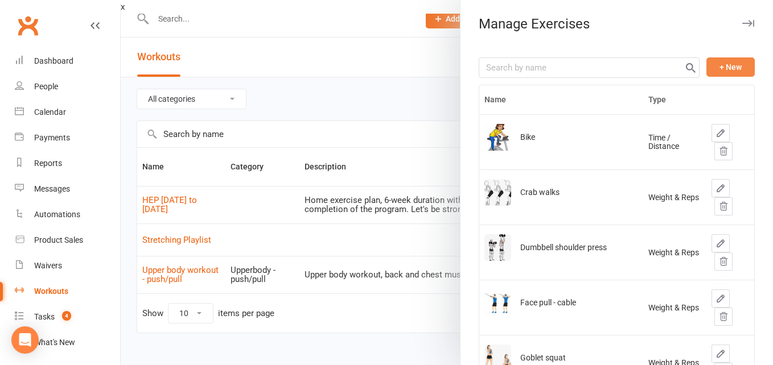
click at [715, 65] on button "+ New" at bounding box center [730, 66] width 48 height 19
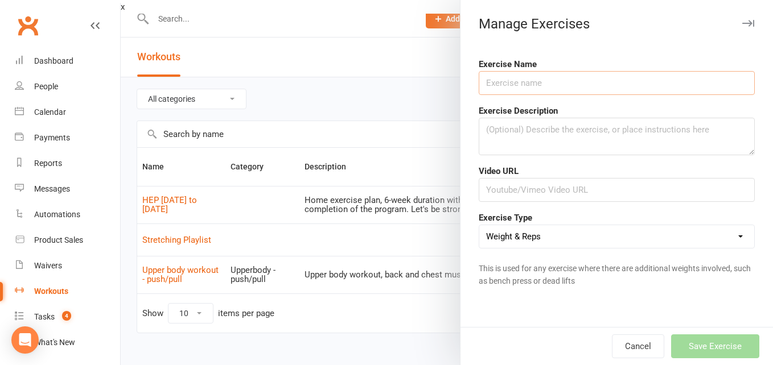
click at [554, 81] on input "text" at bounding box center [616, 83] width 276 height 24
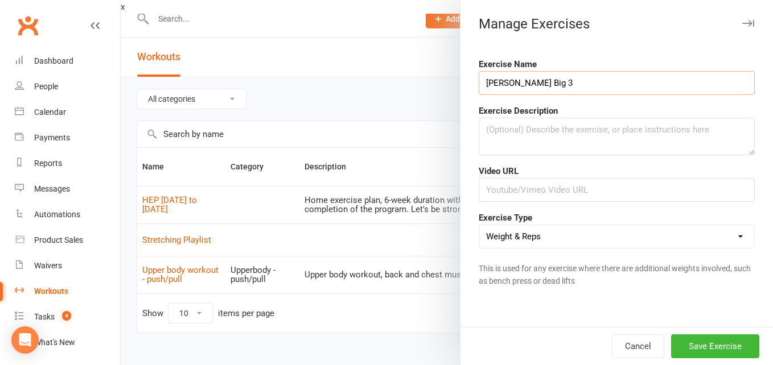
type input "[PERSON_NAME] Big 3"
click at [520, 130] on textarea at bounding box center [616, 137] width 276 height 38
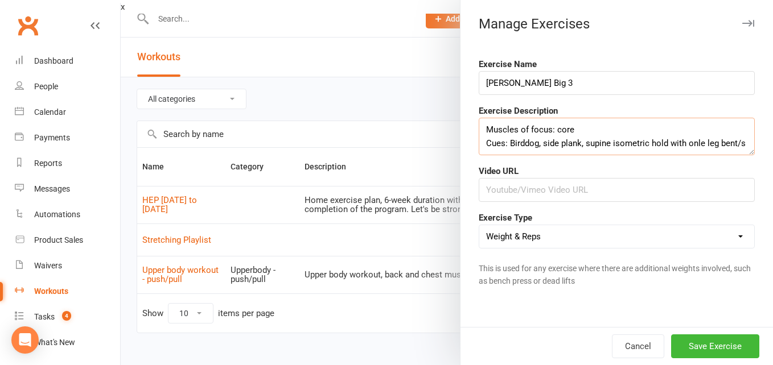
scroll to position [7, 0]
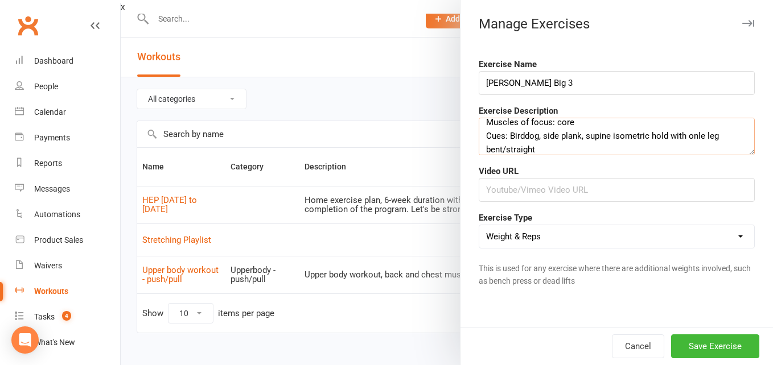
type textarea "Muscles of focus: core Cues: Birddog, side plank, supine isometric hold with on…"
click at [513, 188] on input "text" at bounding box center [616, 190] width 276 height 24
paste input "[URL][DOMAIN_NAME]"
type input "[URL][DOMAIN_NAME]"
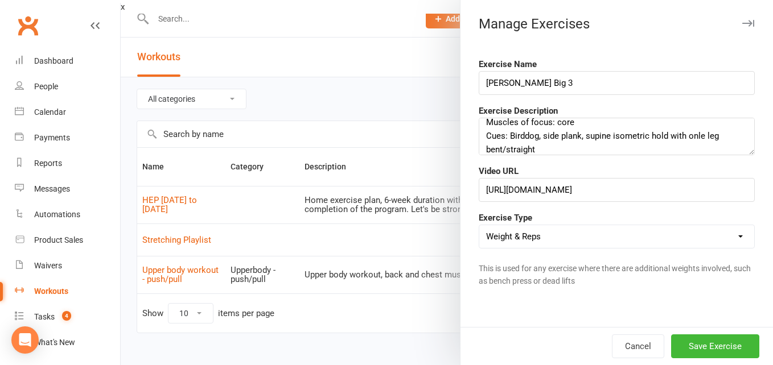
click at [730, 237] on select "Weight & Reps Time / Distance Weights, Reps, Time & Distance Just Reps Display …" at bounding box center [616, 236] width 275 height 23
select select "display_only"
click at [479, 225] on select "Weight & Reps Time / Distance Weights, Reps, Time & Distance Just Reps Display …" at bounding box center [616, 236] width 275 height 23
click at [696, 342] on button "Save Exercise" at bounding box center [715, 347] width 88 height 24
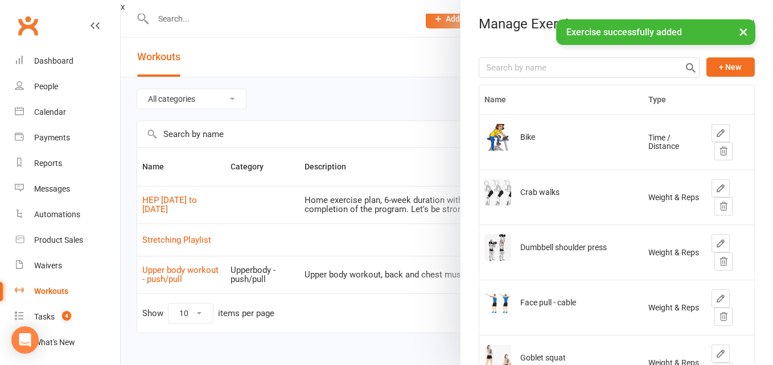
click at [366, 19] on div "× Exercise successfully added" at bounding box center [379, 19] width 758 height 0
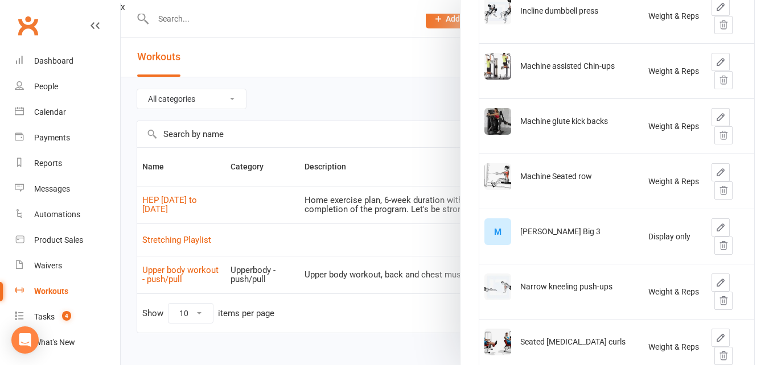
scroll to position [526, 0]
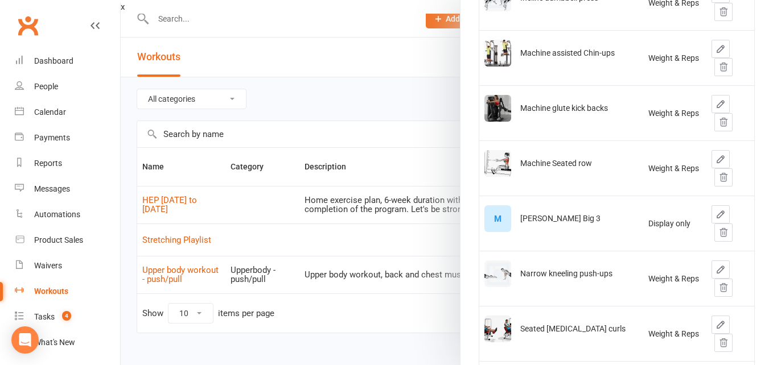
click at [494, 222] on div "M" at bounding box center [497, 218] width 27 height 27
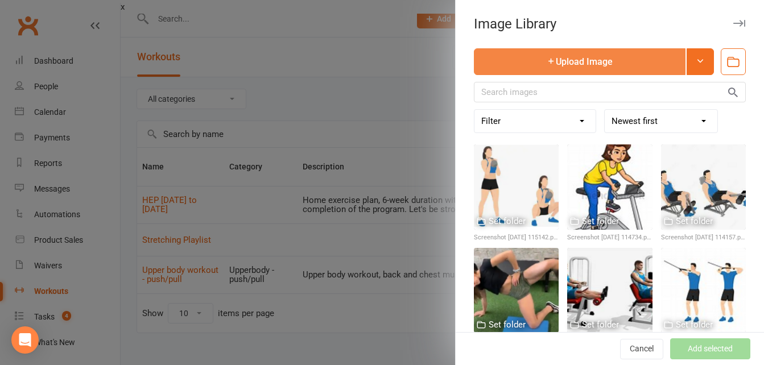
click at [544, 64] on button "Upload Image" at bounding box center [580, 61] width 212 height 27
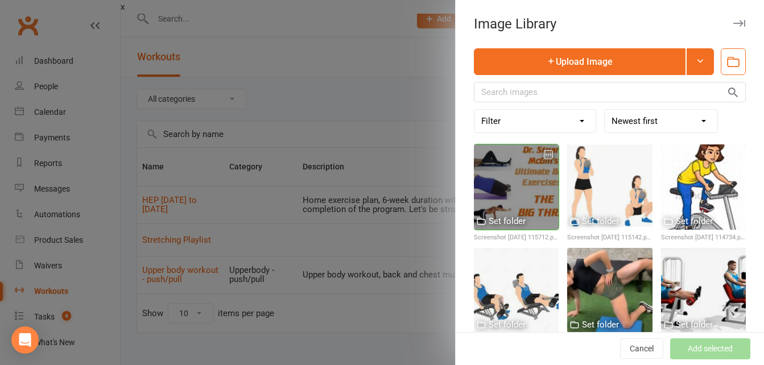
click at [516, 188] on div at bounding box center [516, 187] width 85 height 85
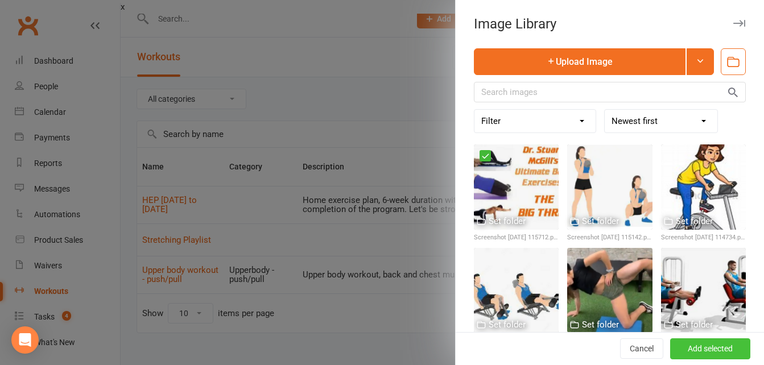
click at [675, 349] on button "Add selected" at bounding box center [710, 349] width 80 height 20
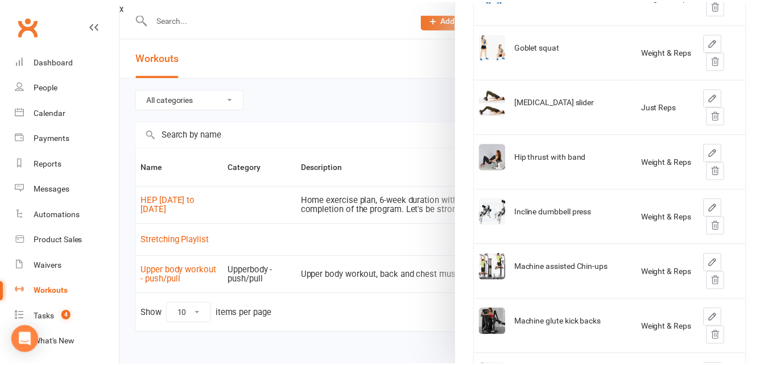
scroll to position [0, 0]
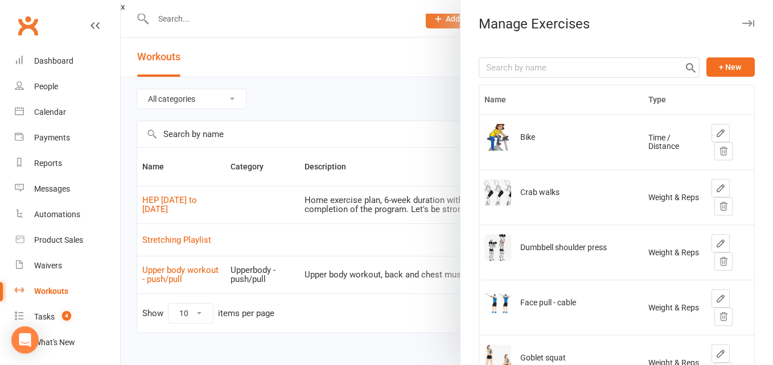
click at [369, 20] on div at bounding box center [447, 182] width 652 height 365
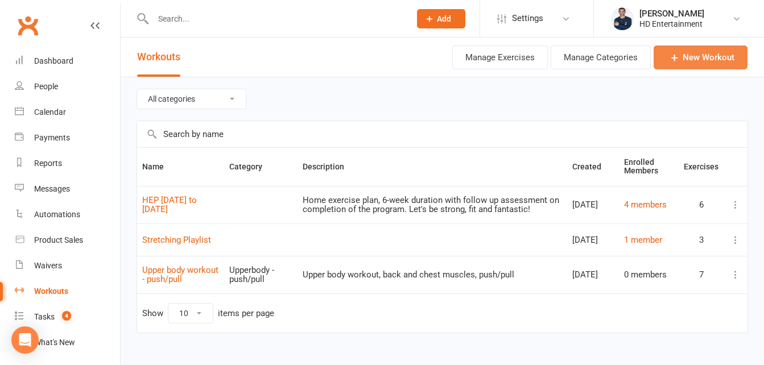
click at [684, 63] on link "New Workout" at bounding box center [701, 58] width 94 height 24
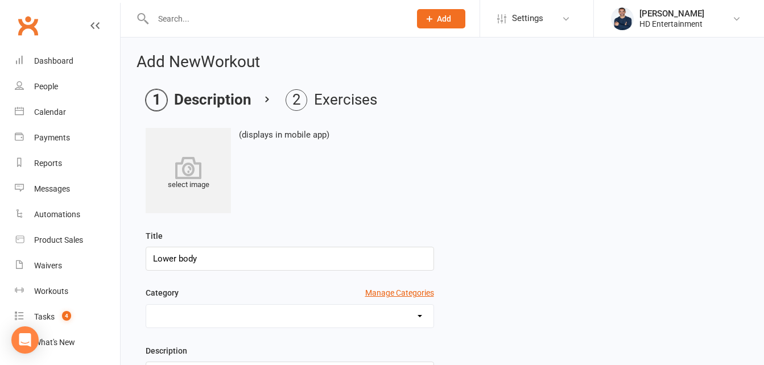
type input "Lower body"
click at [390, 311] on select "Upperbody - push/pull" at bounding box center [289, 316] width 287 height 23
click at [410, 292] on button "Manage Categories" at bounding box center [399, 293] width 69 height 13
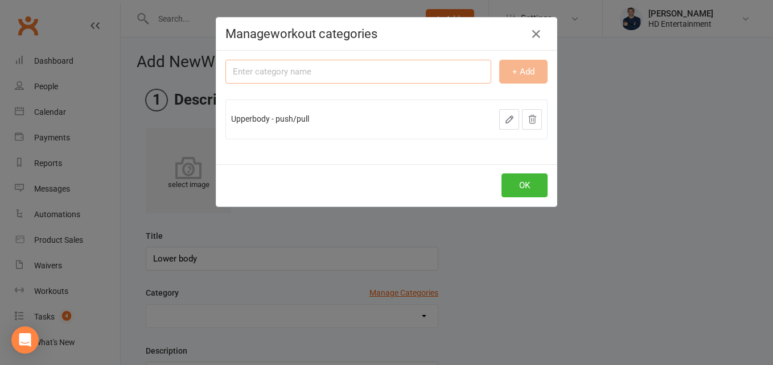
click at [255, 81] on input "text" at bounding box center [358, 72] width 266 height 24
type input "Lower body - gym based"
click at [510, 73] on button "+ Add" at bounding box center [523, 72] width 48 height 24
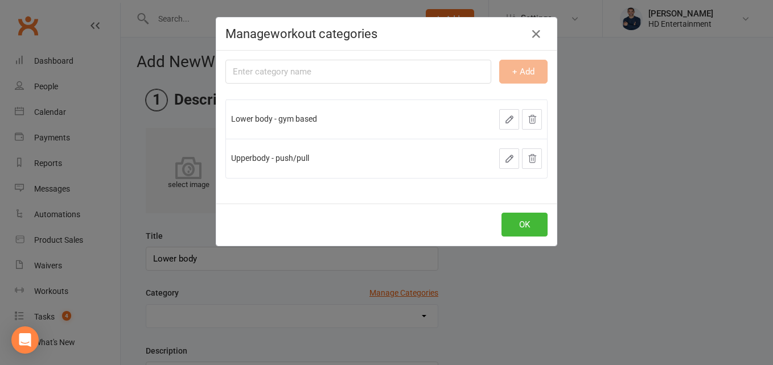
click at [294, 123] on span "Lower body - gym based" at bounding box center [274, 118] width 86 height 9
click at [511, 230] on button "OK" at bounding box center [524, 225] width 46 height 24
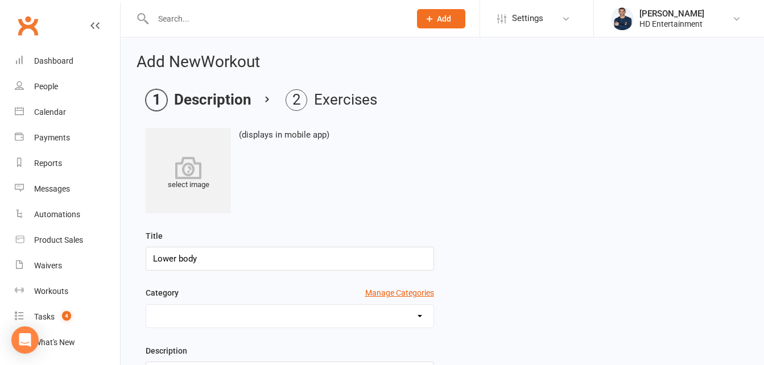
click at [424, 321] on select "Lower body - gym based Upperbody - push/pull" at bounding box center [289, 316] width 287 height 23
select select "469"
click at [146, 305] on select "Lower body - gym based Upperbody - push/pull" at bounding box center [289, 316] width 287 height 23
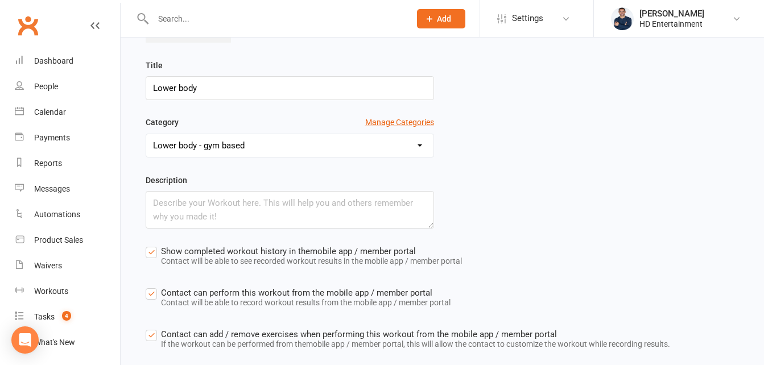
scroll to position [180, 0]
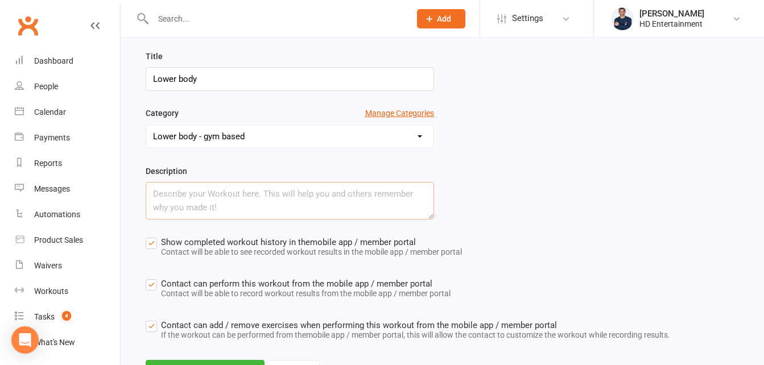
click at [182, 204] on textarea at bounding box center [290, 201] width 288 height 38
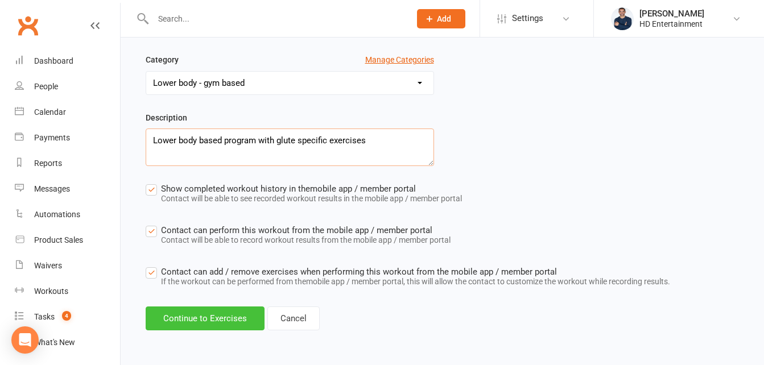
type textarea "Lower body based program with glute specific exercises"
click at [204, 316] on button "Continue to Exercises" at bounding box center [205, 319] width 119 height 24
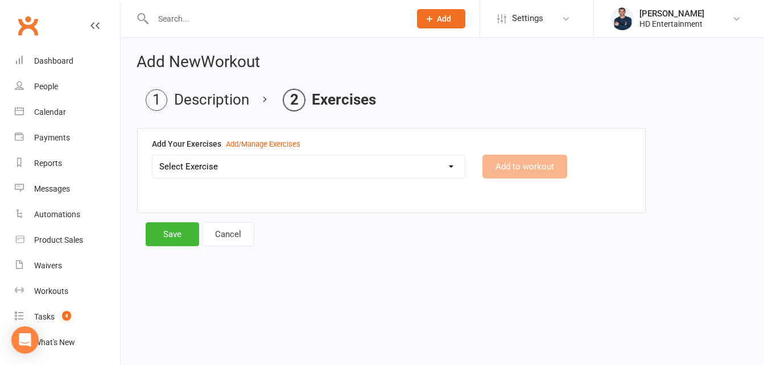
scroll to position [0, 0]
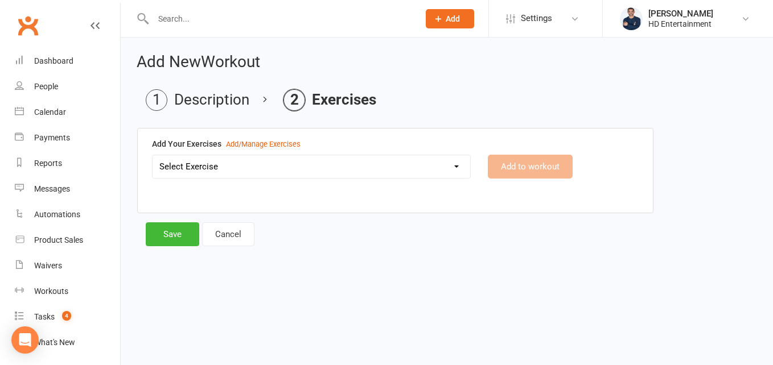
click at [458, 168] on select "Select Exercise Bike Crab walks Dumbbell shoulder press Face pull - cable Goble…" at bounding box center [310, 166] width 317 height 23
select select "12193"
click at [152, 155] on select "Select Exercise Bike Crab walks Dumbbell shoulder press Face pull - cable Goble…" at bounding box center [310, 166] width 317 height 23
click at [504, 171] on button "Add to workout" at bounding box center [530, 167] width 85 height 24
select select
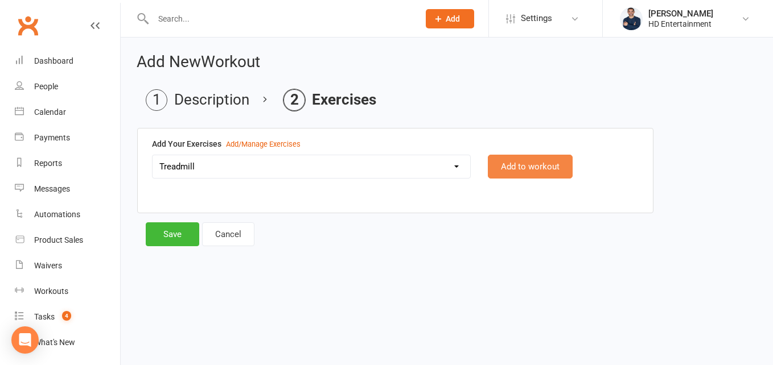
select select "Kilometres"
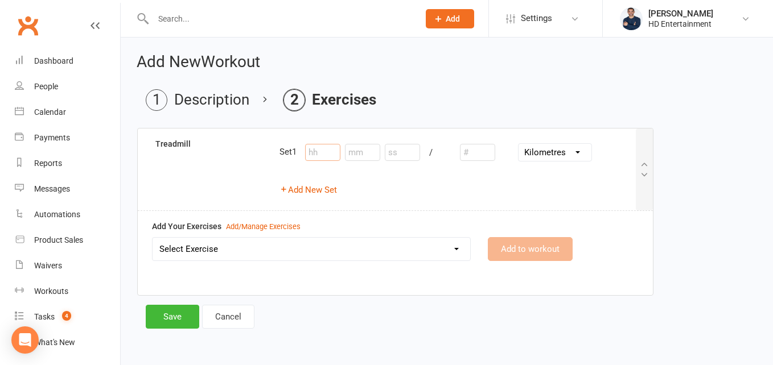
click at [326, 156] on input "number" at bounding box center [322, 152] width 35 height 17
type input "1"
click at [365, 152] on input "number" at bounding box center [362, 152] width 35 height 17
type input "5"
click at [486, 155] on input "number" at bounding box center [477, 152] width 35 height 17
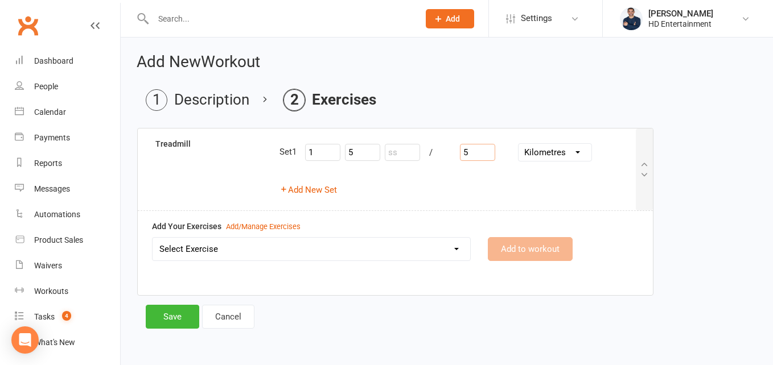
type input "5"
click at [456, 252] on select "Select Exercise Bike Crab walks Dumbbell shoulder press Face pull - cable Goble…" at bounding box center [310, 249] width 317 height 23
select select "12226"
click at [152, 238] on select "Select Exercise Bike Crab walks Dumbbell shoulder press Face pull - cable Goble…" at bounding box center [310, 249] width 317 height 23
click at [515, 251] on button "Add to workout" at bounding box center [530, 249] width 85 height 24
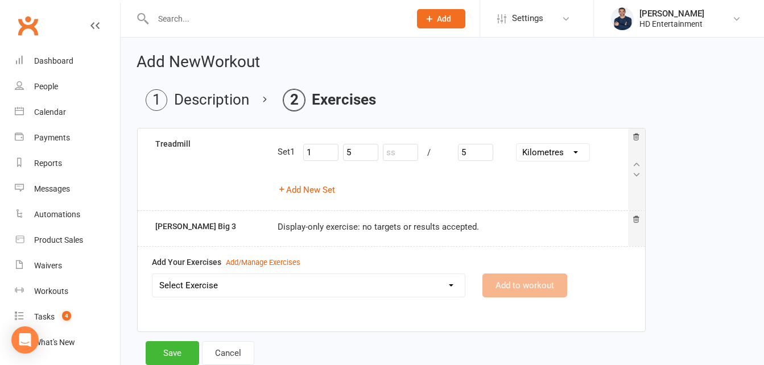
click at [448, 284] on select "Select Exercise Bike Crab walks Dumbbell shoulder press Face pull - cable Goble…" at bounding box center [308, 285] width 312 height 23
select select "12195"
click at [152, 274] on select "Select Exercise Bike Crab walks Dumbbell shoulder press Face pull - cable Goble…" at bounding box center [308, 285] width 312 height 23
click at [511, 284] on button "Add to workout" at bounding box center [524, 286] width 85 height 24
select select
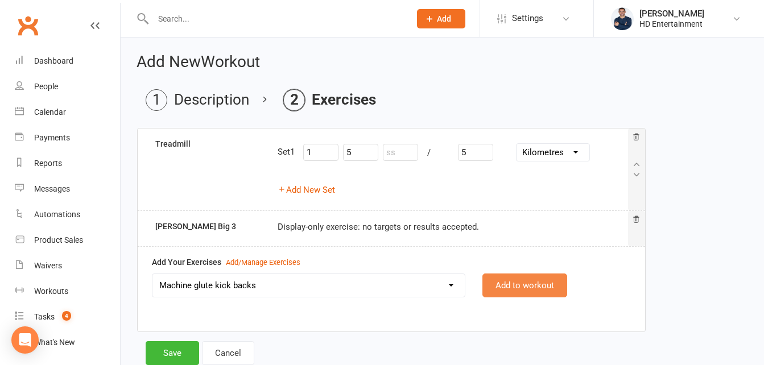
select select "Kilograms"
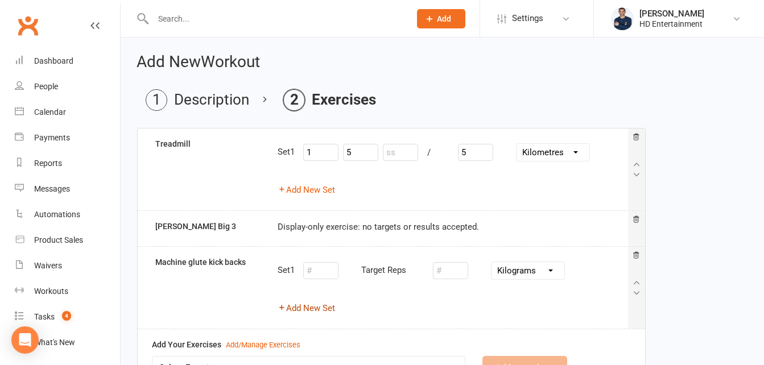
click at [319, 311] on button "Add New Set" at bounding box center [306, 309] width 57 height 14
select select "Kilograms"
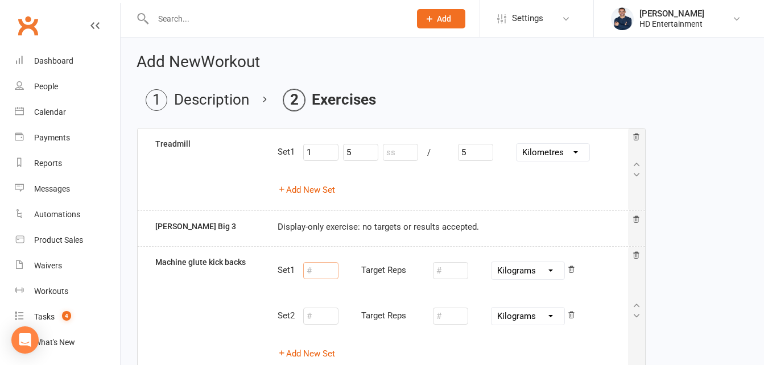
click at [332, 272] on input "number" at bounding box center [320, 270] width 35 height 17
type input "1"
click at [465, 274] on input "number" at bounding box center [450, 270] width 35 height 17
type input "10"
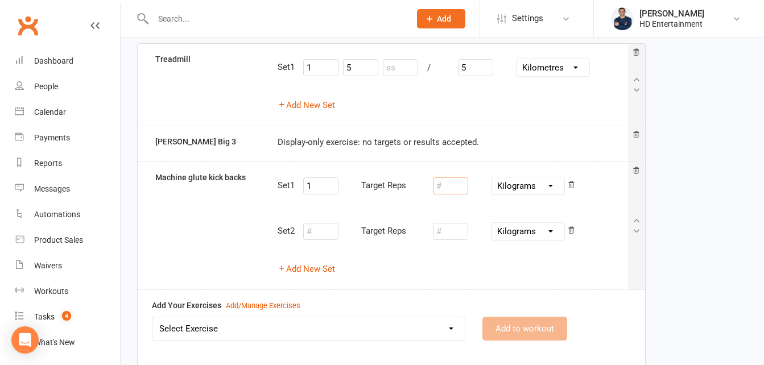
scroll to position [92, 0]
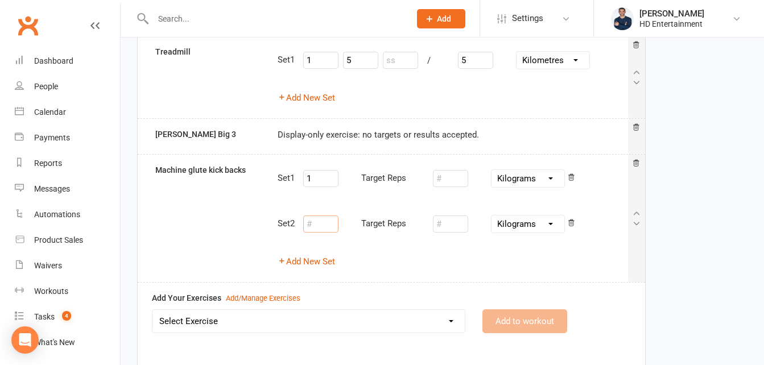
click at [324, 230] on input "number" at bounding box center [320, 224] width 35 height 17
type input "2"
click at [450, 229] on input "number" at bounding box center [450, 224] width 35 height 17
type input "8"
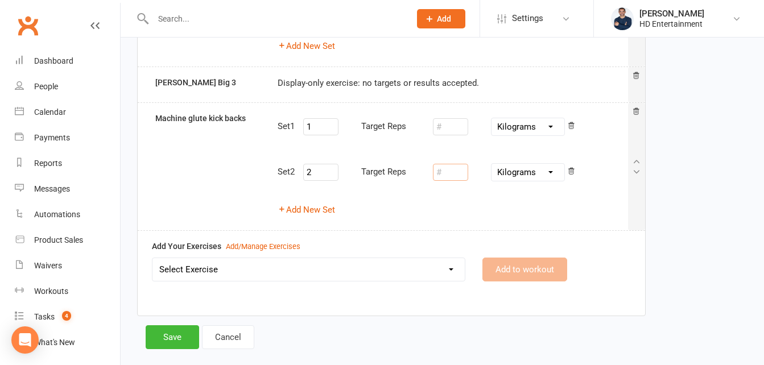
scroll to position [163, 0]
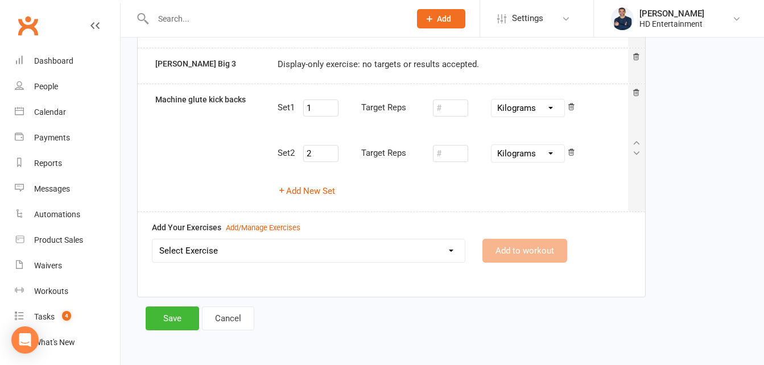
click at [429, 253] on select "Select Exercise Bike Crab walks Dumbbell shoulder press Face pull - cable Goble…" at bounding box center [308, 251] width 312 height 23
select select "12221"
click at [152, 240] on select "Select Exercise Bike Crab walks Dumbbell shoulder press Face pull - cable Goble…" at bounding box center [308, 251] width 312 height 23
click at [522, 257] on button "Add to workout" at bounding box center [524, 251] width 85 height 24
select select
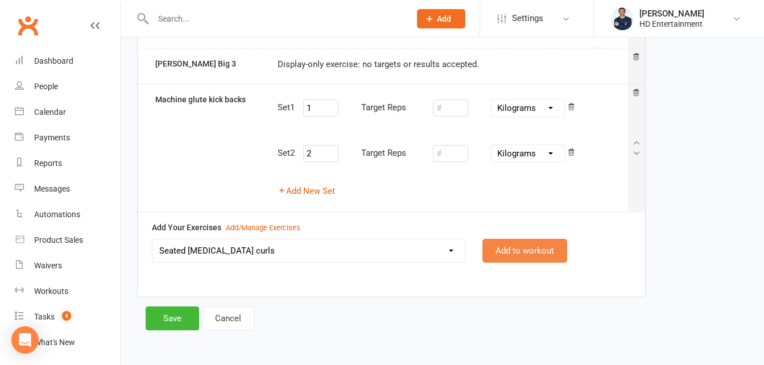
select select "Kilograms"
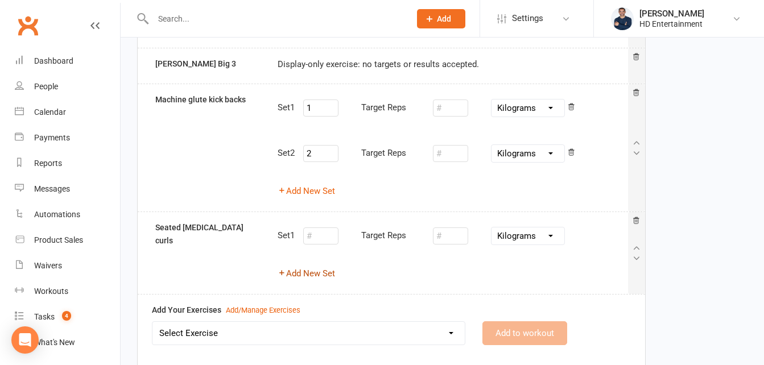
click at [312, 278] on button "Add New Set" at bounding box center [306, 274] width 57 height 14
select select "Kilograms"
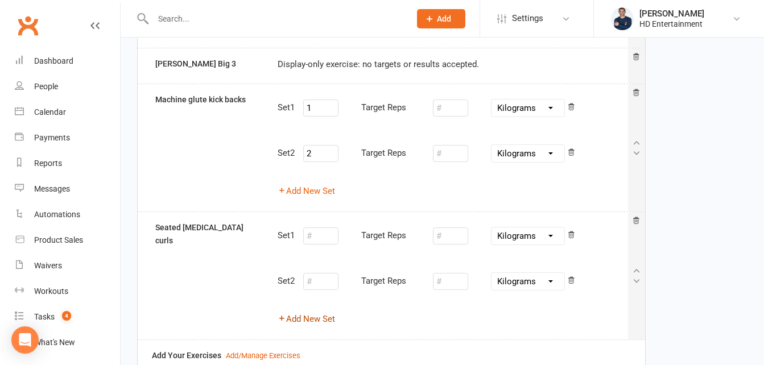
click at [322, 246] on div "Target Reps" at bounding box center [359, 236] width 112 height 23
click at [326, 240] on input "number" at bounding box center [320, 236] width 35 height 17
type input "1"
click at [456, 240] on input "number" at bounding box center [450, 236] width 35 height 17
type input "12"
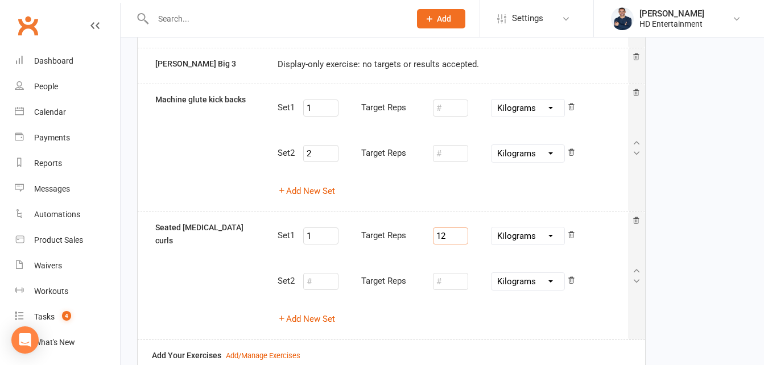
type input "1"
type input "8"
click at [325, 290] on input "number" at bounding box center [320, 281] width 35 height 17
type input "2"
click at [454, 286] on input "number" at bounding box center [450, 281] width 35 height 17
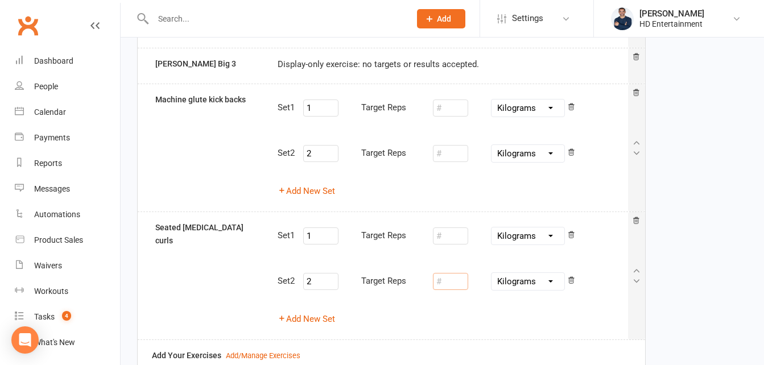
type input "8"
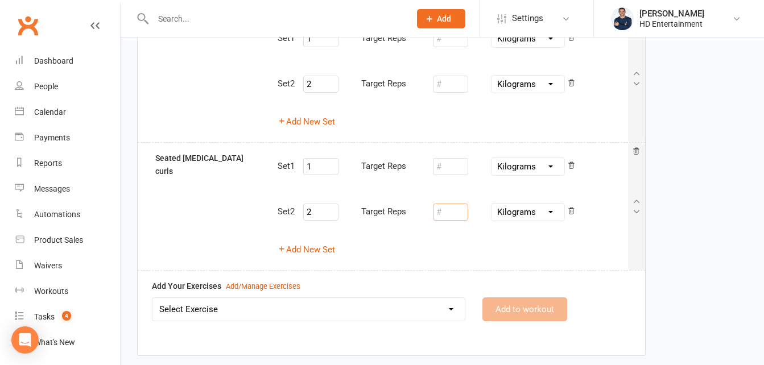
scroll to position [263, 0]
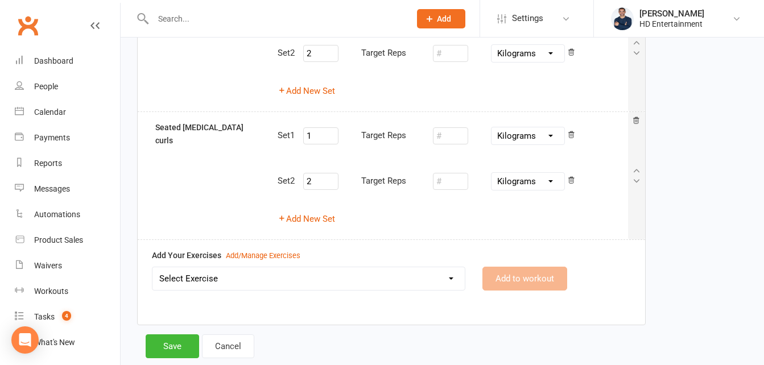
click at [218, 269] on select "Select Exercise Bike Crab walks Dumbbell shoulder press Face pull - cable Goble…" at bounding box center [308, 278] width 312 height 23
select select "12223"
click at [152, 267] on select "Select Exercise Bike Crab walks Dumbbell shoulder press Face pull - cable Goble…" at bounding box center [308, 278] width 312 height 23
click at [505, 279] on button "Add to workout" at bounding box center [524, 279] width 85 height 24
select select
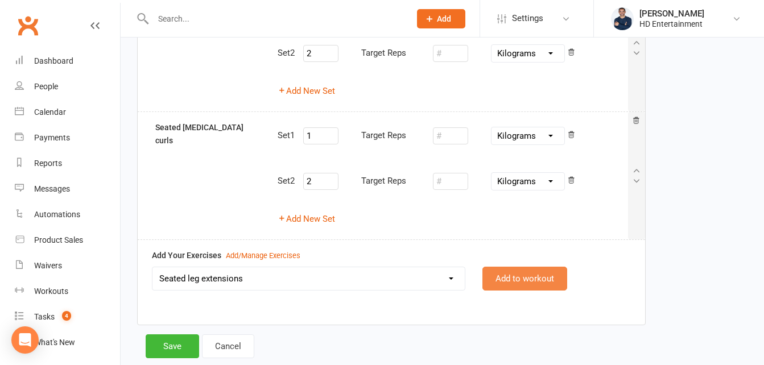
select select "Kilograms"
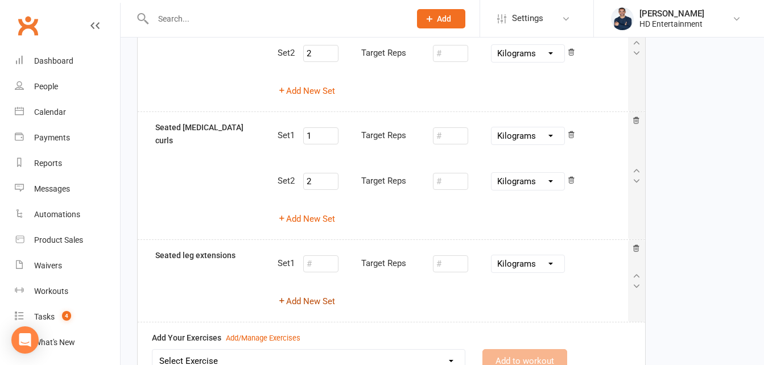
click at [324, 304] on button "Add New Set" at bounding box center [306, 302] width 57 height 14
select select "Kilograms"
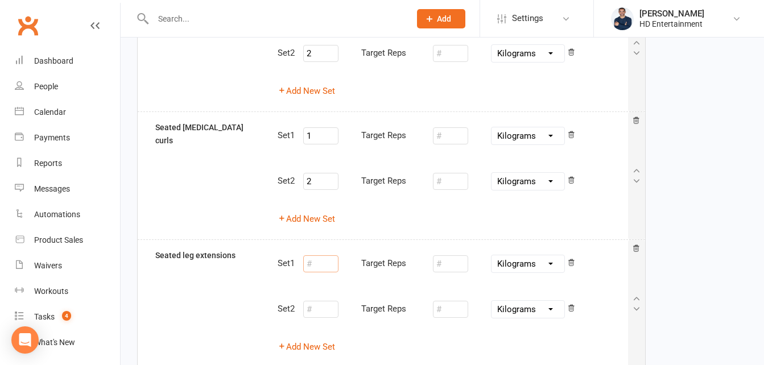
click at [325, 270] on input "number" at bounding box center [320, 263] width 35 height 17
type input "2"
click at [460, 272] on input "number" at bounding box center [450, 263] width 35 height 17
type input "8"
click at [328, 307] on input "number" at bounding box center [320, 309] width 35 height 17
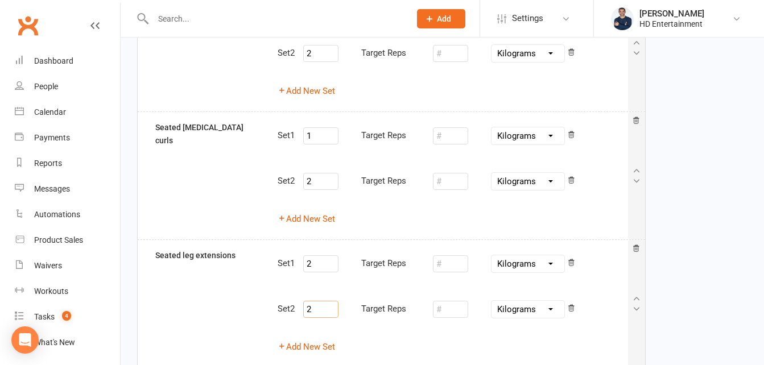
type input "2"
click at [447, 310] on input "number" at bounding box center [450, 309] width 35 height 17
type input "8"
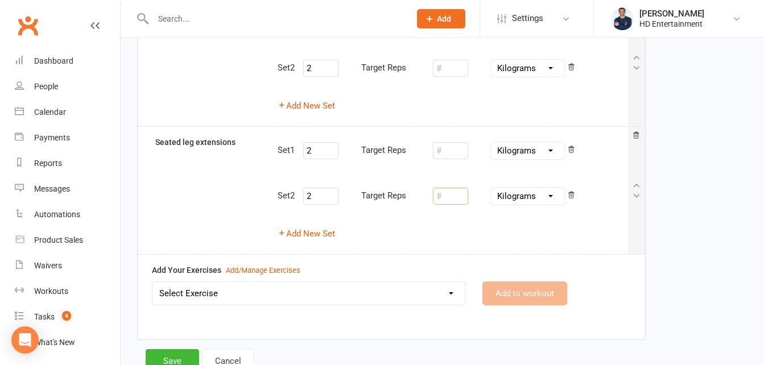
scroll to position [380, 0]
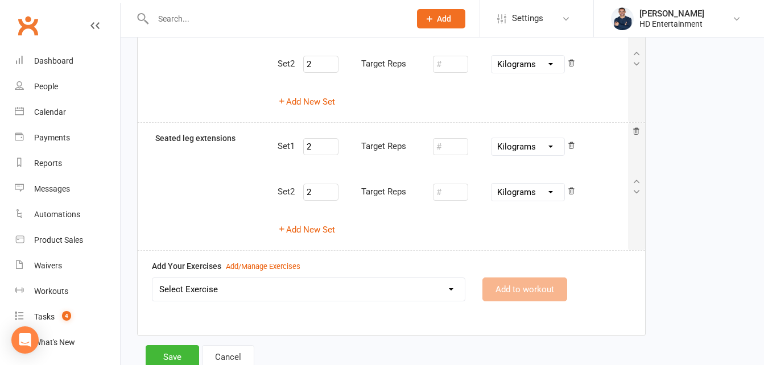
click at [441, 288] on select "Select Exercise Bike Crab walks Dumbbell shoulder press Face pull - cable Goble…" at bounding box center [308, 289] width 312 height 23
select select "12222"
click at [152, 278] on select "Select Exercise Bike Crab walks Dumbbell shoulder press Face pull - cable Goble…" at bounding box center [308, 289] width 312 height 23
click at [516, 298] on button "Add to workout" at bounding box center [524, 290] width 85 height 24
select select
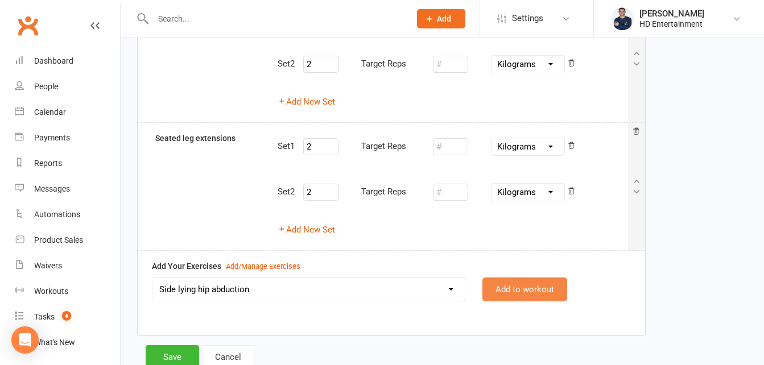
select select "Kilograms"
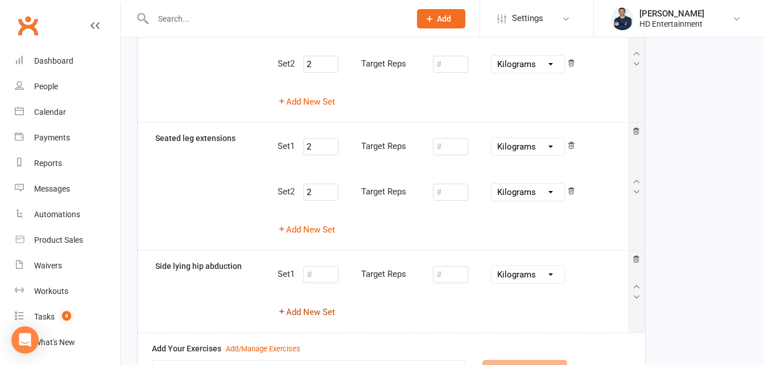
click at [313, 309] on button "Add New Set" at bounding box center [306, 313] width 57 height 14
select select "Kilograms"
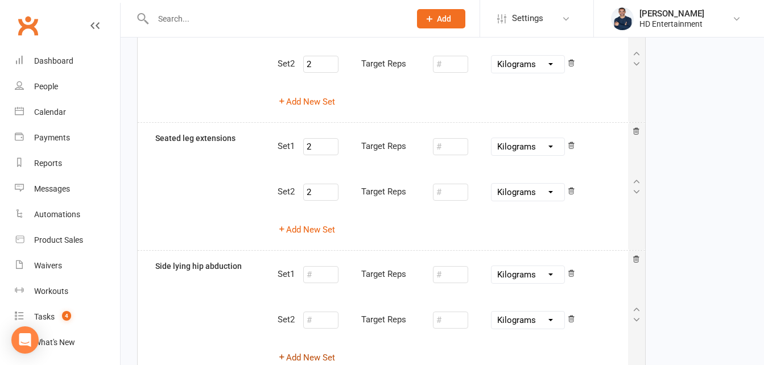
click at [327, 356] on button "Add New Set" at bounding box center [306, 358] width 57 height 14
select select "Kilograms"
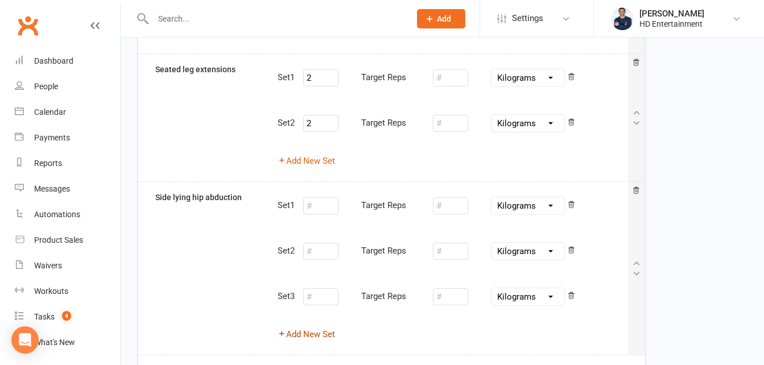
scroll to position [452, 0]
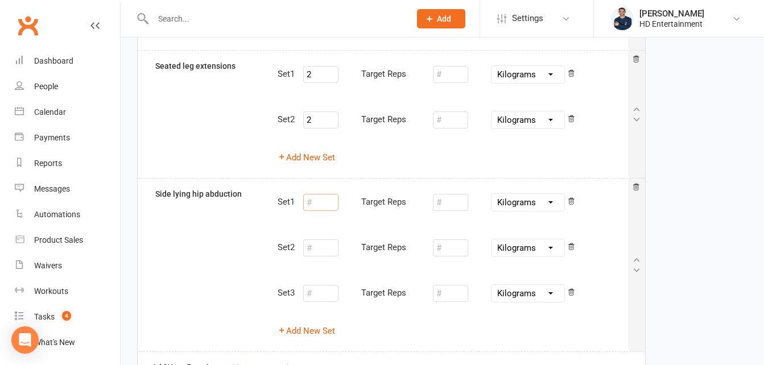
click at [325, 200] on input "number" at bounding box center [320, 202] width 35 height 17
type input "1"
click at [328, 253] on input "number" at bounding box center [320, 248] width 35 height 17
type input "2"
click at [329, 296] on input "number" at bounding box center [320, 293] width 35 height 17
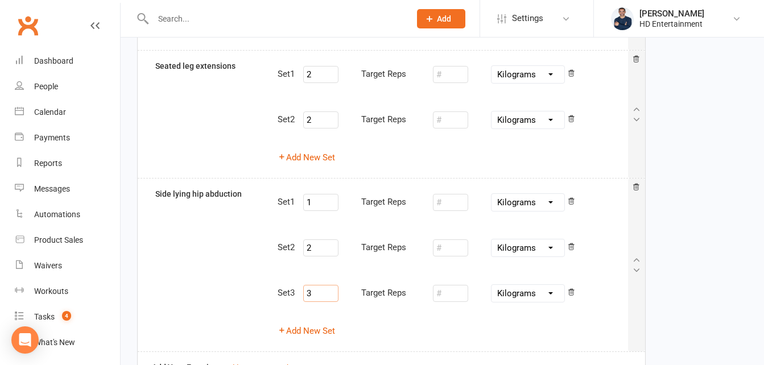
type input "3"
click at [453, 200] on input "number" at bounding box center [450, 202] width 35 height 17
type input "6"
click at [452, 247] on input "number" at bounding box center [450, 248] width 35 height 17
type input "6"
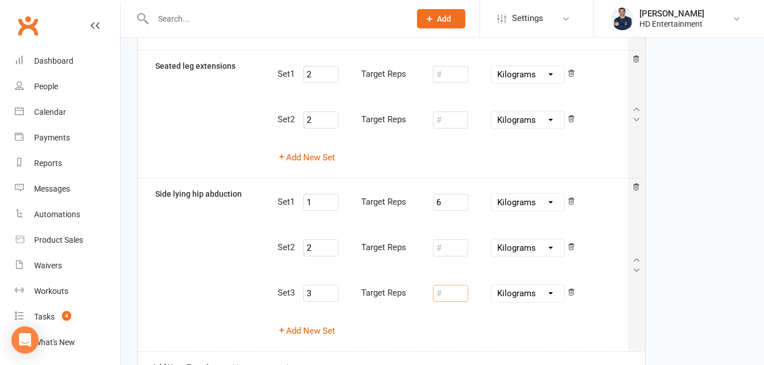
click at [456, 294] on input "number" at bounding box center [450, 293] width 35 height 17
type input "6"
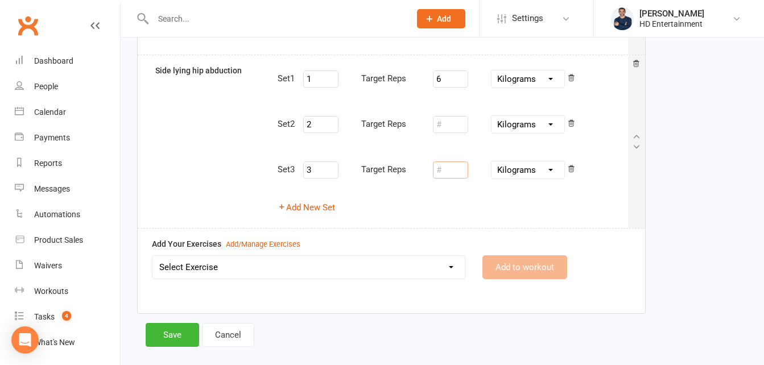
scroll to position [592, 0]
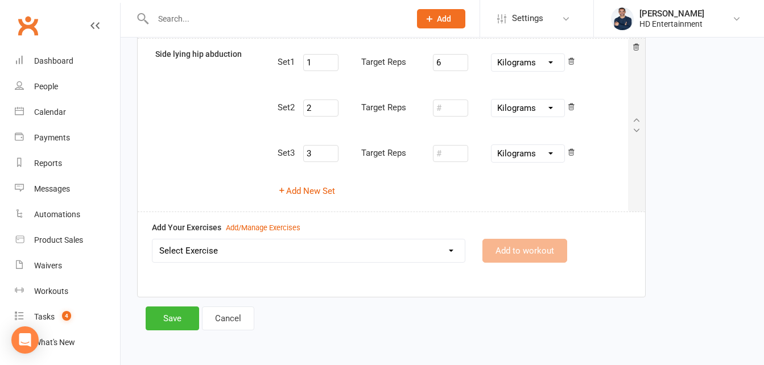
click at [454, 254] on select "Select Exercise Bike Crab walks Dumbbell shoulder press Face pull - cable Goble…" at bounding box center [308, 251] width 312 height 23
select select "12225"
click at [152, 240] on select "Select Exercise Bike Crab walks Dumbbell shoulder press Face pull - cable Goble…" at bounding box center [308, 251] width 312 height 23
click at [515, 246] on button "Add to workout" at bounding box center [524, 251] width 85 height 24
select select
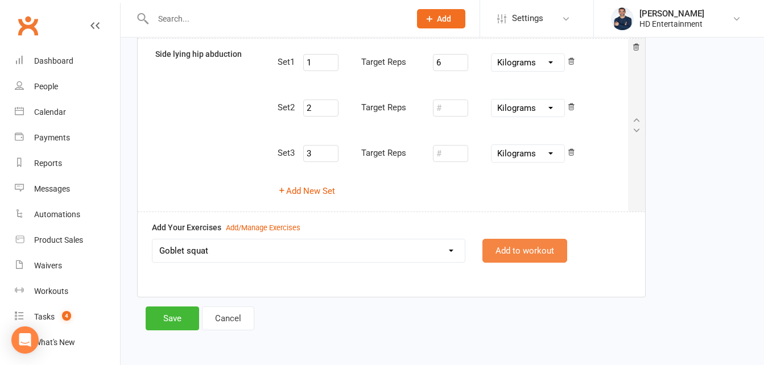
select select "Kilograms"
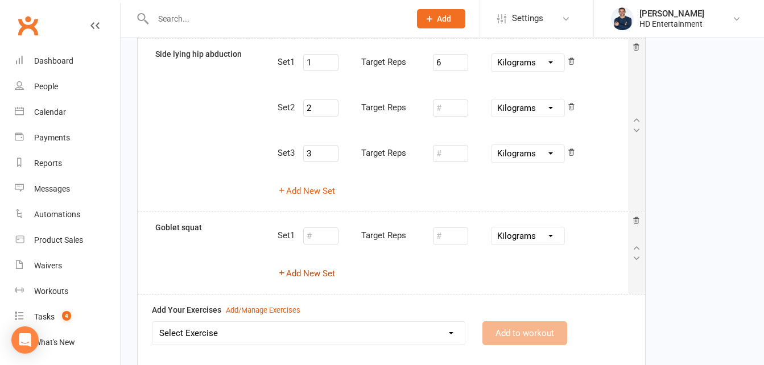
click at [320, 275] on button "Add New Set" at bounding box center [306, 274] width 57 height 14
select select "Kilograms"
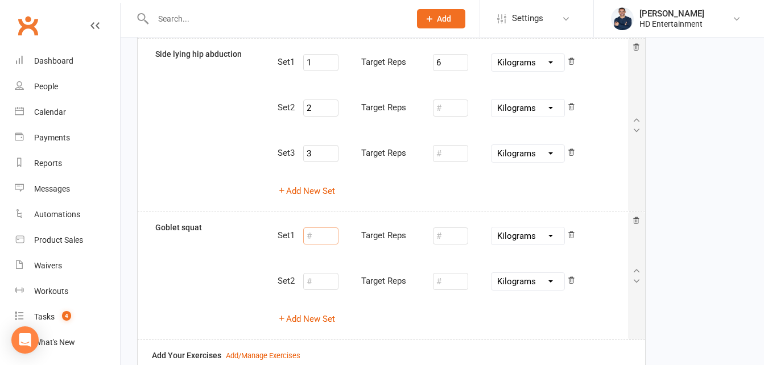
click at [321, 244] on input "number" at bounding box center [320, 236] width 35 height 17
type input "1"
click at [333, 282] on input "number" at bounding box center [320, 281] width 35 height 17
type input "2"
click at [458, 239] on input "number" at bounding box center [450, 236] width 35 height 17
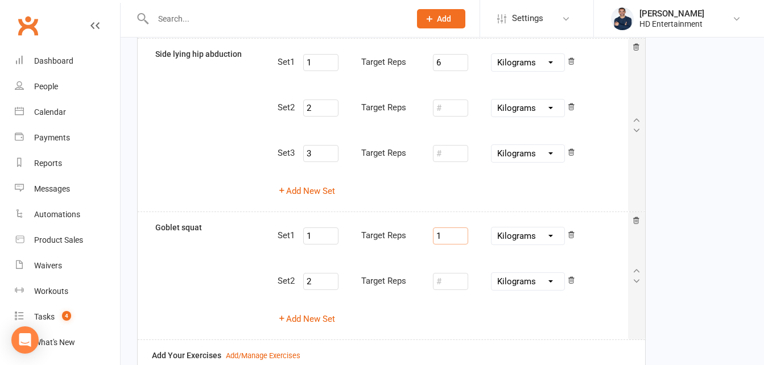
type input "10"
click at [453, 287] on input "number" at bounding box center [450, 281] width 35 height 17
type input "1"
type input "10"
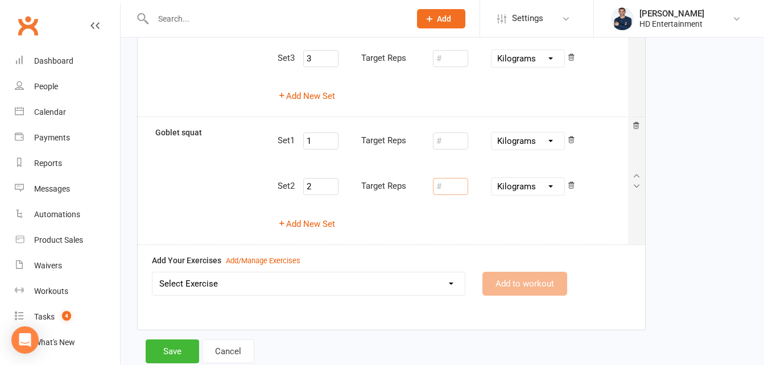
scroll to position [720, 0]
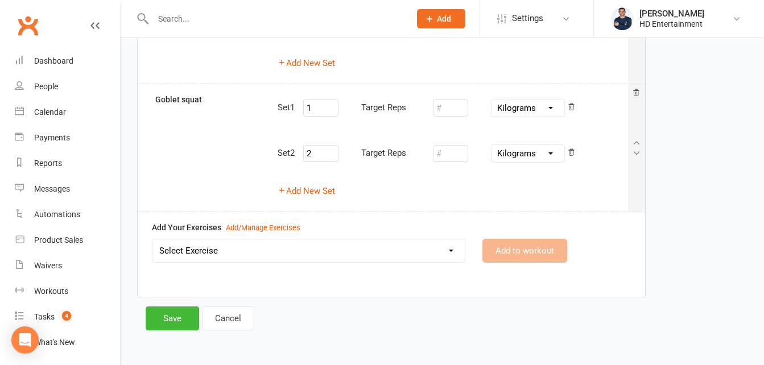
click at [448, 248] on select "Select Exercise Bike Crab walks Dumbbell shoulder press Face pull - cable Goble…" at bounding box center [308, 251] width 312 height 23
select select "12224"
click at [152, 240] on select "Select Exercise Bike Crab walks Dumbbell shoulder press Face pull - cable Goble…" at bounding box center [308, 251] width 312 height 23
click at [519, 253] on button "Add to workout" at bounding box center [524, 251] width 85 height 24
select select
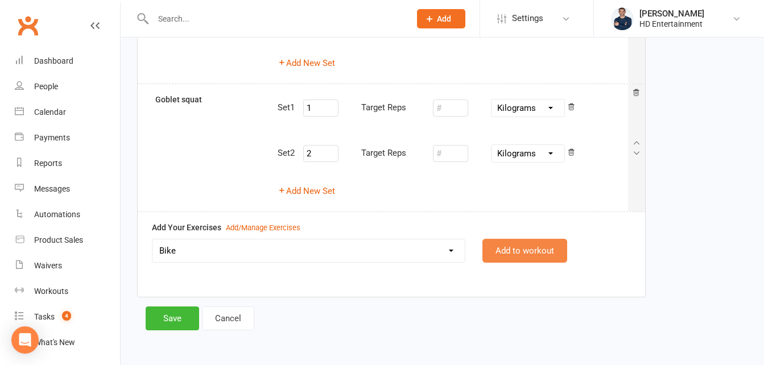
select select "Kilometres"
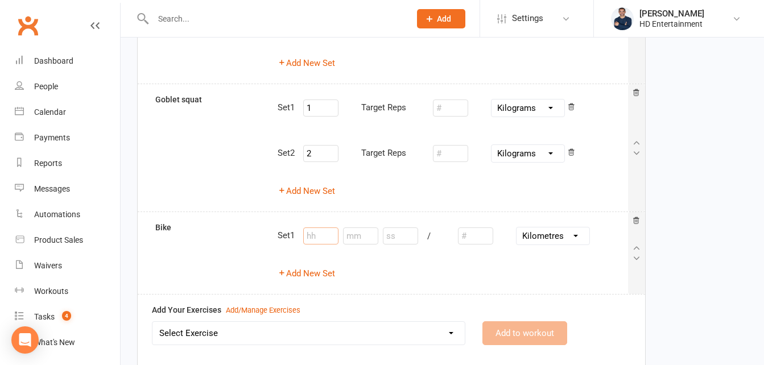
click at [332, 234] on input "number" at bounding box center [320, 236] width 35 height 17
type input "0"
click at [361, 234] on input "number" at bounding box center [360, 236] width 35 height 17
type input "5"
click at [477, 236] on input "number" at bounding box center [475, 236] width 35 height 17
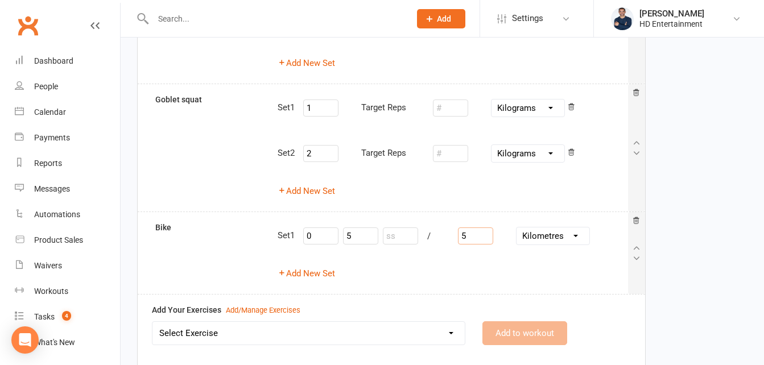
type input "5"
click at [409, 233] on input "number" at bounding box center [400, 236] width 35 height 17
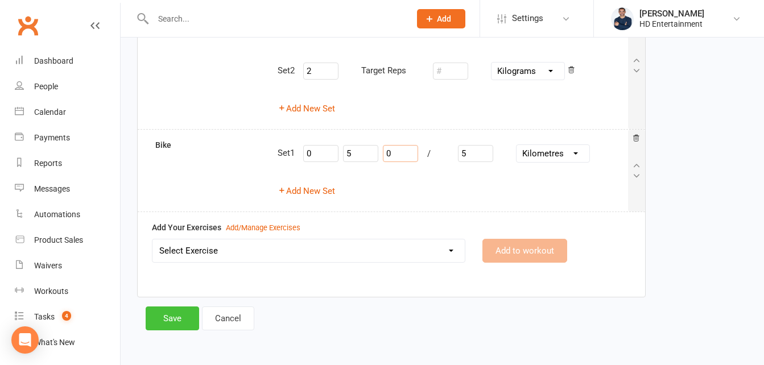
type input "0"
click at [171, 317] on button "Save" at bounding box center [172, 319] width 53 height 24
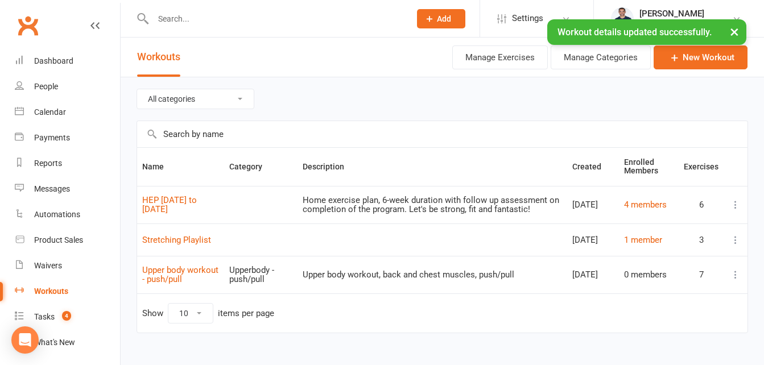
click at [242, 98] on select "All categories Lower body - gym based Upperbody - push/pull" at bounding box center [195, 98] width 117 height 19
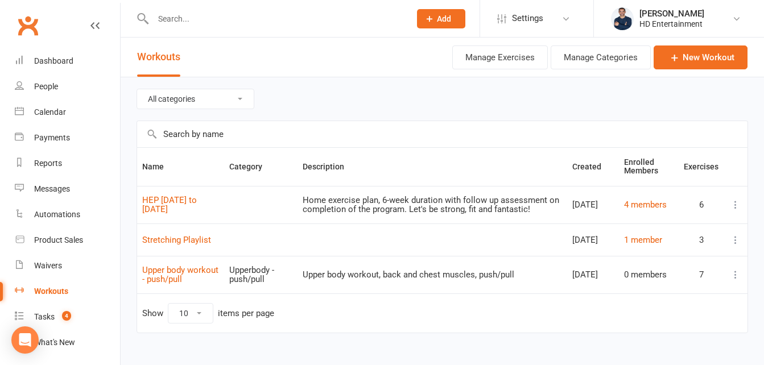
select select "469"
click at [137, 89] on select "All categories Lower body - gym based Upperbody - push/pull" at bounding box center [195, 98] width 117 height 19
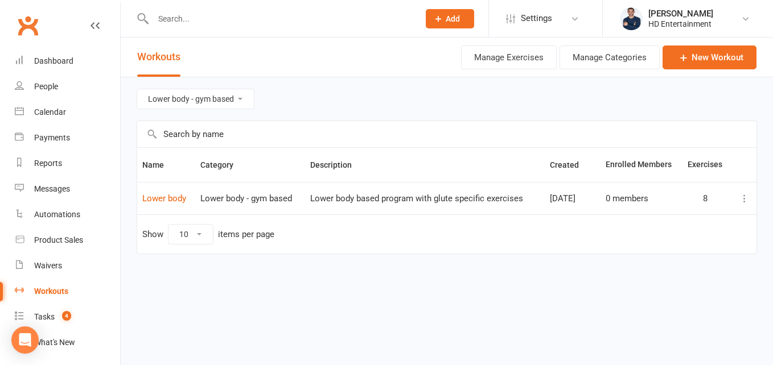
click at [240, 98] on select "All categories Lower body - gym based Upperbody - push/pull" at bounding box center [195, 98] width 117 height 19
select select
click at [137, 89] on select "All categories Lower body - gym based Upperbody - push/pull" at bounding box center [195, 98] width 117 height 19
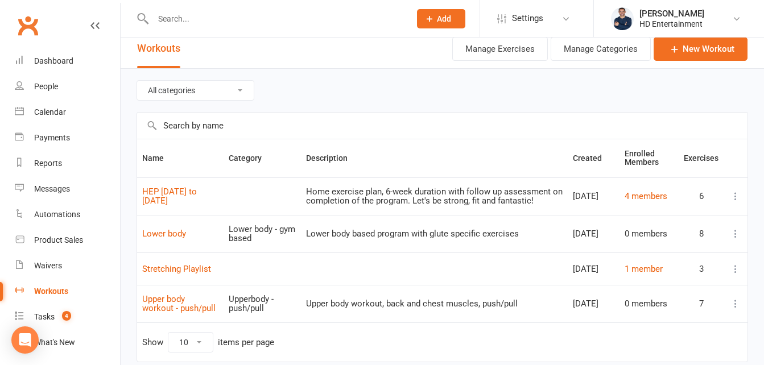
scroll to position [8, 0]
click at [486, 52] on button "Manage Exercises" at bounding box center [500, 50] width 96 height 24
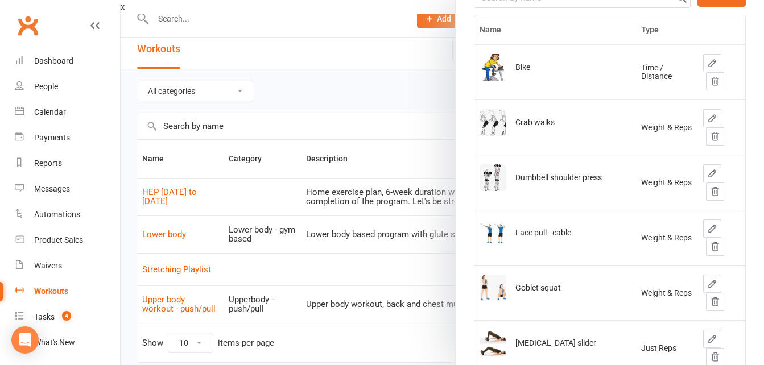
scroll to position [79, 0]
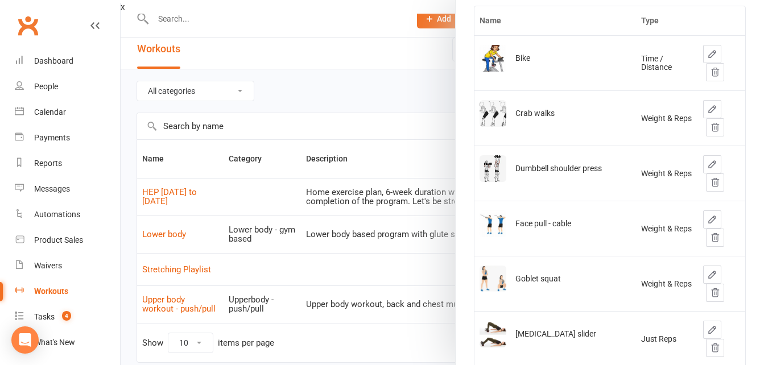
click at [333, 13] on div at bounding box center [442, 182] width 643 height 365
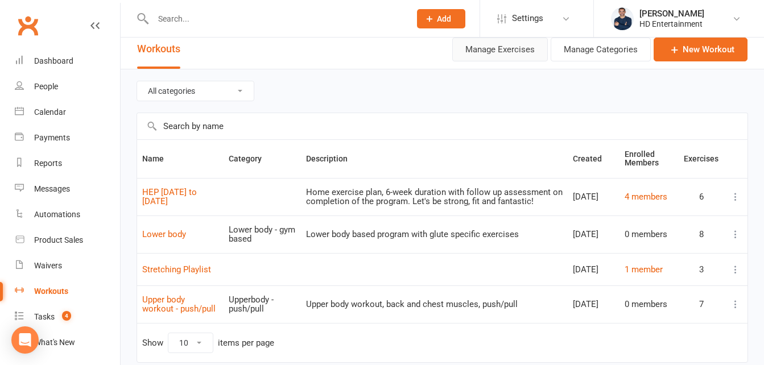
click at [509, 49] on button "Manage Exercises" at bounding box center [500, 50] width 96 height 24
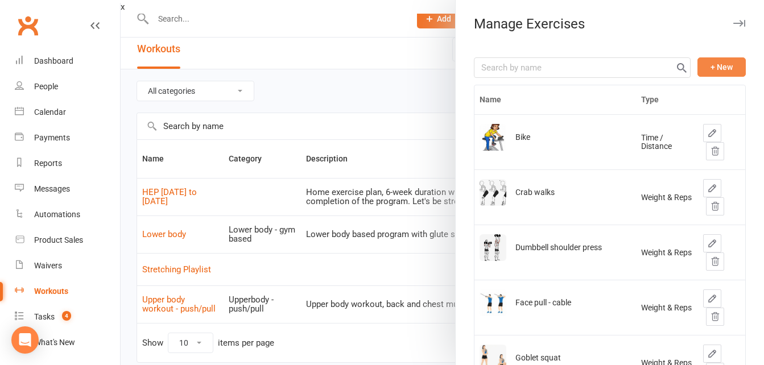
click at [697, 65] on button "+ New" at bounding box center [721, 66] width 48 height 19
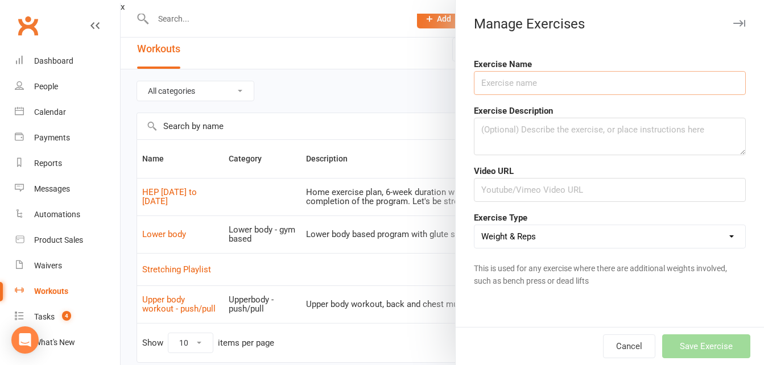
click at [494, 83] on input "text" at bounding box center [610, 83] width 272 height 24
type input "Cross trainer"
click at [496, 135] on textarea at bounding box center [610, 137] width 272 height 38
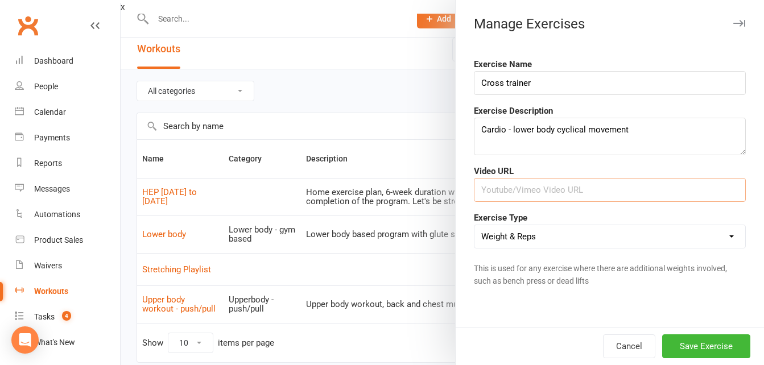
click at [486, 186] on input "text" at bounding box center [610, 190] width 272 height 24
paste input "[URL][DOMAIN_NAME]"
click at [723, 238] on select "Weight & Reps Time / Distance Weights, Reps, Time & Distance Just Reps Display …" at bounding box center [609, 236] width 271 height 23
click at [474, 225] on select "Weight & Reps Time / Distance Weights, Reps, Time & Distance Just Reps Display …" at bounding box center [609, 236] width 271 height 23
click at [674, 350] on button "Save Exercise" at bounding box center [706, 347] width 88 height 24
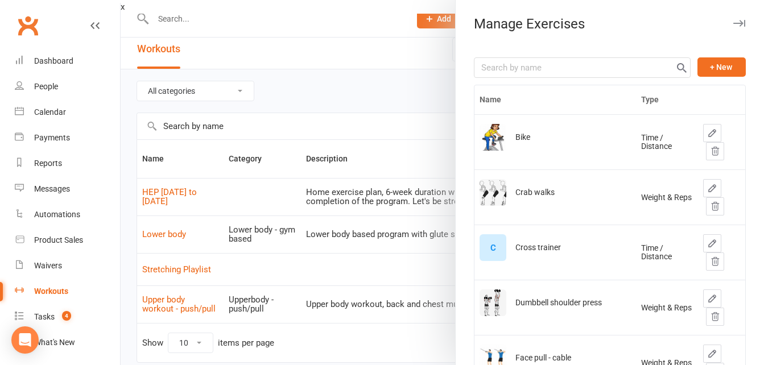
click at [483, 248] on div "C" at bounding box center [493, 247] width 27 height 27
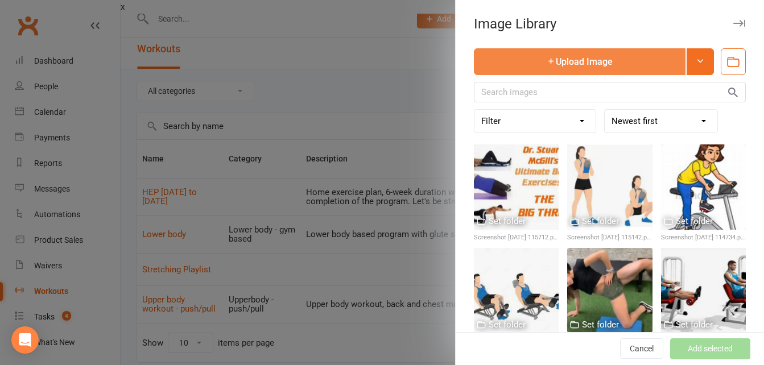
click at [576, 69] on button "Upload Image" at bounding box center [580, 61] width 212 height 27
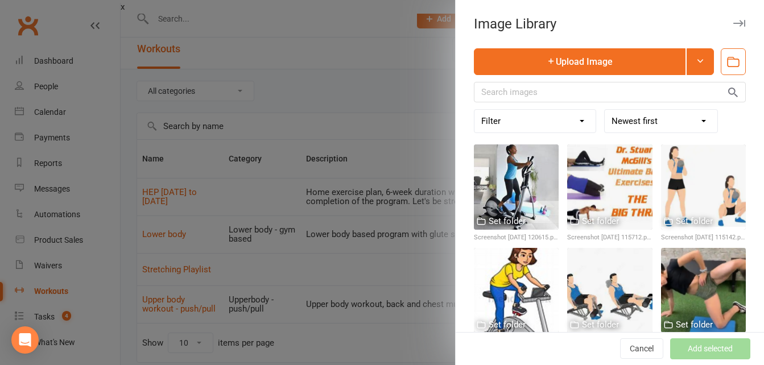
click at [505, 187] on div at bounding box center [516, 187] width 85 height 85
click at [697, 349] on button "Add selected" at bounding box center [710, 349] width 80 height 20
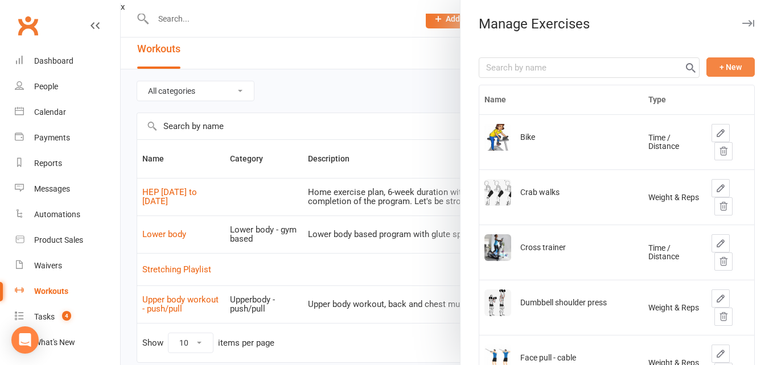
click at [713, 68] on button "+ New" at bounding box center [730, 66] width 48 height 19
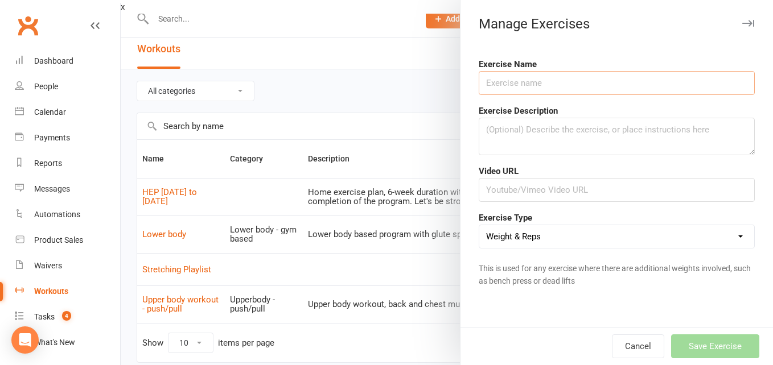
click at [546, 84] on input "text" at bounding box center [616, 83] width 276 height 24
click at [630, 344] on button "Cancel" at bounding box center [638, 347] width 52 height 24
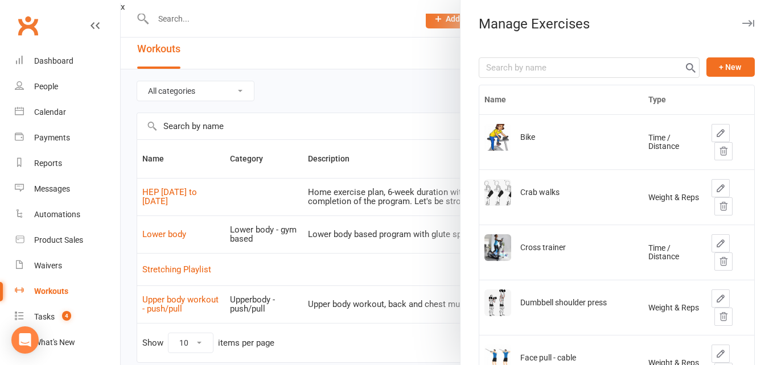
click at [299, 80] on div at bounding box center [447, 182] width 652 height 365
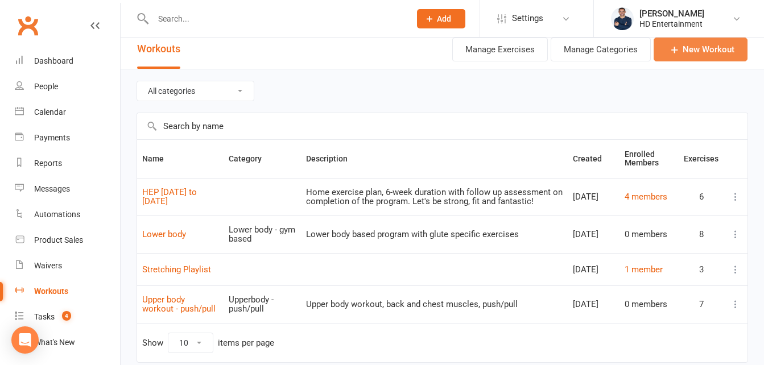
click at [676, 51] on icon at bounding box center [674, 49] width 11 height 11
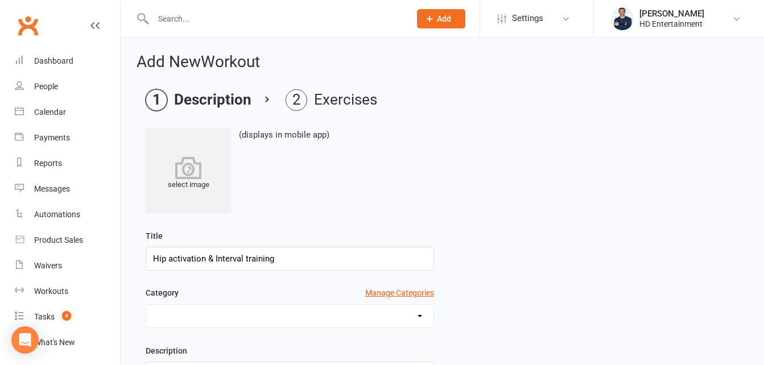
click at [425, 316] on select "Lower body - gym based Upperbody - push/pull" at bounding box center [289, 316] width 287 height 23
click at [496, 267] on div "Title Hip activation & Interval training" at bounding box center [442, 257] width 610 height 57
click at [402, 291] on button "Manage Categories" at bounding box center [399, 293] width 69 height 13
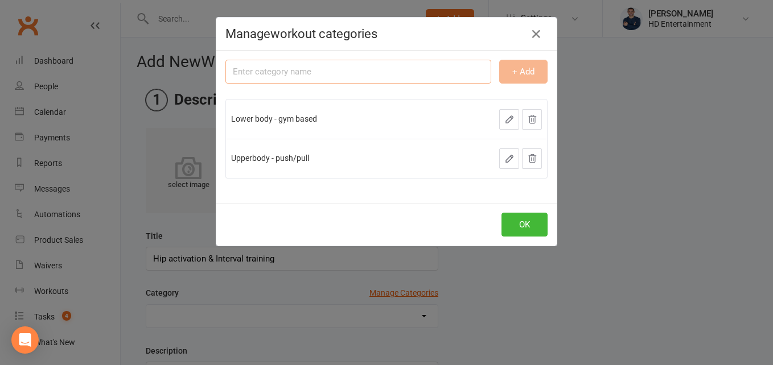
click at [272, 75] on input "text" at bounding box center [358, 72] width 266 height 24
click at [522, 75] on button "+ Add" at bounding box center [523, 72] width 48 height 24
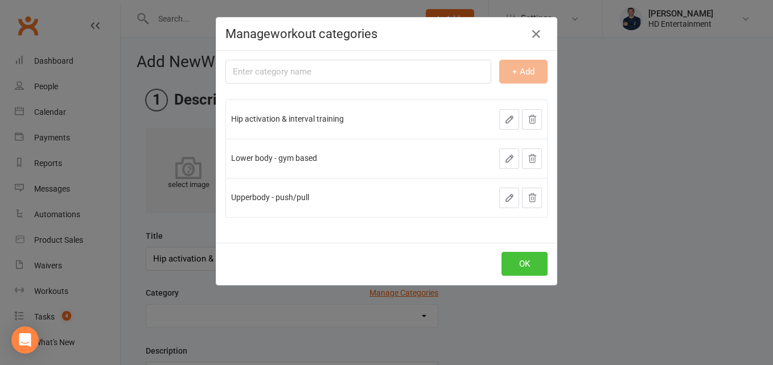
click at [507, 261] on button "OK" at bounding box center [524, 264] width 46 height 24
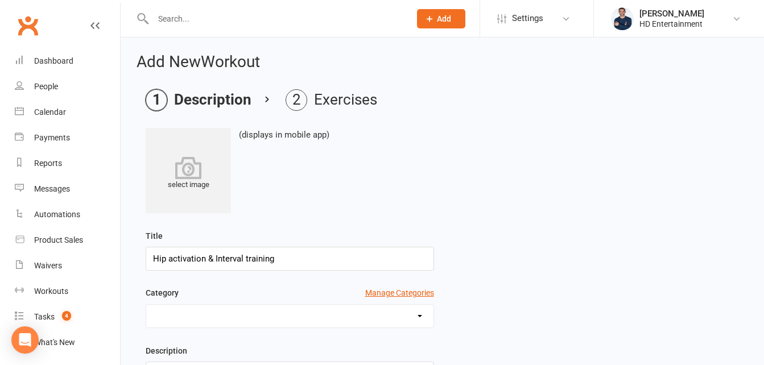
click at [420, 320] on select "Hip activation & interval training Lower body - gym based Upperbody - push/pull" at bounding box center [289, 316] width 287 height 23
click at [146, 305] on select "Hip activation & interval training Lower body - gym based Upperbody - push/pull" at bounding box center [289, 316] width 287 height 23
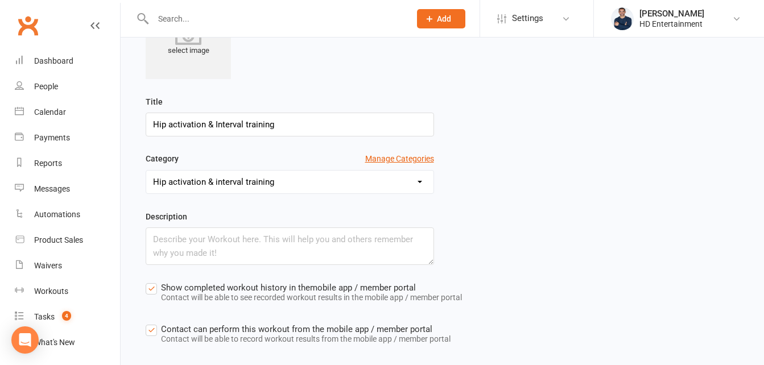
scroll to position [139, 0]
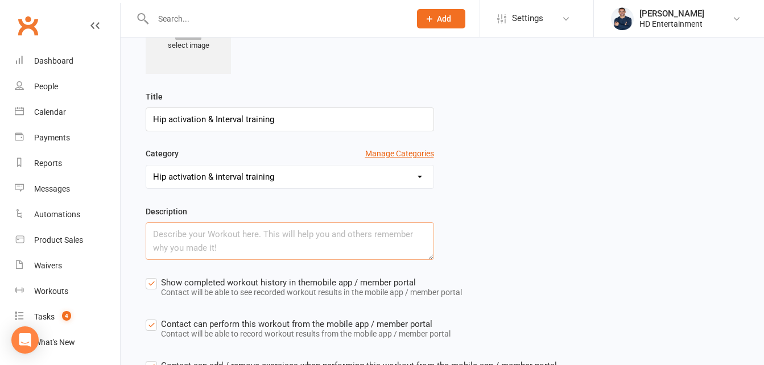
click at [180, 251] on textarea at bounding box center [290, 241] width 288 height 38
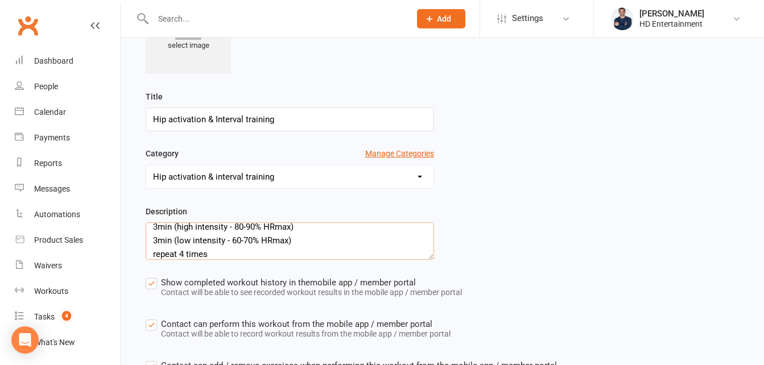
scroll to position [62, 0]
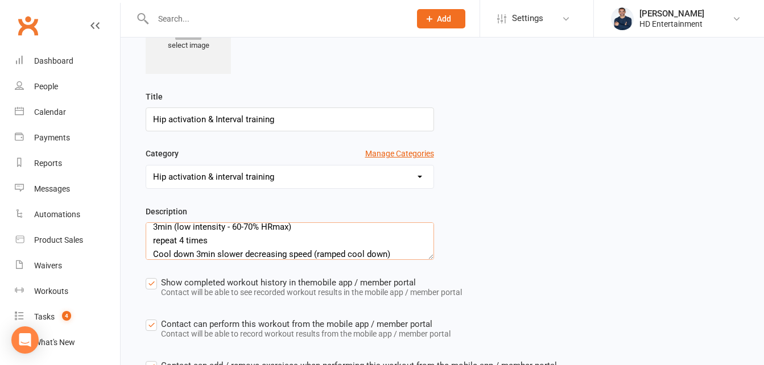
click at [394, 254] on textarea "Prime hips then start interval training. Interval session times: 60secs warm-up…" at bounding box center [290, 241] width 288 height 38
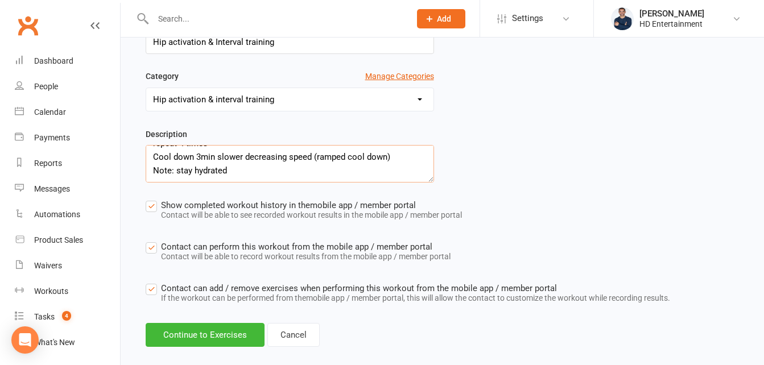
scroll to position [236, 0]
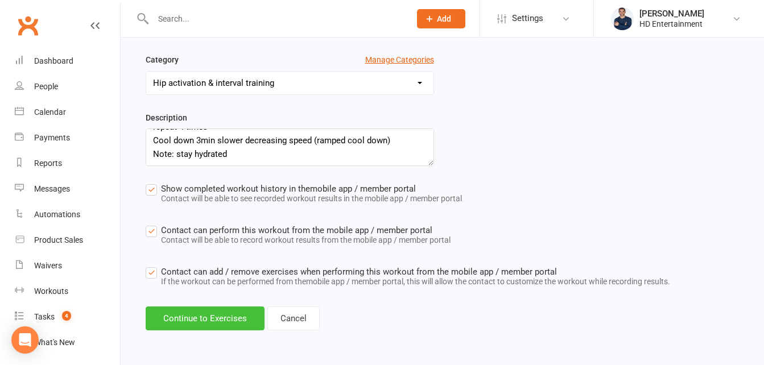
click at [212, 319] on button "Continue to Exercises" at bounding box center [205, 319] width 119 height 24
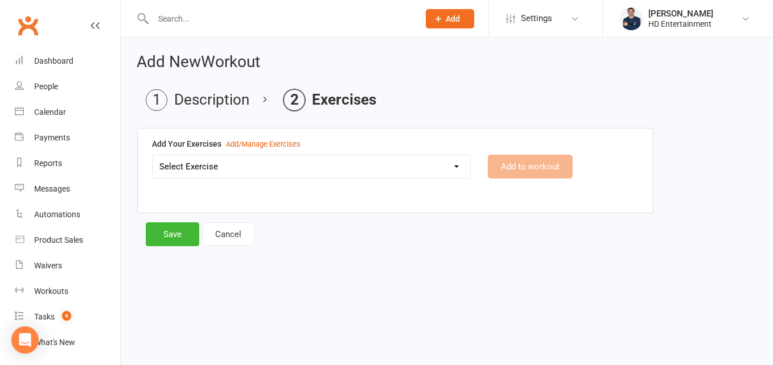
click at [303, 168] on select "Select Exercise Bike Crab walks Cross trainer Dumbbell shoulder press Face pull…" at bounding box center [310, 166] width 317 height 23
click at [152, 155] on select "Select Exercise Bike Crab walks Cross trainer Dumbbell shoulder press Face pull…" at bounding box center [310, 166] width 317 height 23
click at [511, 164] on button "Add to workout" at bounding box center [530, 167] width 85 height 24
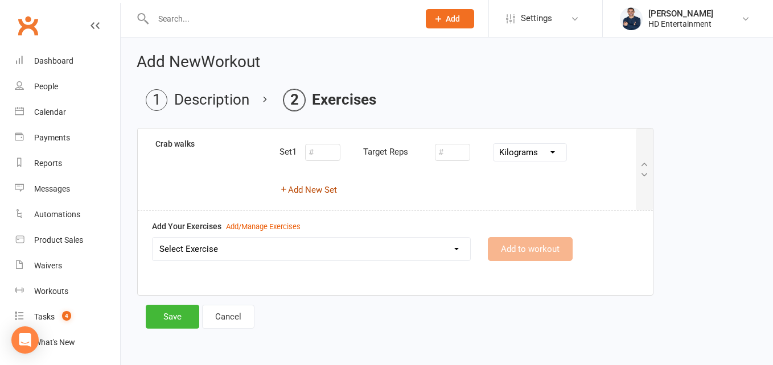
click at [327, 189] on button "Add New Set" at bounding box center [307, 190] width 57 height 14
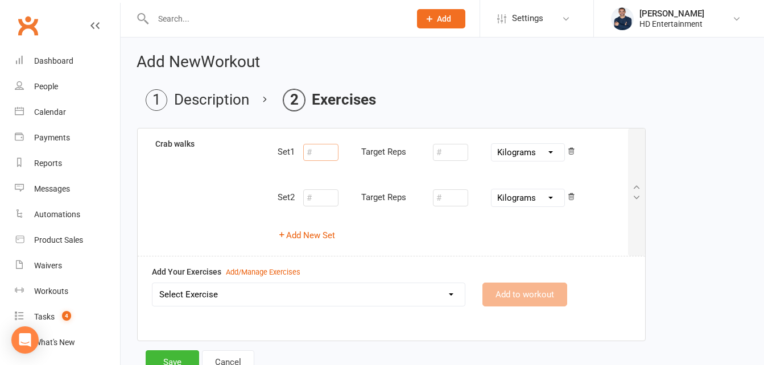
click at [309, 148] on input "number" at bounding box center [320, 152] width 35 height 17
click at [339, 201] on input "number" at bounding box center [320, 197] width 35 height 17
click at [446, 155] on input "number" at bounding box center [450, 152] width 35 height 17
click at [445, 197] on input "number" at bounding box center [450, 197] width 35 height 17
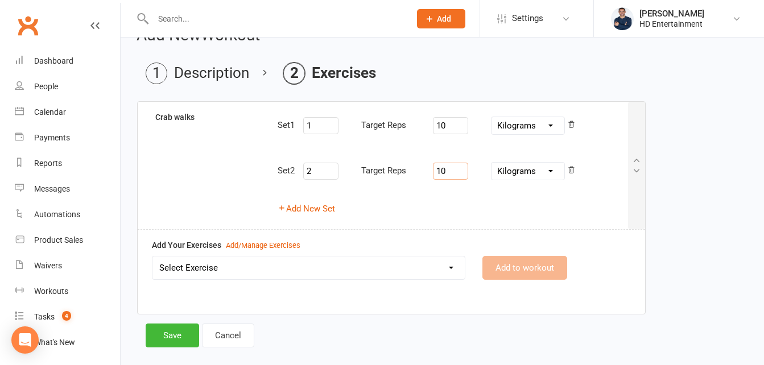
scroll to position [31, 0]
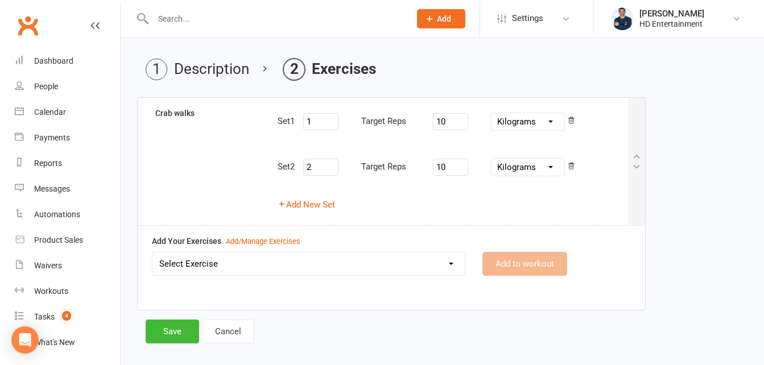
click at [250, 268] on select "Select Exercise Bike Crab walks Cross trainer Dumbbell shoulder press Face pull…" at bounding box center [308, 264] width 312 height 23
click at [152, 253] on select "Select Exercise Bike Crab walks Cross trainer Dumbbell shoulder press Face pull…" at bounding box center [308, 264] width 312 height 23
click at [507, 271] on button "Add to workout" at bounding box center [524, 264] width 85 height 24
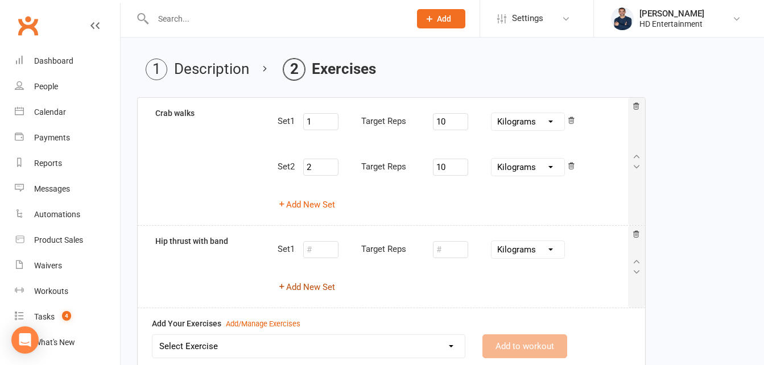
click at [321, 290] on button "Add New Set" at bounding box center [306, 287] width 57 height 14
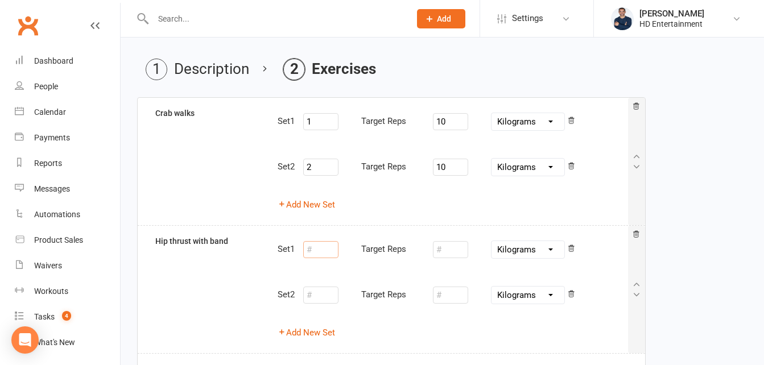
click at [328, 250] on input "number" at bounding box center [320, 249] width 35 height 17
click at [330, 300] on input "number" at bounding box center [320, 295] width 35 height 17
click at [458, 250] on input "number" at bounding box center [450, 249] width 35 height 17
click at [459, 295] on input "number" at bounding box center [450, 295] width 35 height 17
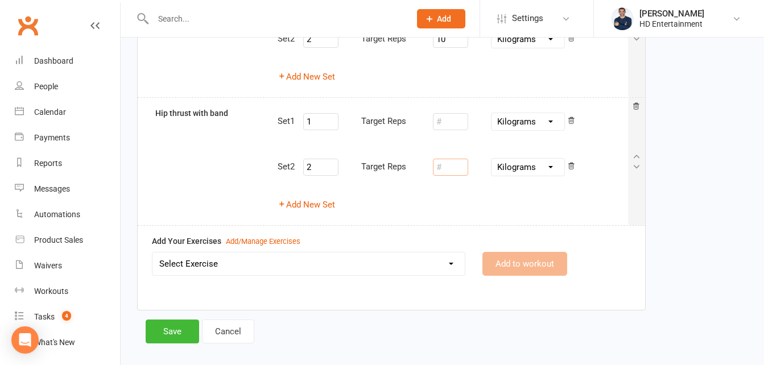
scroll to position [159, 0]
click at [459, 260] on select "Select Exercise Bike Crab walks Cross trainer Dumbbell shoulder press Face pull…" at bounding box center [308, 263] width 312 height 23
click at [152, 252] on select "Select Exercise Bike Crab walks Cross trainer Dumbbell shoulder press Face pull…" at bounding box center [308, 263] width 312 height 23
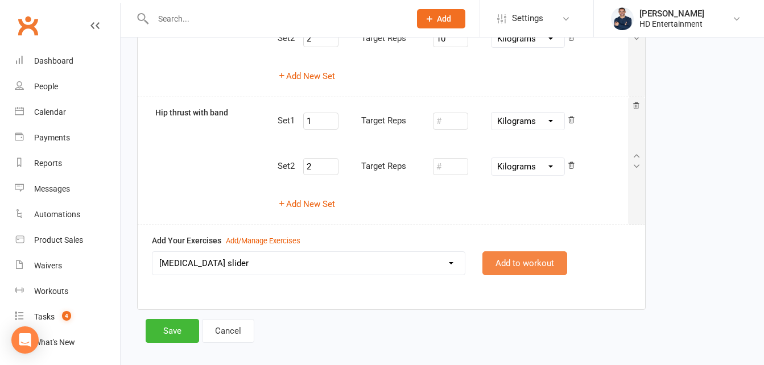
click at [527, 265] on button "Add to workout" at bounding box center [524, 263] width 85 height 24
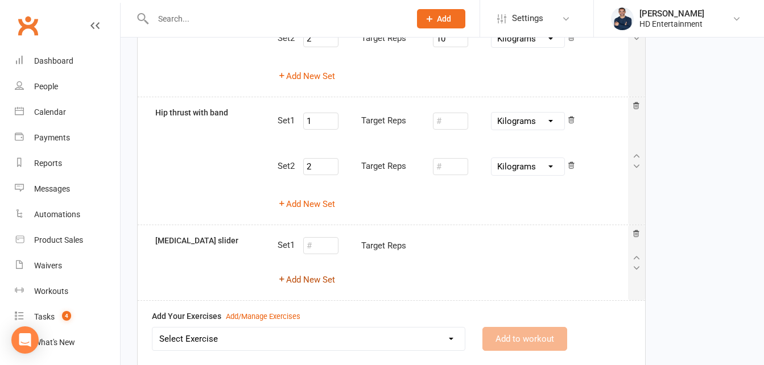
click at [322, 279] on button "Add New Set" at bounding box center [306, 280] width 57 height 14
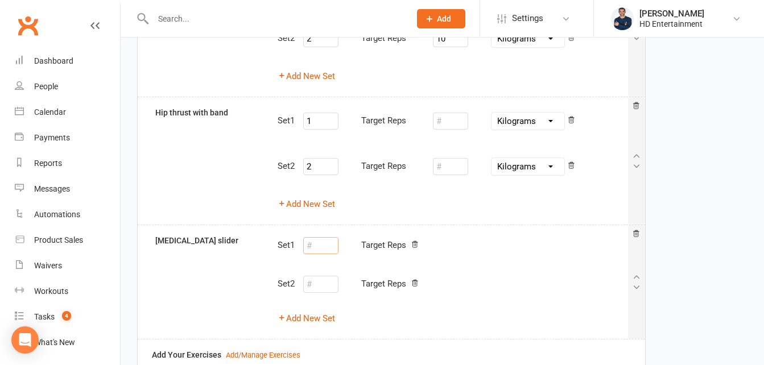
click at [321, 245] on input "number" at bounding box center [320, 245] width 35 height 17
click at [332, 287] on input "number" at bounding box center [320, 284] width 35 height 17
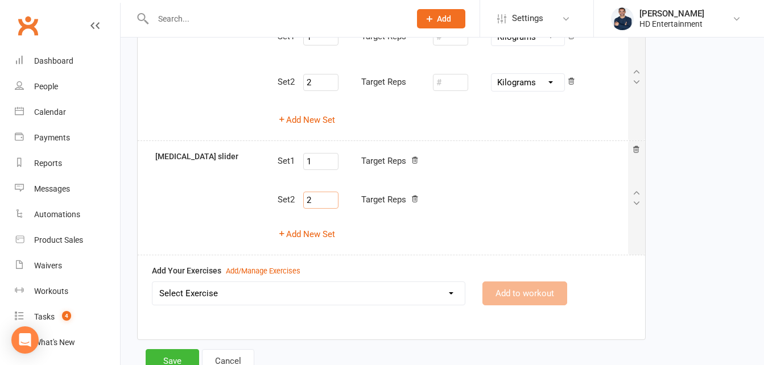
scroll to position [252, 0]
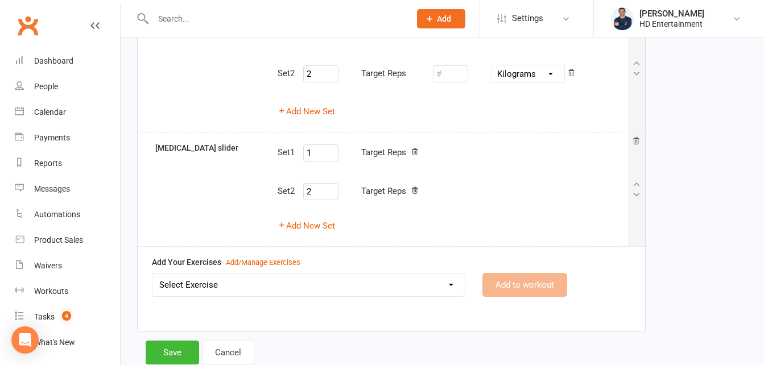
click at [184, 280] on select "Select Exercise Bike Crab walks Cross trainer Dumbbell shoulder press Face pull…" at bounding box center [308, 285] width 312 height 23
click at [152, 274] on select "Select Exercise Bike Crab walks Cross trainer Dumbbell shoulder press Face pull…" at bounding box center [308, 285] width 312 height 23
click at [502, 279] on button "Add to workout" at bounding box center [524, 285] width 85 height 24
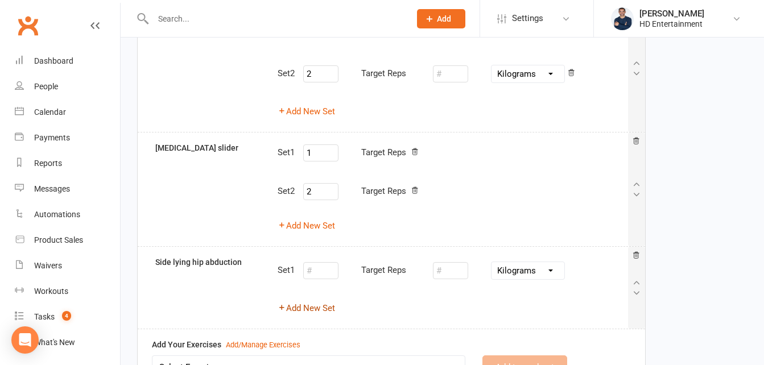
click at [317, 313] on button "Add New Set" at bounding box center [306, 309] width 57 height 14
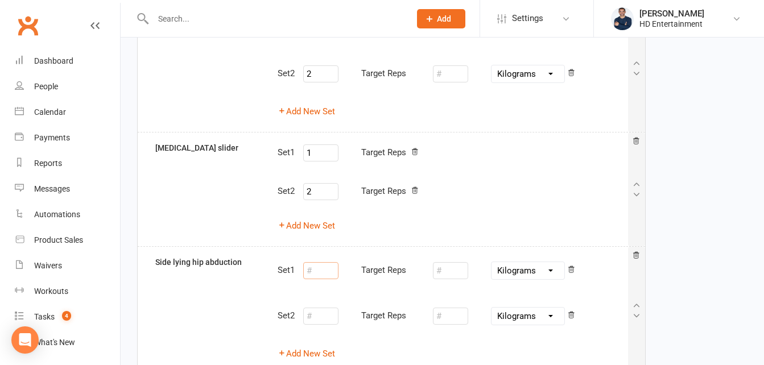
click at [329, 271] on input "number" at bounding box center [320, 270] width 35 height 17
click at [326, 327] on div "Target Reps" at bounding box center [359, 316] width 112 height 23
click at [324, 323] on input "number" at bounding box center [320, 316] width 35 height 17
click at [463, 275] on input "number" at bounding box center [450, 270] width 35 height 17
click at [456, 317] on input "number" at bounding box center [450, 316] width 35 height 17
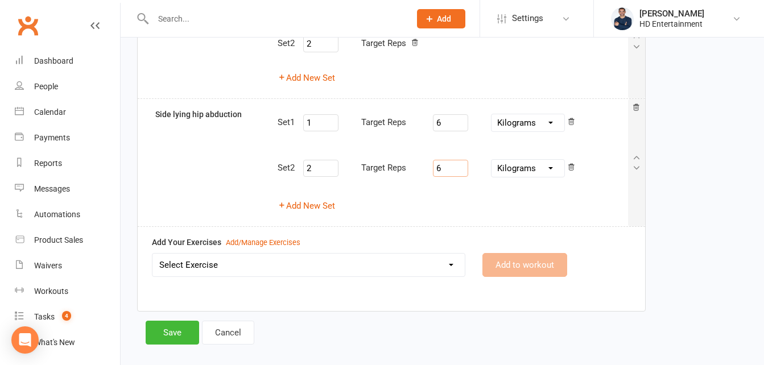
scroll to position [405, 0]
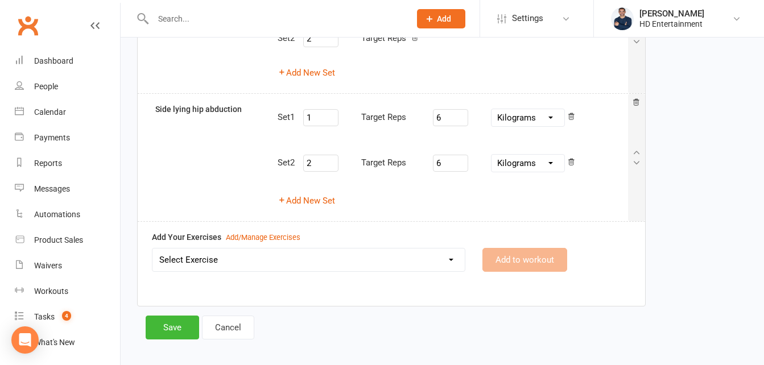
click at [449, 255] on select "Select Exercise Bike Crab walks Cross trainer Dumbbell shoulder press Face pull…" at bounding box center [308, 260] width 312 height 23
click at [152, 249] on select "Select Exercise Bike Crab walks Cross trainer Dumbbell shoulder press Face pull…" at bounding box center [308, 260] width 312 height 23
click at [514, 254] on button "Add to workout" at bounding box center [524, 260] width 85 height 24
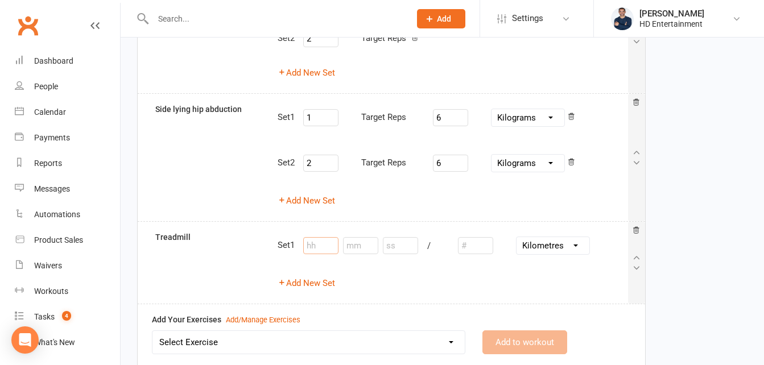
click at [328, 249] on input "number" at bounding box center [320, 245] width 35 height 17
click at [369, 243] on input "number" at bounding box center [360, 245] width 35 height 17
click at [396, 247] on input "number" at bounding box center [400, 245] width 35 height 17
click at [469, 244] on input "number" at bounding box center [475, 245] width 35 height 17
click at [321, 275] on div "Set 1 0 1 00 / Inches Yards Miles Centimetres Metres Kilometres Add New Set" at bounding box center [452, 263] width 367 height 64
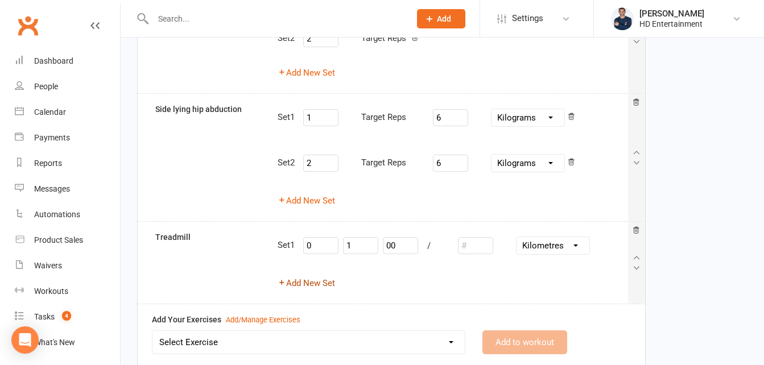
click at [320, 280] on button "Add New Set" at bounding box center [306, 283] width 57 height 14
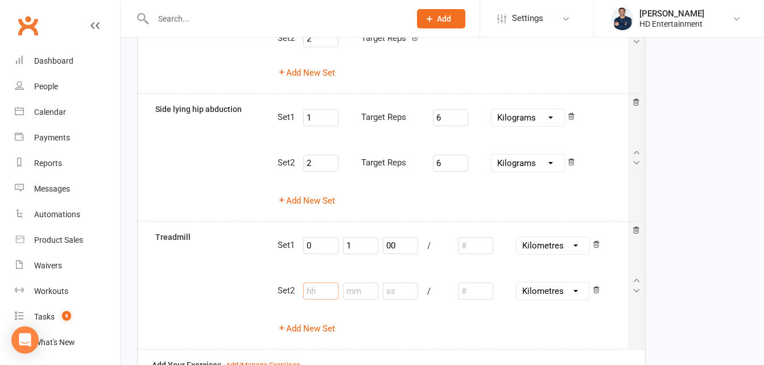
click at [329, 292] on input "number" at bounding box center [320, 291] width 35 height 17
click at [359, 290] on input "number" at bounding box center [360, 291] width 35 height 17
click at [395, 289] on input "number" at bounding box center [400, 291] width 35 height 17
click at [471, 291] on input "number" at bounding box center [475, 291] width 35 height 17
click at [316, 328] on button "Add New Set" at bounding box center [306, 329] width 57 height 14
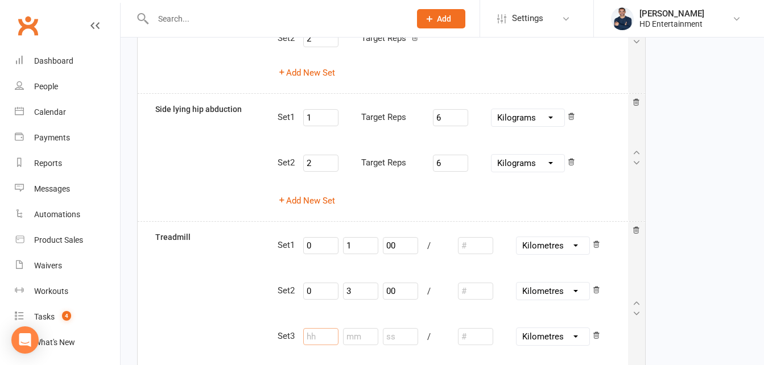
click at [317, 338] on input "number" at bounding box center [320, 336] width 35 height 17
click at [360, 336] on input "number" at bounding box center [360, 336] width 35 height 17
click at [401, 340] on input "number" at bounding box center [400, 336] width 35 height 17
click at [467, 294] on input "number" at bounding box center [475, 291] width 35 height 17
click at [399, 342] on input "number" at bounding box center [400, 336] width 35 height 17
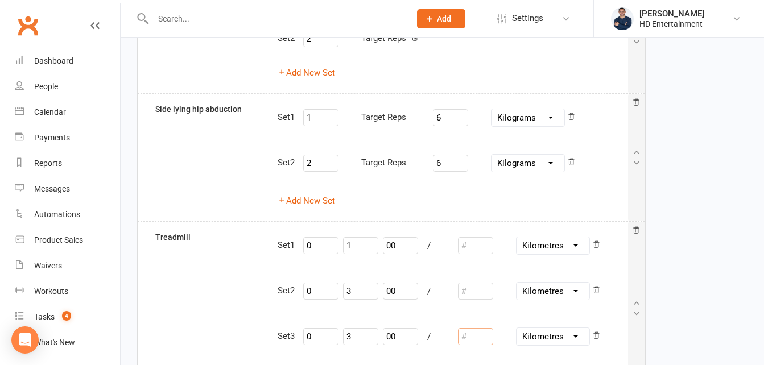
click at [466, 340] on input "number" at bounding box center [475, 336] width 35 height 17
click at [481, 291] on input "number" at bounding box center [475, 291] width 35 height 17
click at [478, 333] on input "number" at bounding box center [475, 336] width 35 height 17
click at [482, 246] on input "number" at bounding box center [475, 245] width 35 height 17
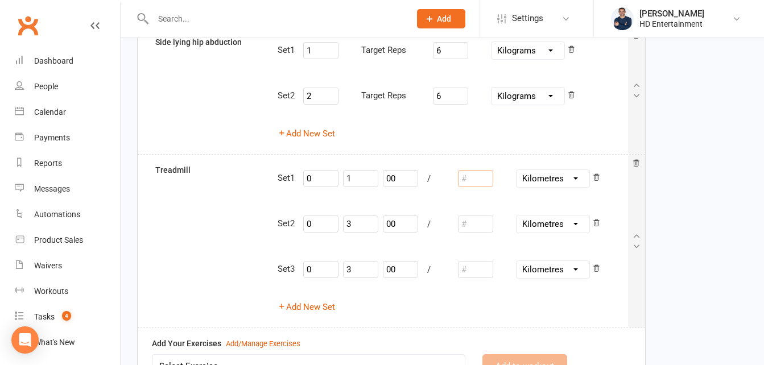
scroll to position [477, 0]
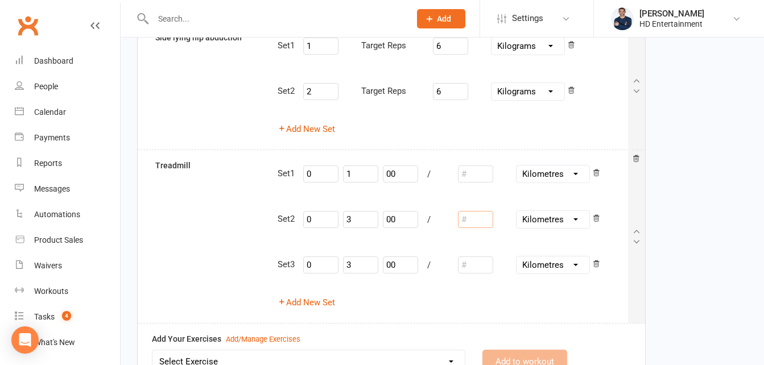
click at [477, 221] on input "number" at bounding box center [475, 219] width 35 height 17
drag, startPoint x: 763, startPoint y: 197, endPoint x: 767, endPoint y: 219, distance: 22.5
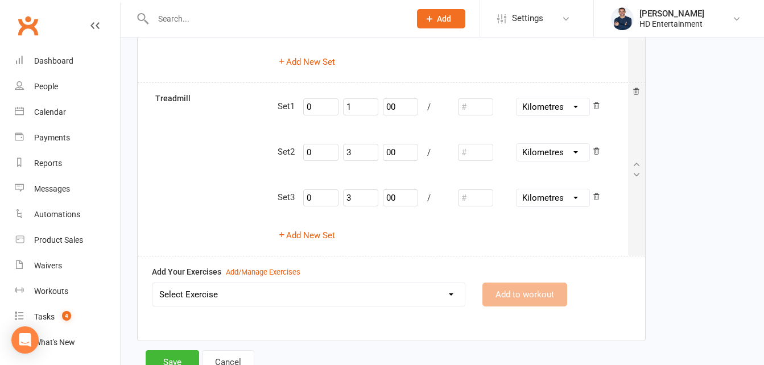
scroll to position [546, 0]
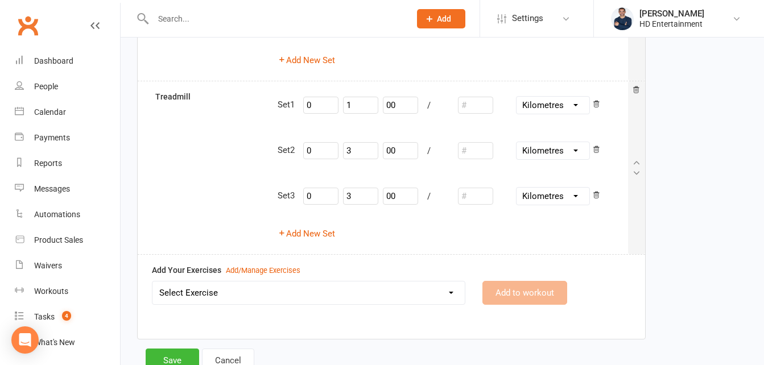
click at [243, 289] on select "Select Exercise Bike Crab walks Cross trainer Dumbbell shoulder press Face pull…" at bounding box center [308, 293] width 312 height 23
click at [152, 282] on select "Select Exercise Bike Crab walks Cross trainer Dumbbell shoulder press Face pull…" at bounding box center [308, 293] width 312 height 23
click at [495, 293] on button "Add to workout" at bounding box center [524, 293] width 85 height 24
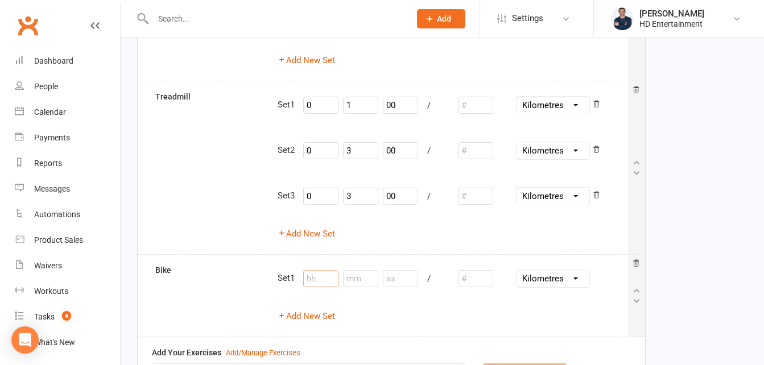
click at [321, 280] on input "number" at bounding box center [320, 278] width 35 height 17
click at [369, 282] on input "number" at bounding box center [360, 278] width 35 height 17
click at [391, 279] on input "number" at bounding box center [400, 278] width 35 height 17
click at [472, 280] on input "number" at bounding box center [475, 278] width 35 height 17
click at [328, 319] on button "Add New Set" at bounding box center [306, 316] width 57 height 14
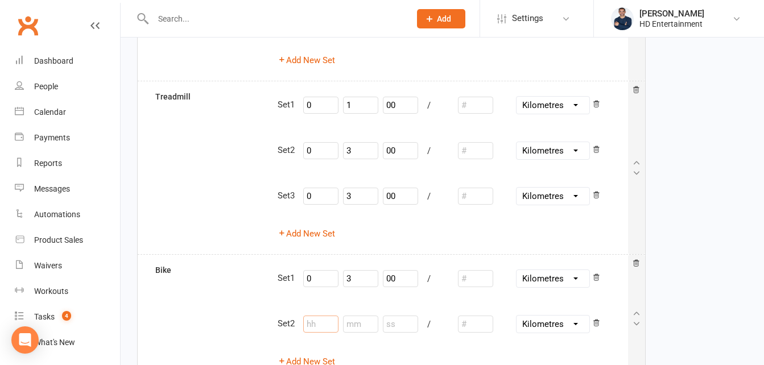
click at [324, 321] on input "number" at bounding box center [320, 324] width 35 height 17
click at [361, 325] on input "number" at bounding box center [360, 324] width 35 height 17
click at [405, 325] on input "number" at bounding box center [400, 324] width 35 height 17
click at [465, 325] on input "number" at bounding box center [475, 324] width 35 height 17
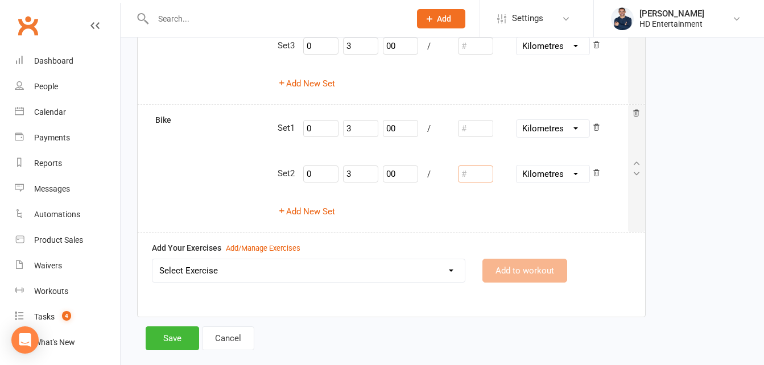
scroll to position [700, 0]
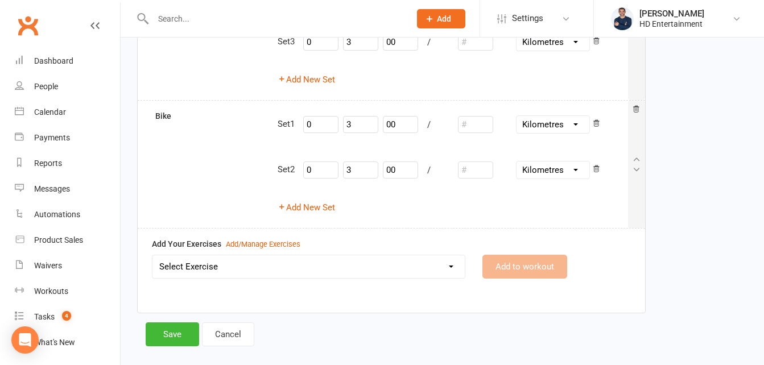
click at [340, 276] on select "Select Exercise Bike Crab walks Cross trainer Dumbbell shoulder press Face pull…" at bounding box center [308, 266] width 312 height 23
click at [152, 255] on select "Select Exercise Bike Crab walks Cross trainer Dumbbell shoulder press Face pull…" at bounding box center [308, 266] width 312 height 23
click at [509, 260] on button "Add to workout" at bounding box center [524, 267] width 85 height 24
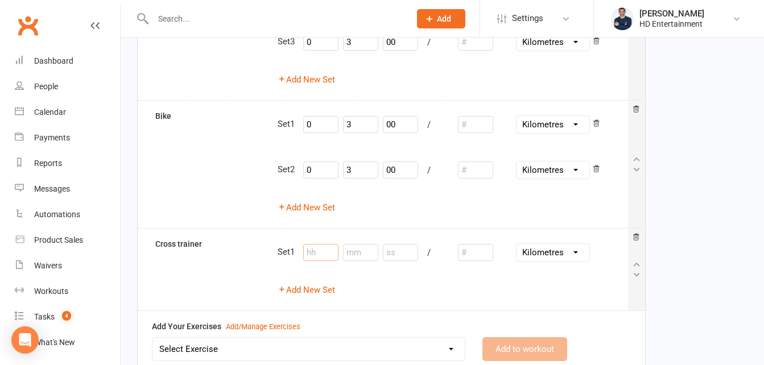
click at [312, 254] on input "number" at bounding box center [320, 252] width 35 height 17
click at [360, 261] on div "Set 1 0 / Inches Yards Miles Centimetres Metres Kilometres" at bounding box center [453, 253] width 350 height 30
click at [361, 259] on input "number" at bounding box center [360, 252] width 35 height 17
click at [415, 256] on input "number" at bounding box center [400, 252] width 35 height 17
click at [469, 254] on input "number" at bounding box center [475, 252] width 35 height 17
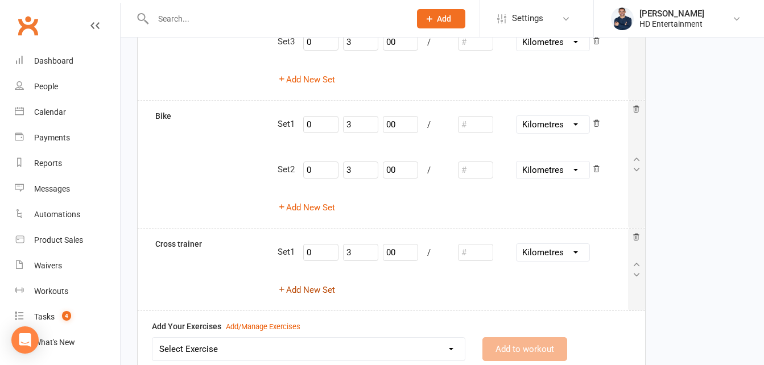
click at [323, 290] on button "Add New Set" at bounding box center [306, 290] width 57 height 14
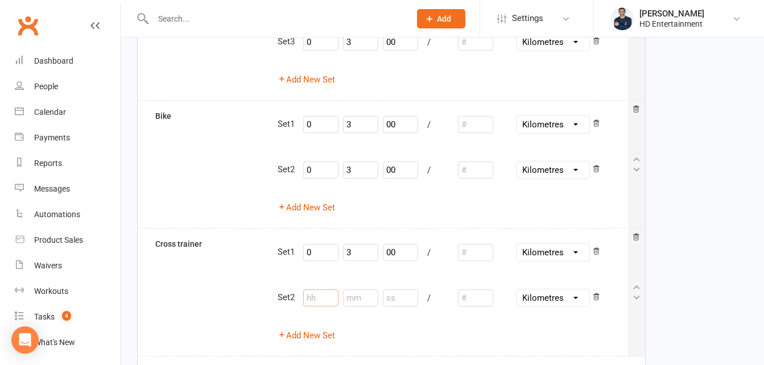
click at [321, 295] on input "number" at bounding box center [320, 298] width 35 height 17
click at [365, 299] on input "number" at bounding box center [360, 298] width 35 height 17
click at [405, 299] on input "number" at bounding box center [400, 298] width 35 height 17
click at [474, 294] on input "number" at bounding box center [475, 298] width 35 height 17
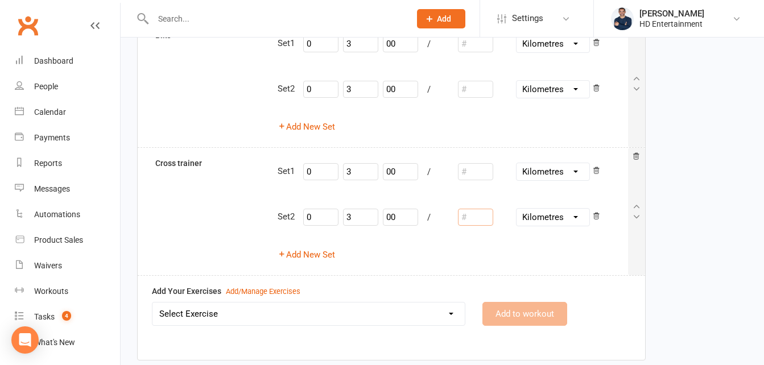
scroll to position [789, 0]
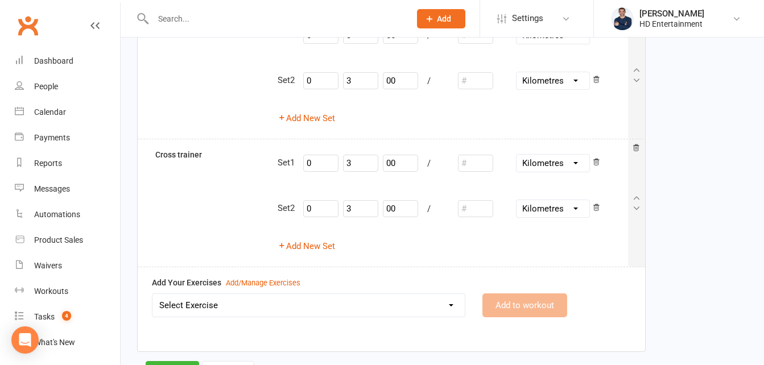
click at [449, 305] on select "Select Exercise Bike Crab walks Cross trainer Dumbbell shoulder press Face pull…" at bounding box center [308, 305] width 312 height 23
click at [152, 294] on select "Select Exercise Bike Crab walks Cross trainer Dumbbell shoulder press Face pull…" at bounding box center [308, 305] width 312 height 23
click at [499, 300] on button "Add to workout" at bounding box center [524, 306] width 85 height 24
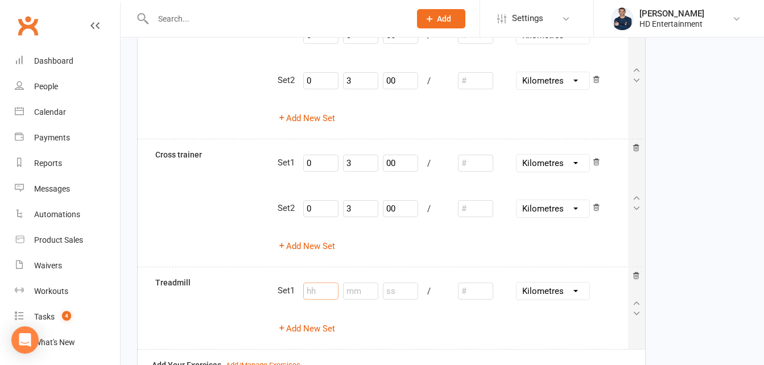
click at [321, 284] on input "number" at bounding box center [320, 291] width 35 height 17
click at [354, 297] on input "number" at bounding box center [360, 291] width 35 height 17
click at [404, 290] on input "number" at bounding box center [400, 291] width 35 height 17
click at [480, 290] on input "number" at bounding box center [475, 291] width 35 height 17
click at [313, 327] on button "Add New Set" at bounding box center [306, 329] width 57 height 14
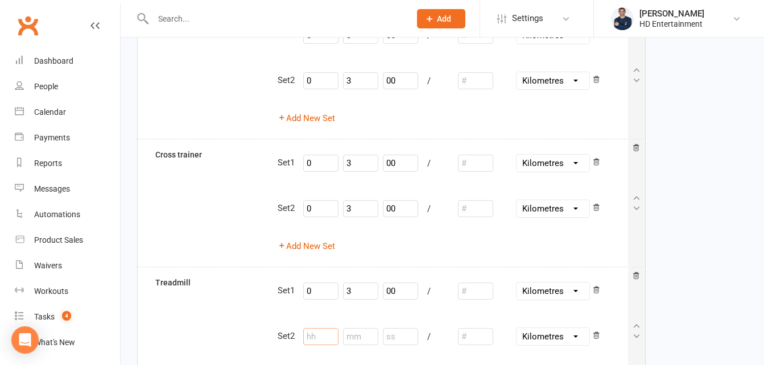
click at [314, 336] on input "number" at bounding box center [320, 336] width 35 height 17
click at [366, 338] on input "number" at bounding box center [360, 336] width 35 height 17
click at [411, 342] on input "number" at bounding box center [400, 336] width 35 height 17
click at [478, 335] on input "number" at bounding box center [475, 336] width 35 height 17
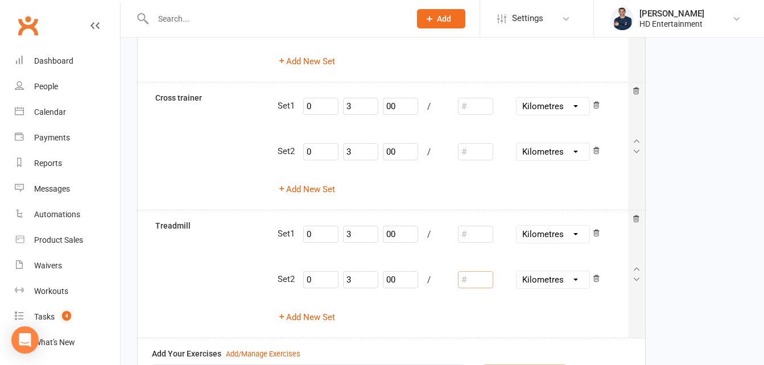
scroll to position [972, 0]
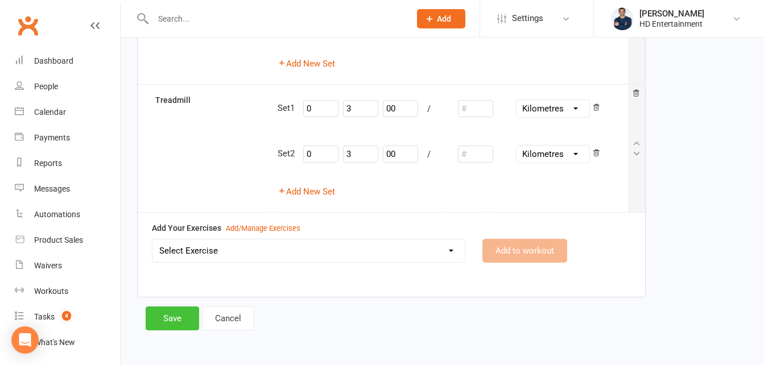
click at [159, 318] on button "Save" at bounding box center [172, 319] width 53 height 24
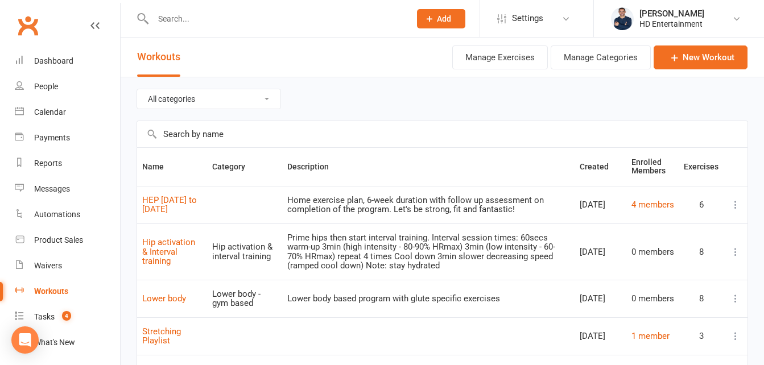
click at [216, 20] on input "text" at bounding box center [276, 19] width 253 height 16
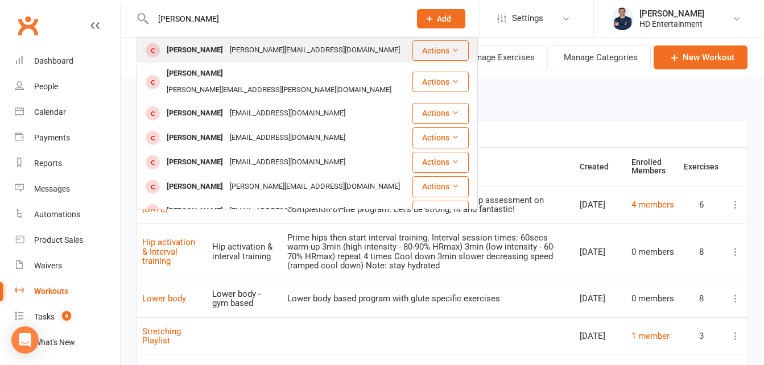
click at [189, 45] on div "[PERSON_NAME]" at bounding box center [194, 50] width 63 height 16
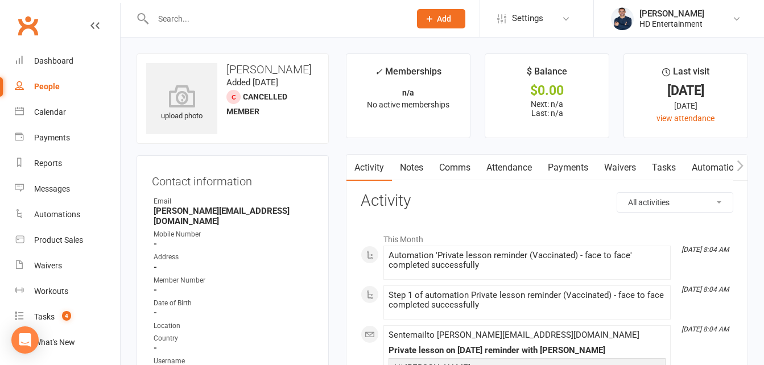
click at [744, 165] on icon "button" at bounding box center [740, 166] width 7 height 12
click at [696, 167] on link "Workouts" at bounding box center [693, 168] width 54 height 26
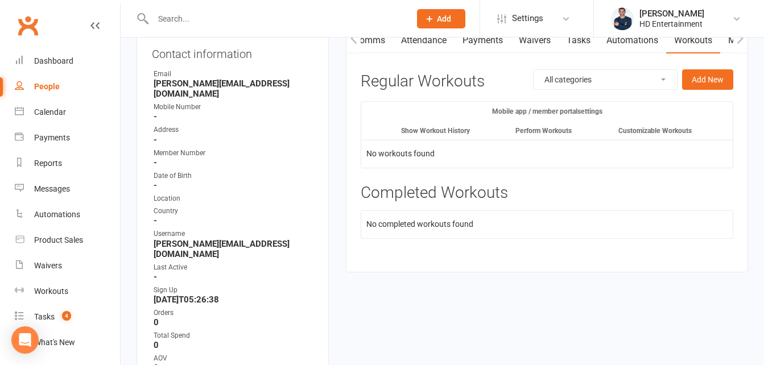
scroll to position [130, 0]
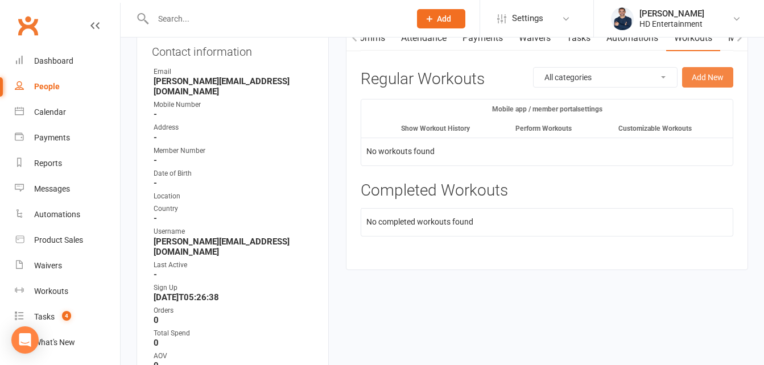
click at [711, 78] on button "Add New" at bounding box center [707, 77] width 51 height 20
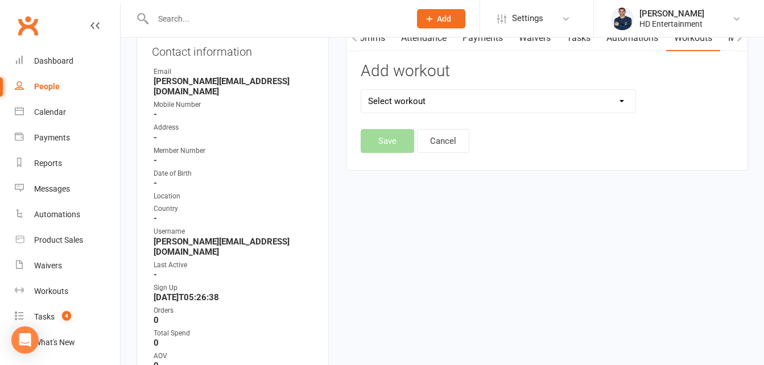
click at [495, 104] on select "Select workout HEP [DATE] to [DATE] Hip activation & Interval training Lower bo…" at bounding box center [498, 101] width 274 height 23
click at [361, 90] on select "Select workout HEP [DATE] to [DATE] Hip activation & Interval training Lower bo…" at bounding box center [498, 101] width 274 height 23
click at [387, 140] on button "Save" at bounding box center [387, 141] width 53 height 24
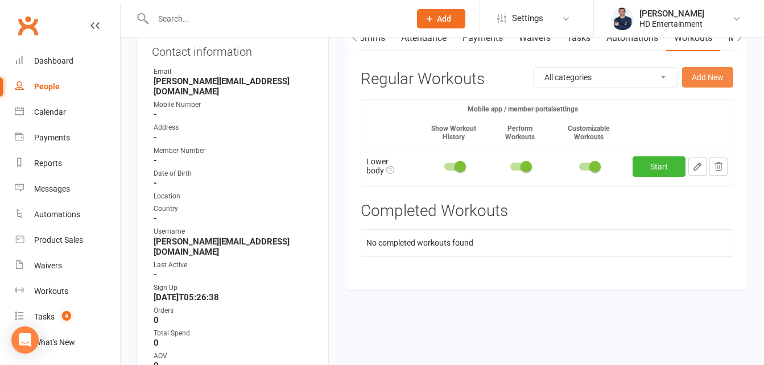
click at [708, 74] on button "Add New" at bounding box center [707, 77] width 51 height 20
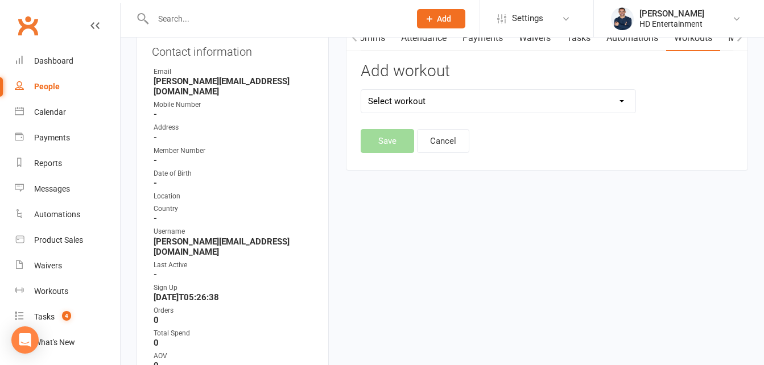
click at [610, 99] on select "Select workout HEP [DATE] to [DATE] Hip activation & Interval training Lower bo…" at bounding box center [498, 101] width 274 height 23
click at [361, 90] on select "Select workout HEP [DATE] to [DATE] Hip activation & Interval training Lower bo…" at bounding box center [498, 101] width 274 height 23
click at [392, 143] on button "Save" at bounding box center [387, 141] width 53 height 24
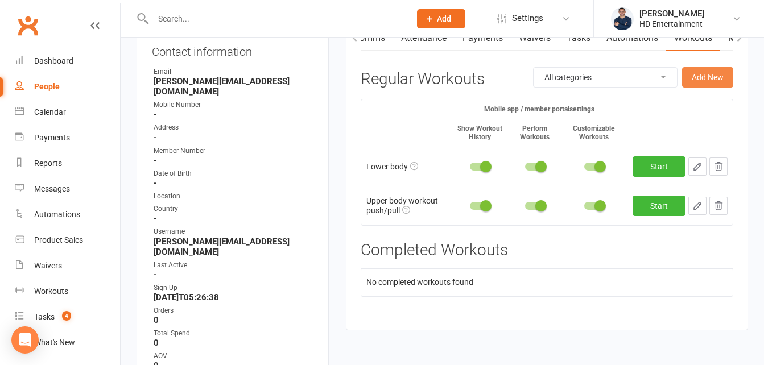
click at [720, 72] on button "Add New" at bounding box center [707, 77] width 51 height 20
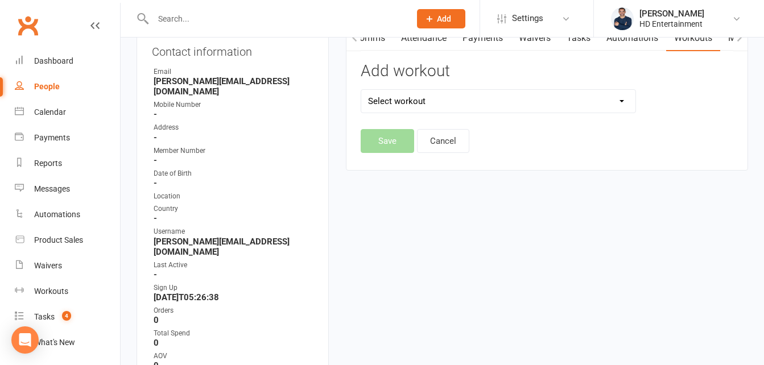
click at [393, 105] on select "Select workout HEP [DATE] to [DATE] Hip activation & Interval training Lower bo…" at bounding box center [498, 101] width 274 height 23
click at [361, 90] on select "Select workout HEP [DATE] to [DATE] Hip activation & Interval training Lower bo…" at bounding box center [498, 101] width 274 height 23
click at [390, 140] on button "Save" at bounding box center [387, 141] width 53 height 24
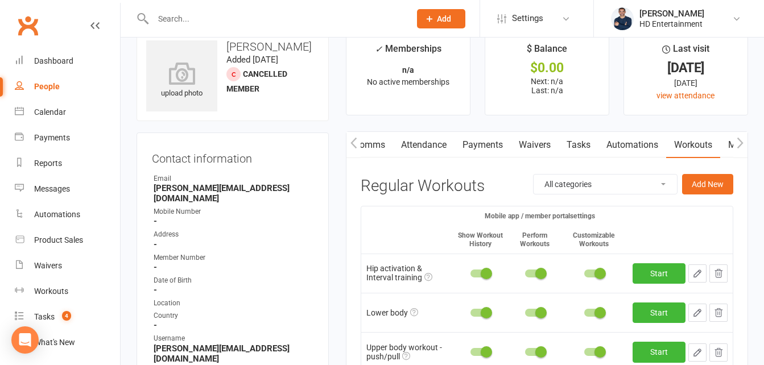
scroll to position [0, 0]
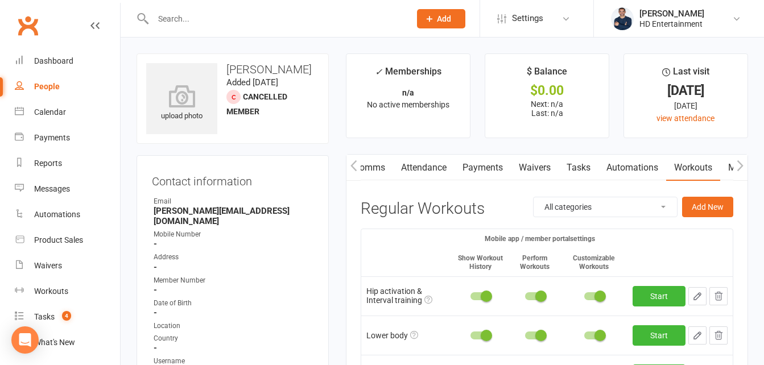
click at [742, 170] on icon "button" at bounding box center [740, 166] width 7 height 12
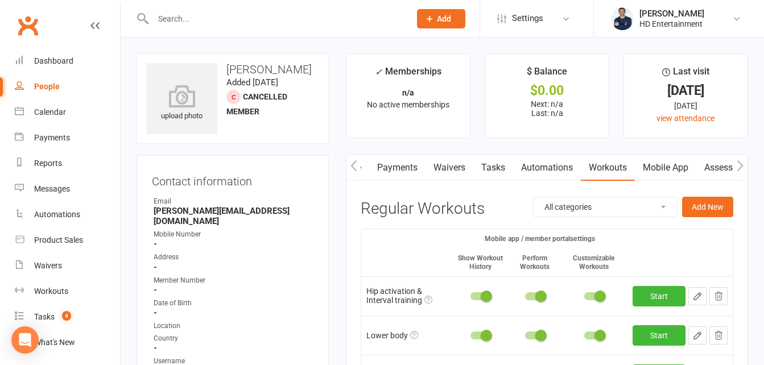
click at [680, 168] on link "Mobile App" at bounding box center [665, 168] width 61 height 26
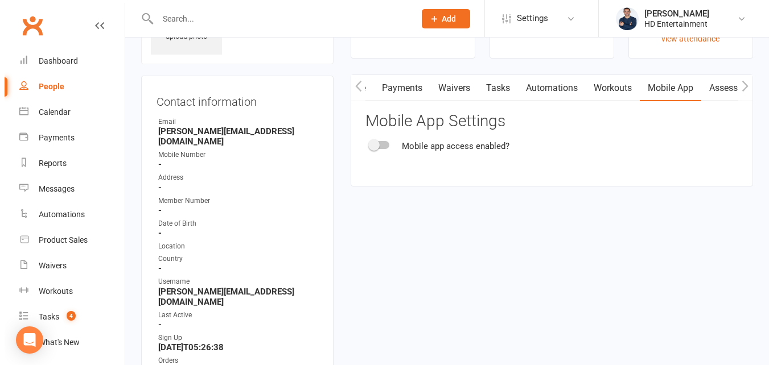
scroll to position [86, 0]
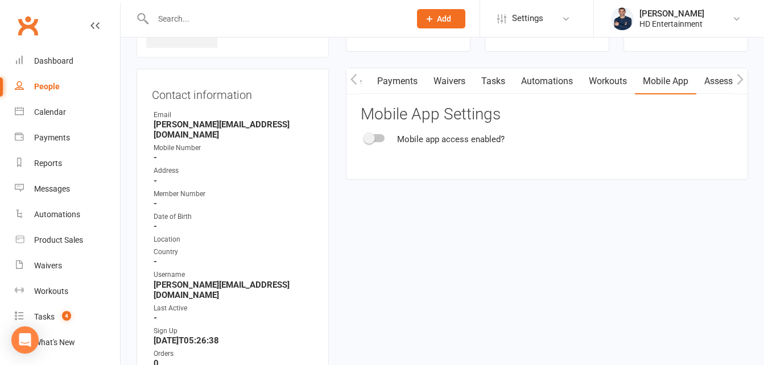
click at [373, 135] on span at bounding box center [369, 138] width 11 height 11
click at [365, 137] on input "checkbox" at bounding box center [365, 137] width 0 height 0
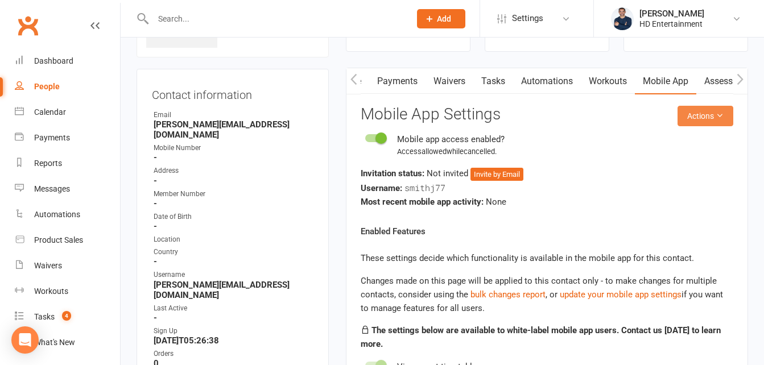
click at [691, 118] on button "Actions" at bounding box center [706, 116] width 56 height 20
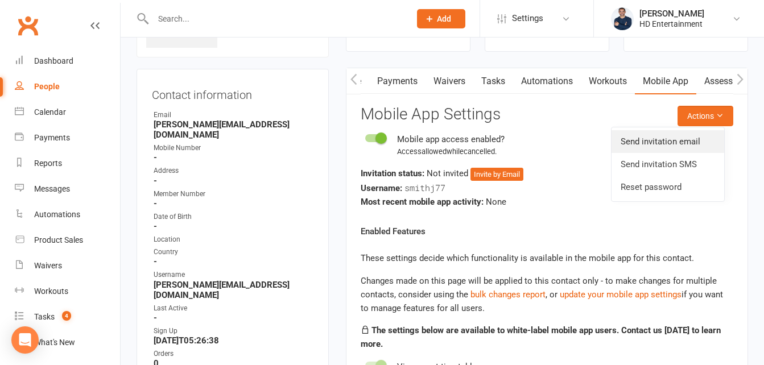
click at [676, 140] on link "Send invitation email" at bounding box center [668, 141] width 113 height 23
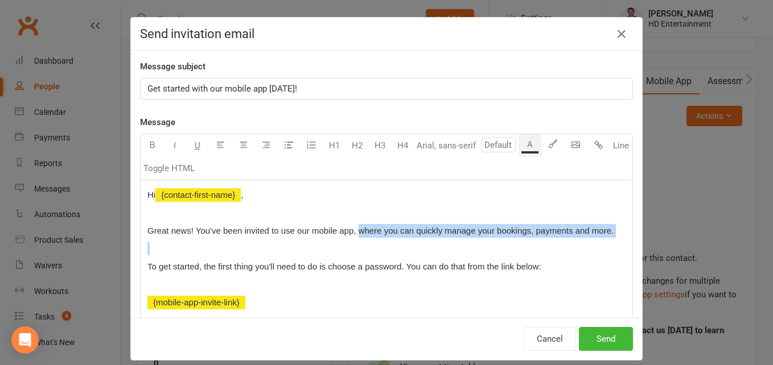
drag, startPoint x: 356, startPoint y: 230, endPoint x: 534, endPoint y: 240, distance: 178.4
click at [534, 240] on div "Hi ﻿ {contact-first-name} , Great news! You've been invited to use our mobile a…" at bounding box center [387, 320] width 492 height 280
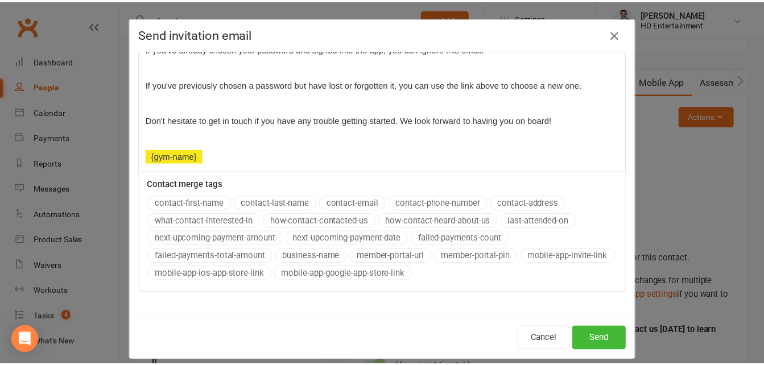
scroll to position [285, 0]
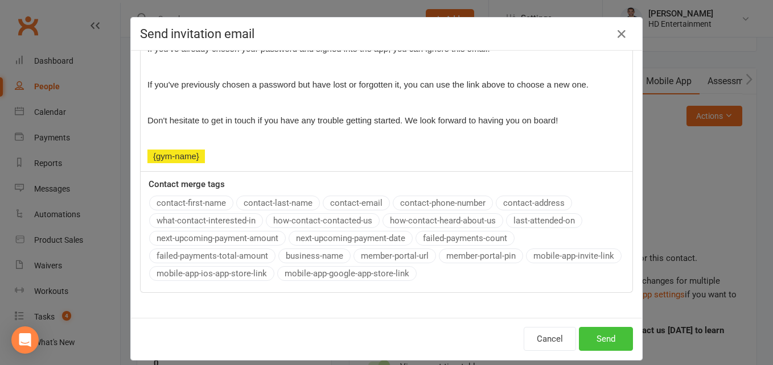
click at [598, 331] on button "Send" at bounding box center [606, 339] width 54 height 24
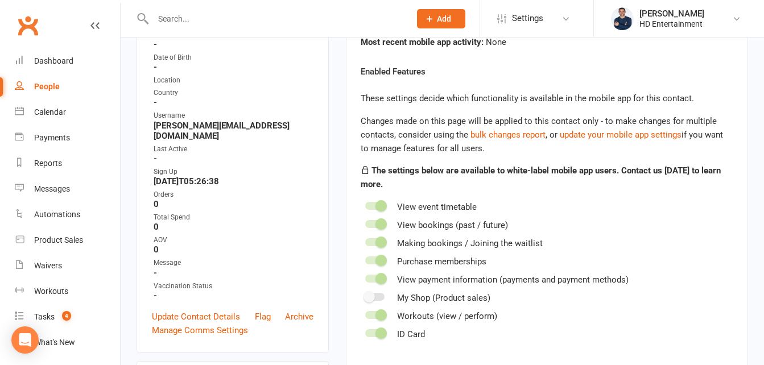
scroll to position [0, 0]
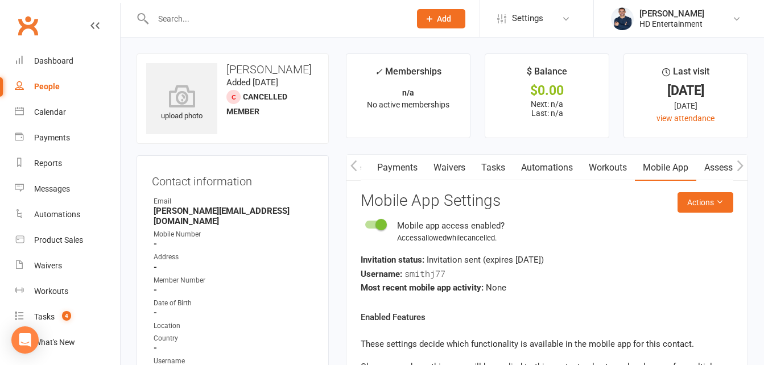
click at [609, 164] on link "Workouts" at bounding box center [608, 168] width 54 height 26
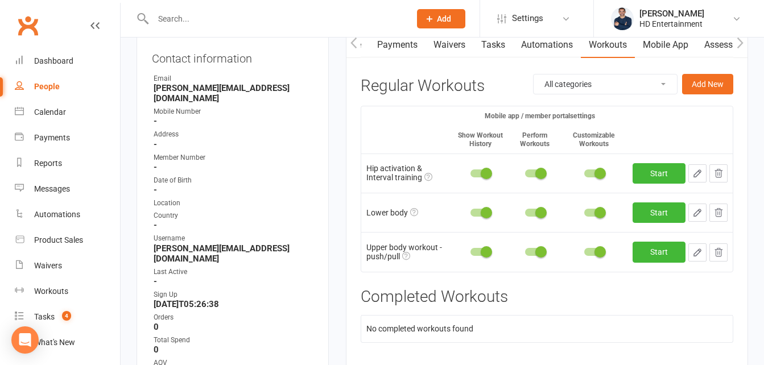
scroll to position [121, 0]
